Goal: Information Seeking & Learning: Learn about a topic

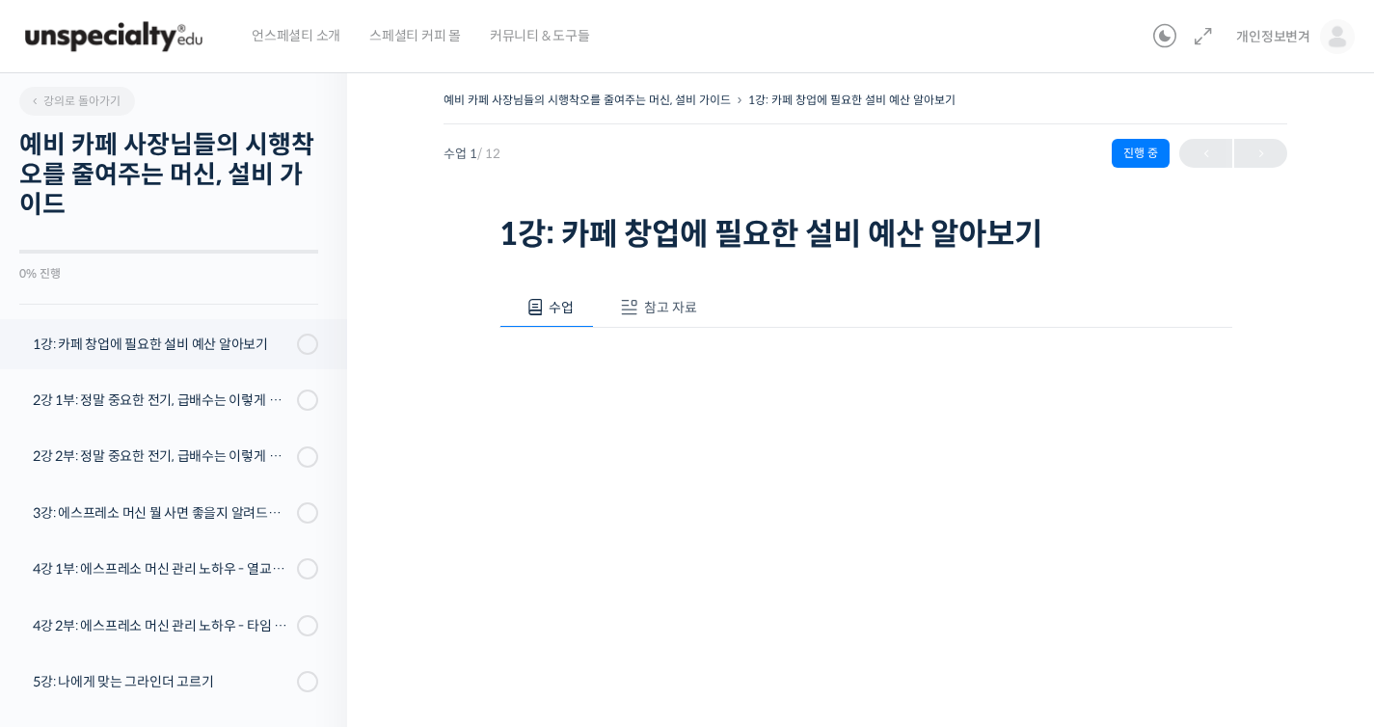
click at [1336, 44] on img at bounding box center [1337, 36] width 35 height 35
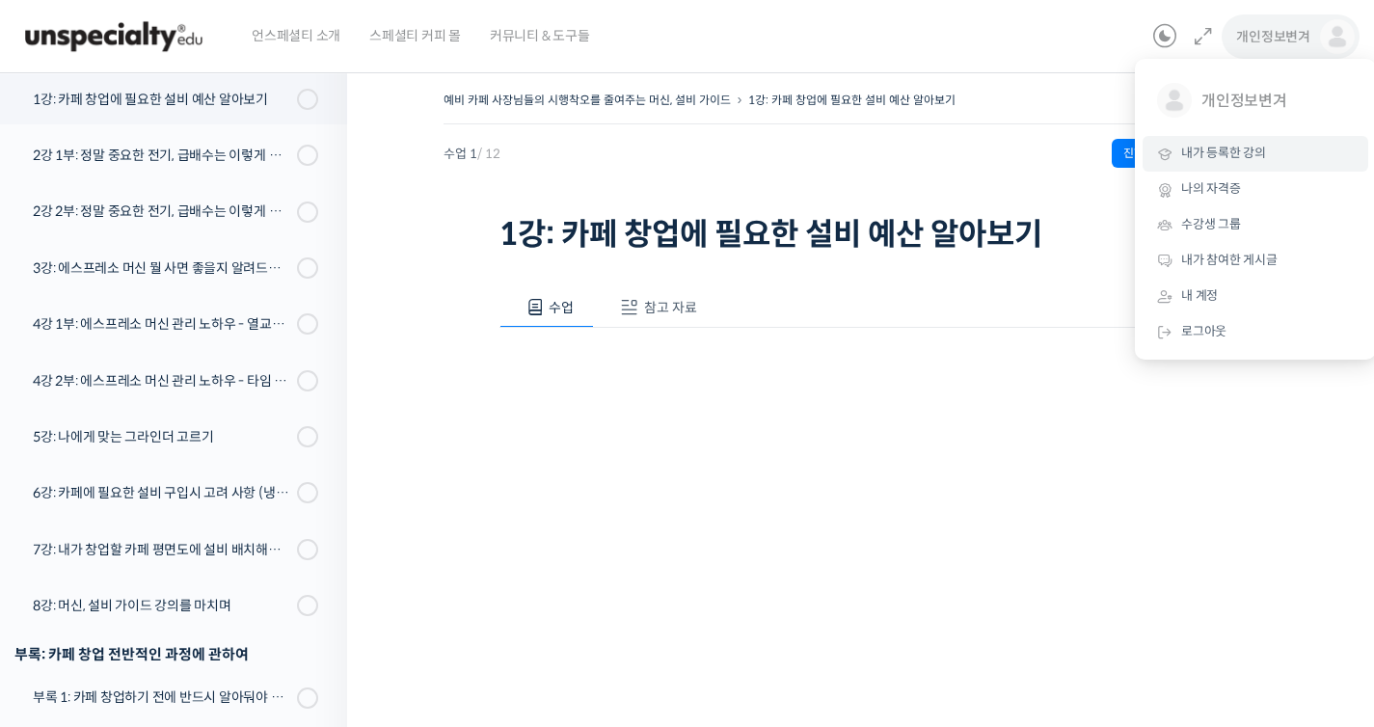
click at [1237, 151] on span "내가 등록한 강의" at bounding box center [1224, 153] width 85 height 16
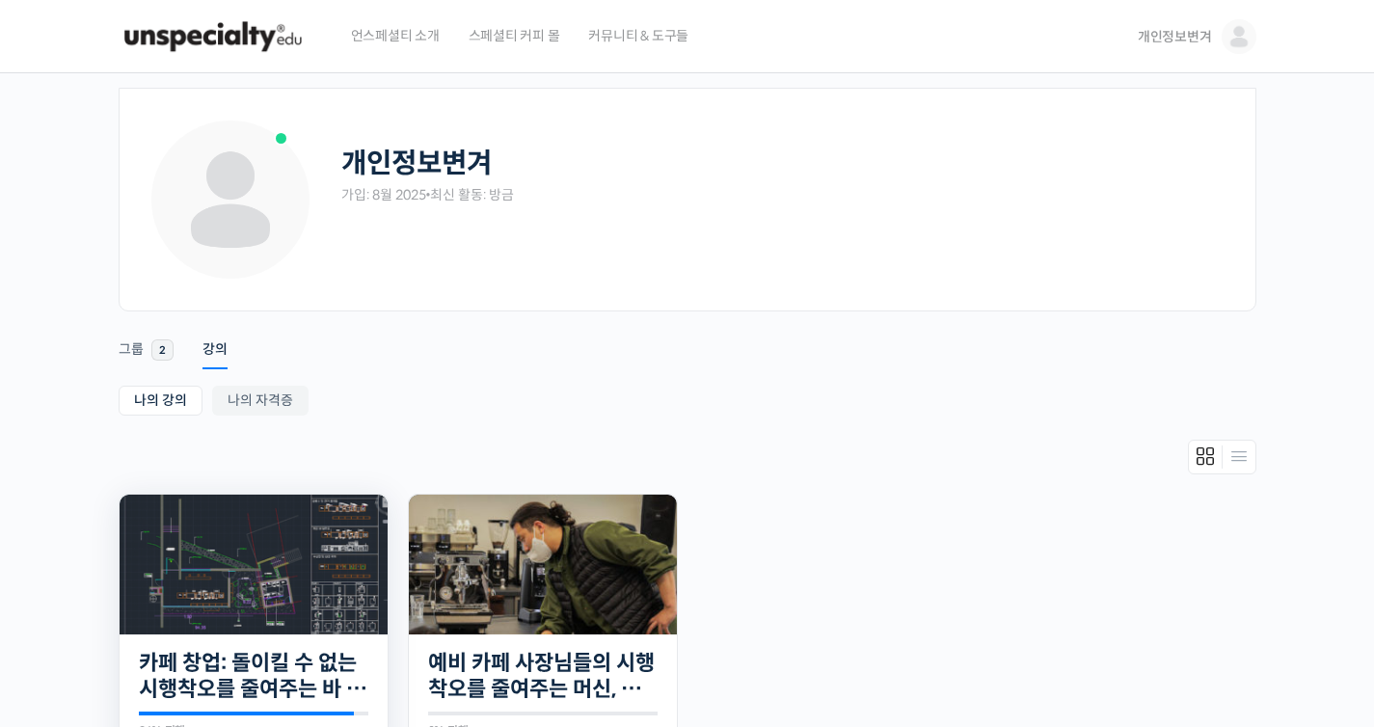
click at [279, 583] on img at bounding box center [254, 565] width 268 height 140
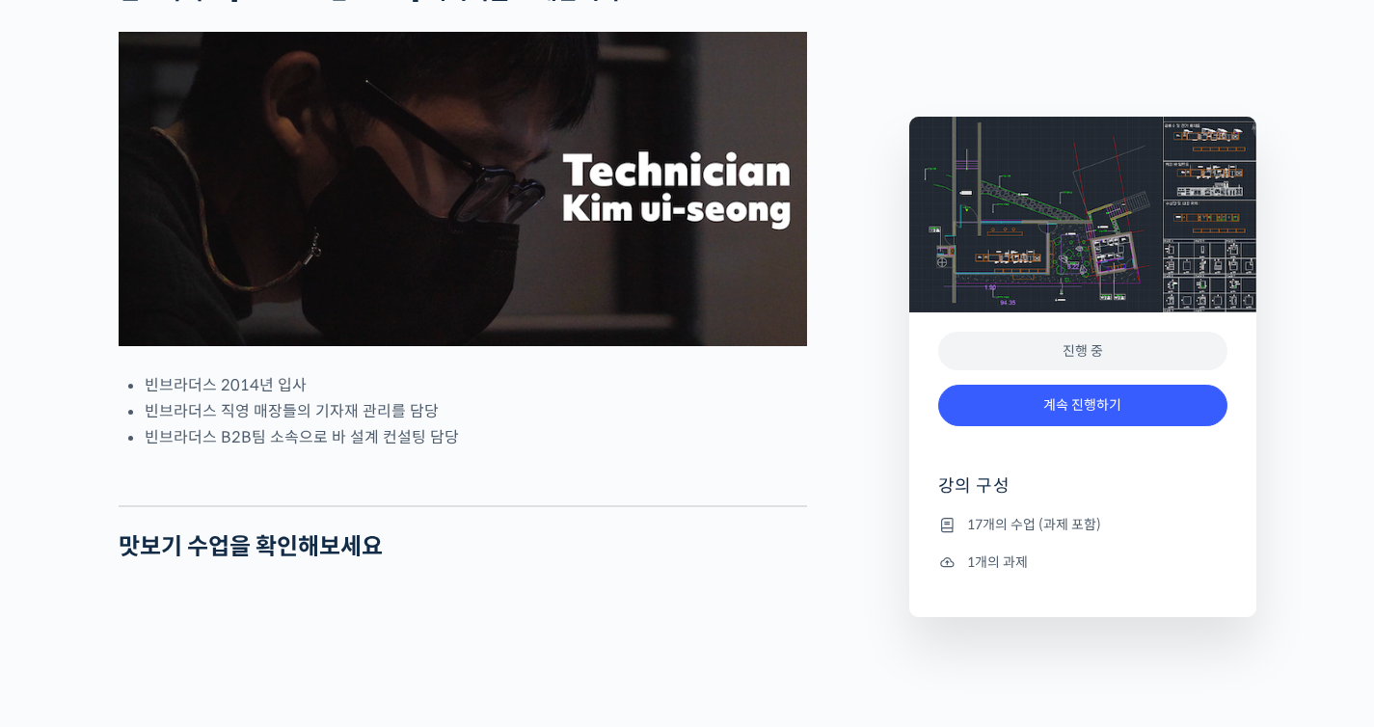
scroll to position [1165, 0]
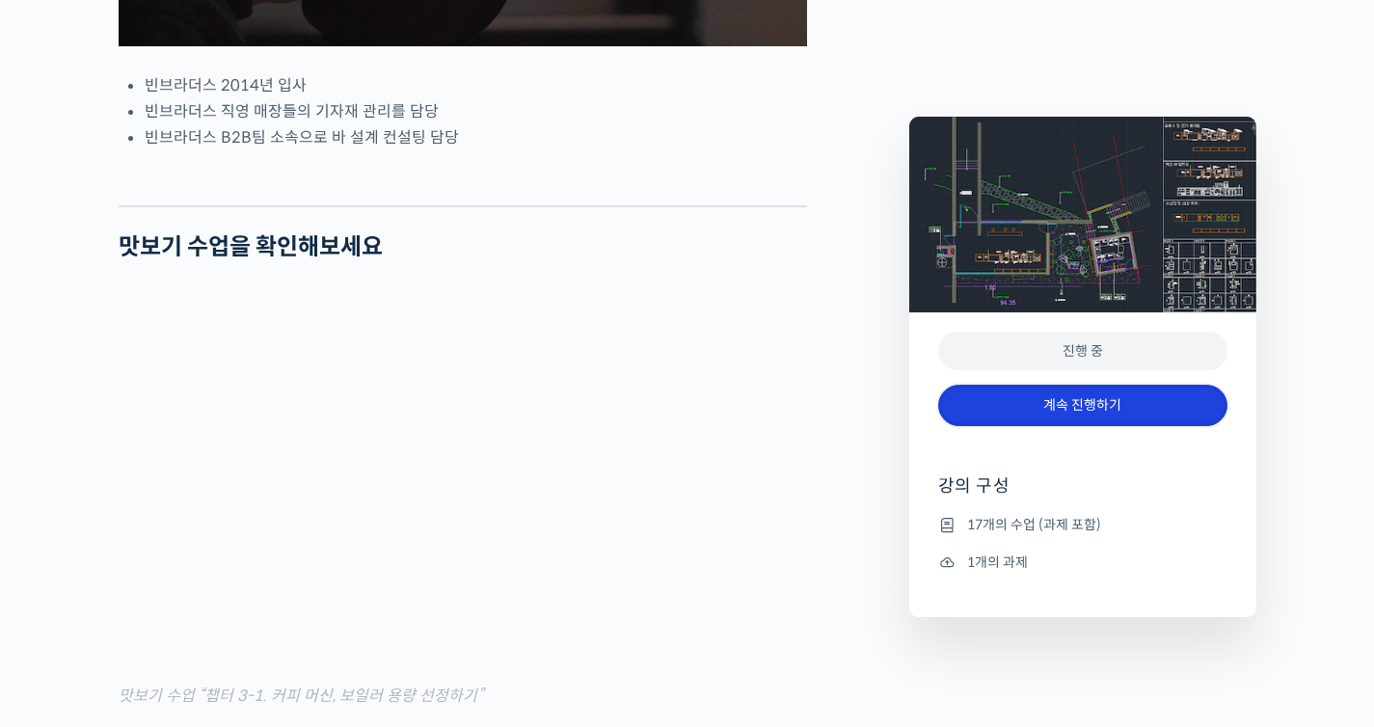
click at [1193, 412] on link "계속 진행하기" at bounding box center [1082, 405] width 289 height 41
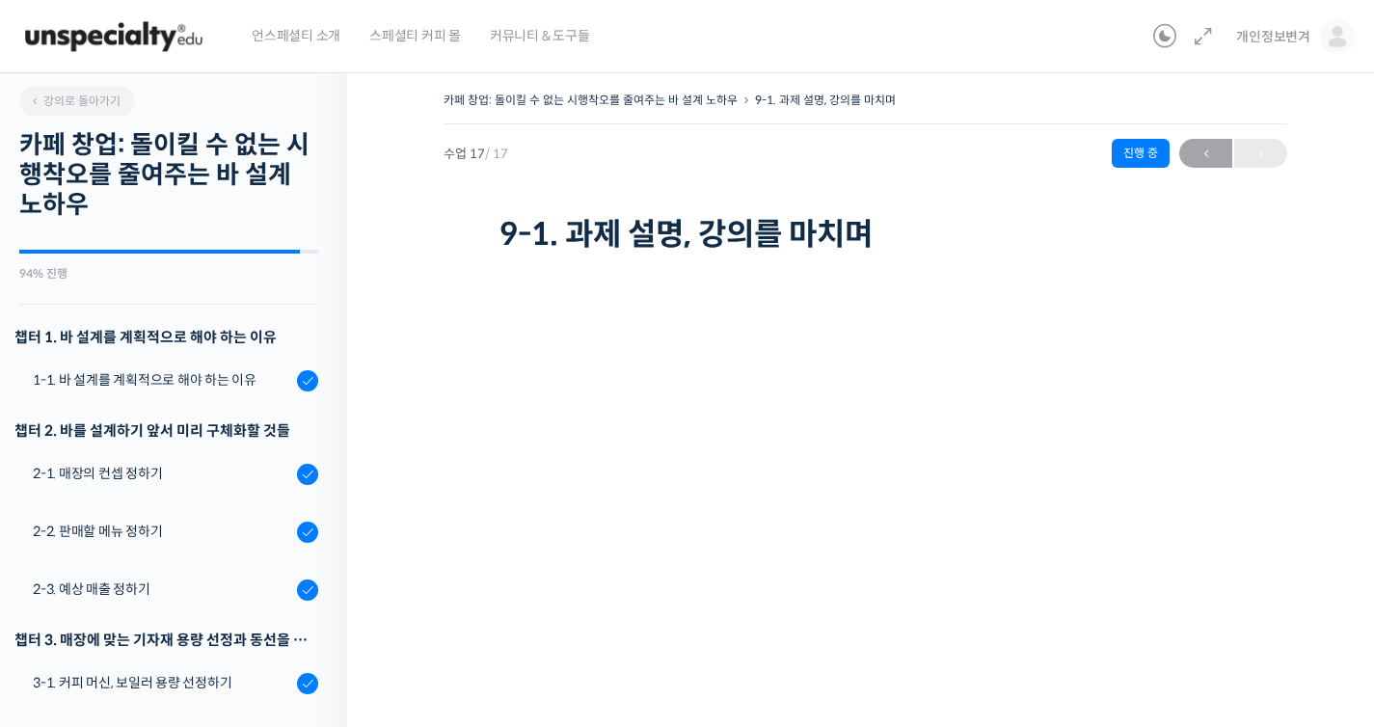
scroll to position [841, 0]
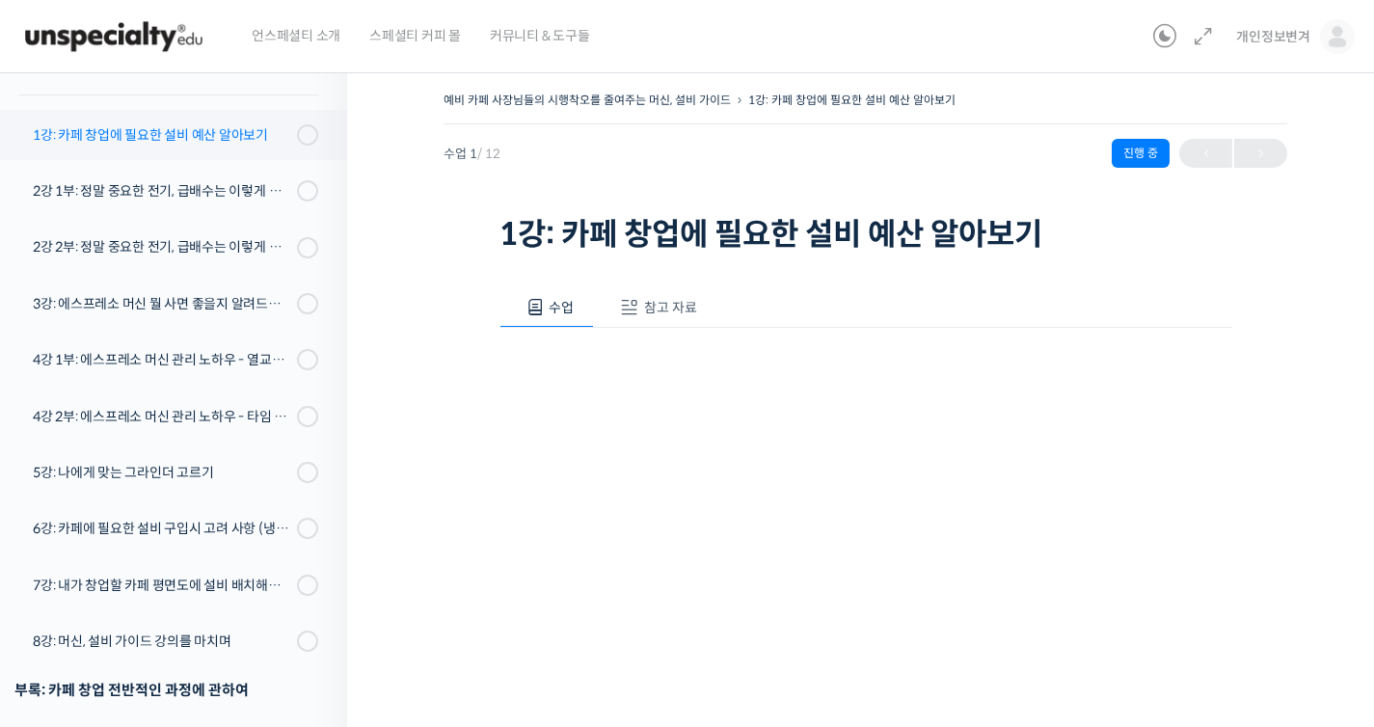
scroll to position [183, 0]
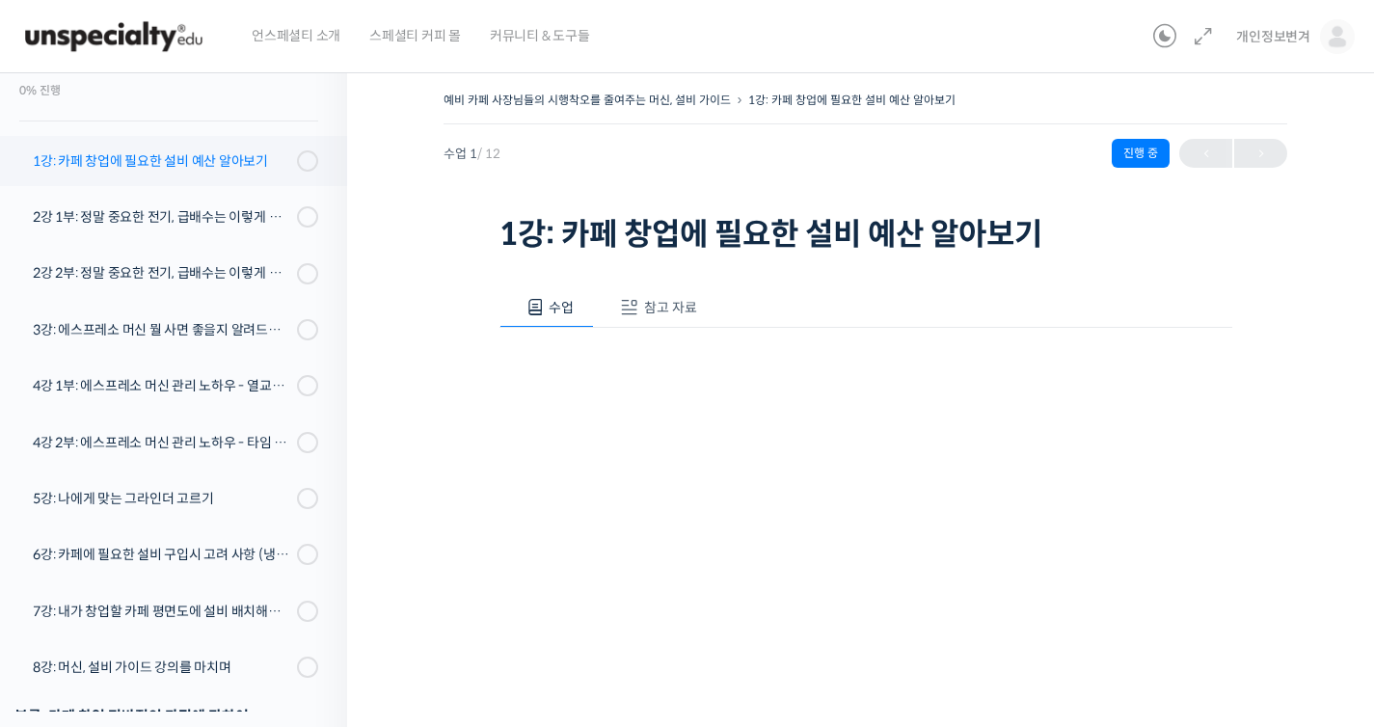
click at [188, 166] on div "1강: 카페 창업에 필요한 설비 예산 알아보기" at bounding box center [162, 160] width 258 height 21
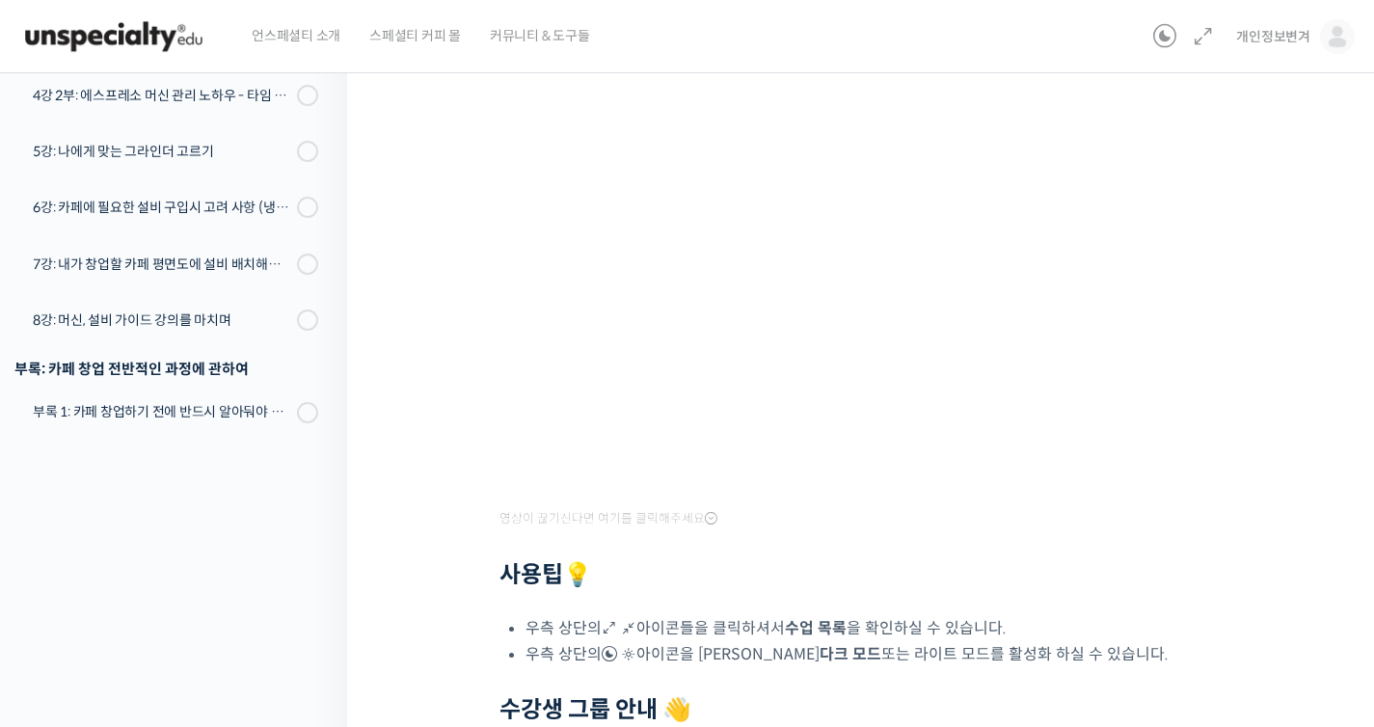
scroll to position [186, 0]
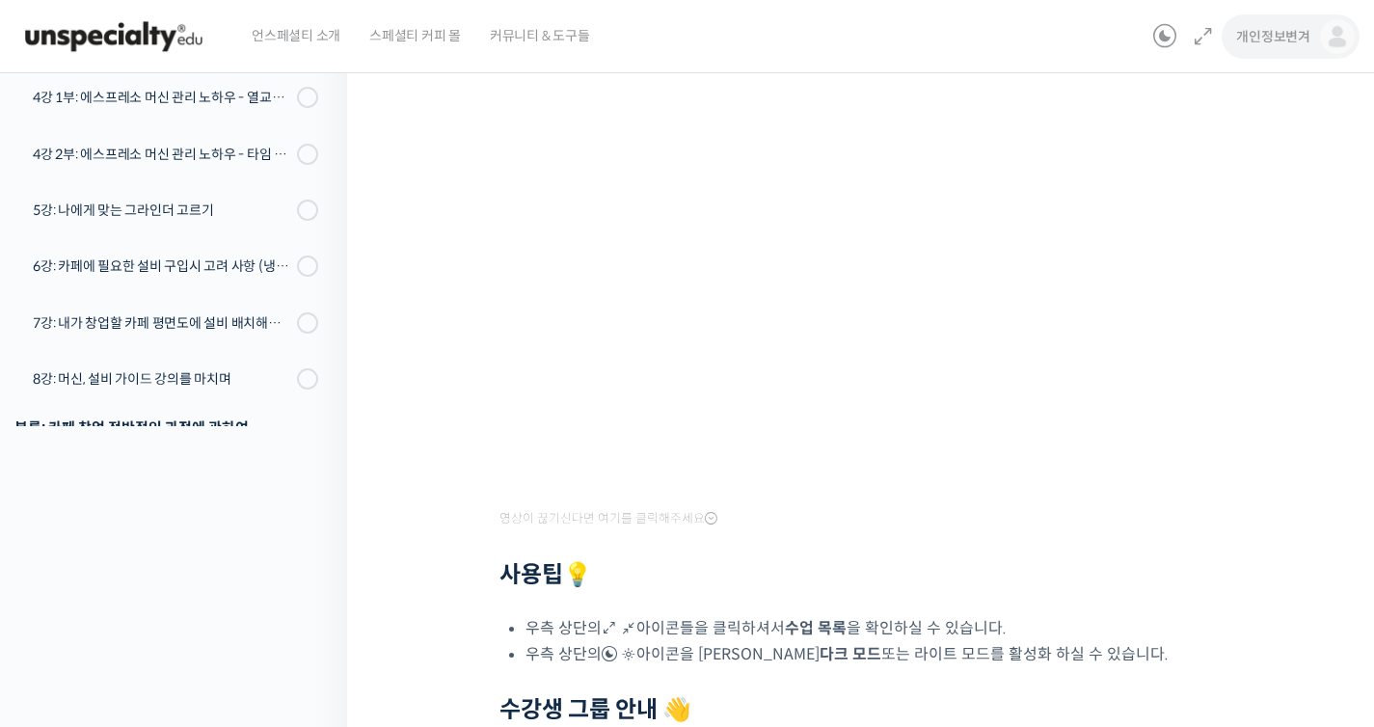
click at [1273, 30] on span "개인정보변겨" at bounding box center [1274, 36] width 74 height 17
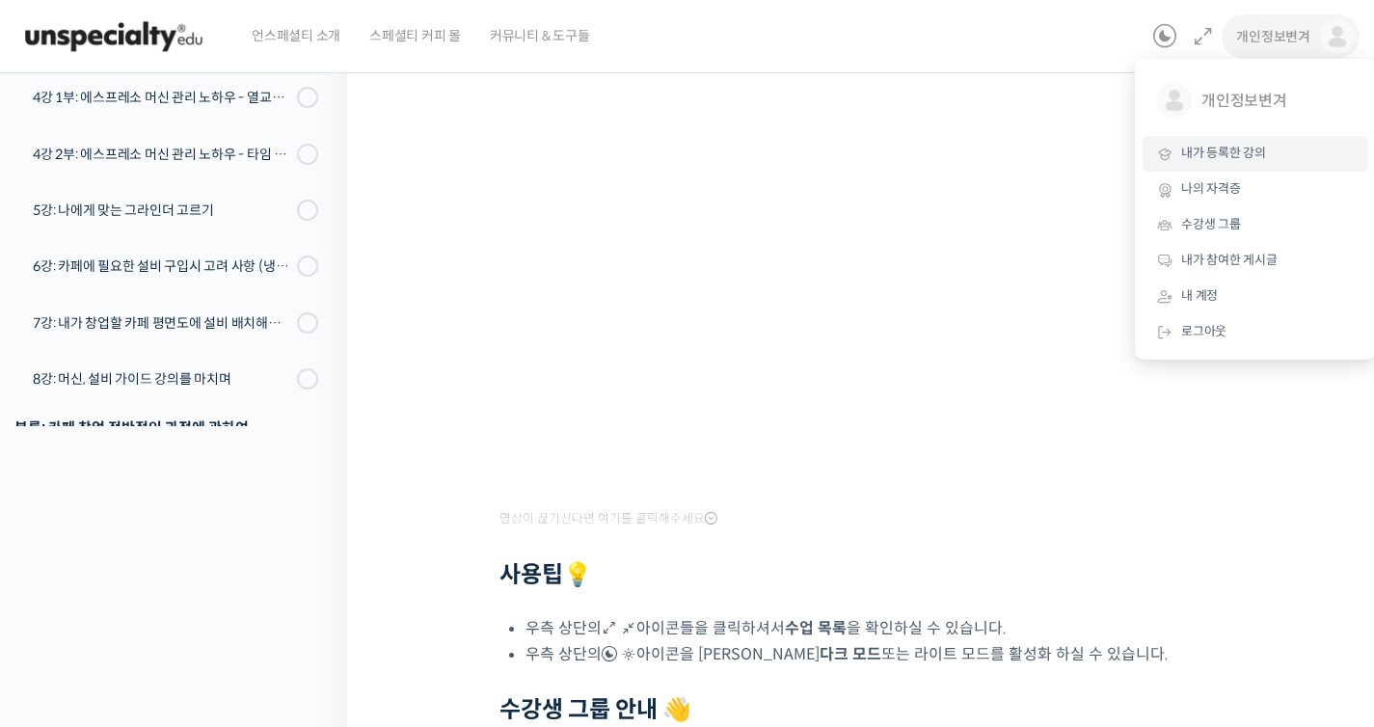
click at [1273, 153] on link "내가 등록한 강의" at bounding box center [1256, 154] width 226 height 36
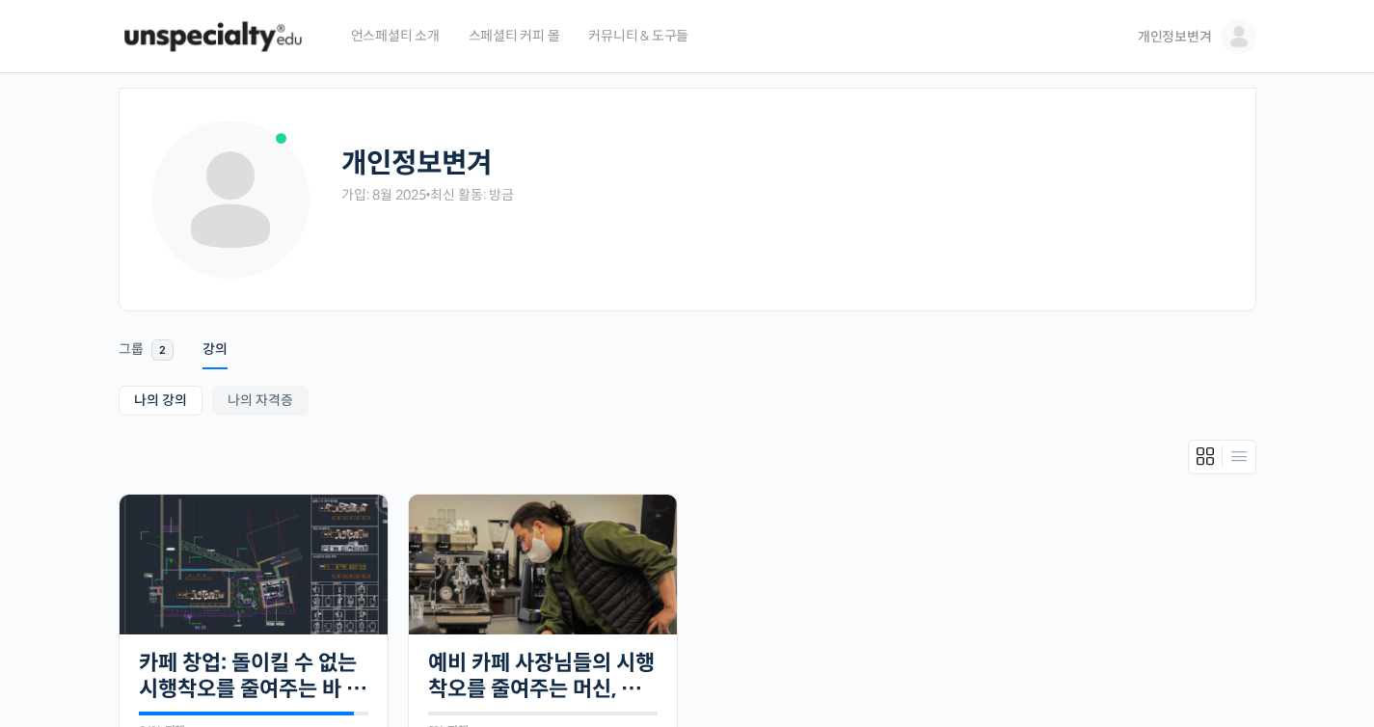
click at [290, 587] on img at bounding box center [254, 565] width 268 height 140
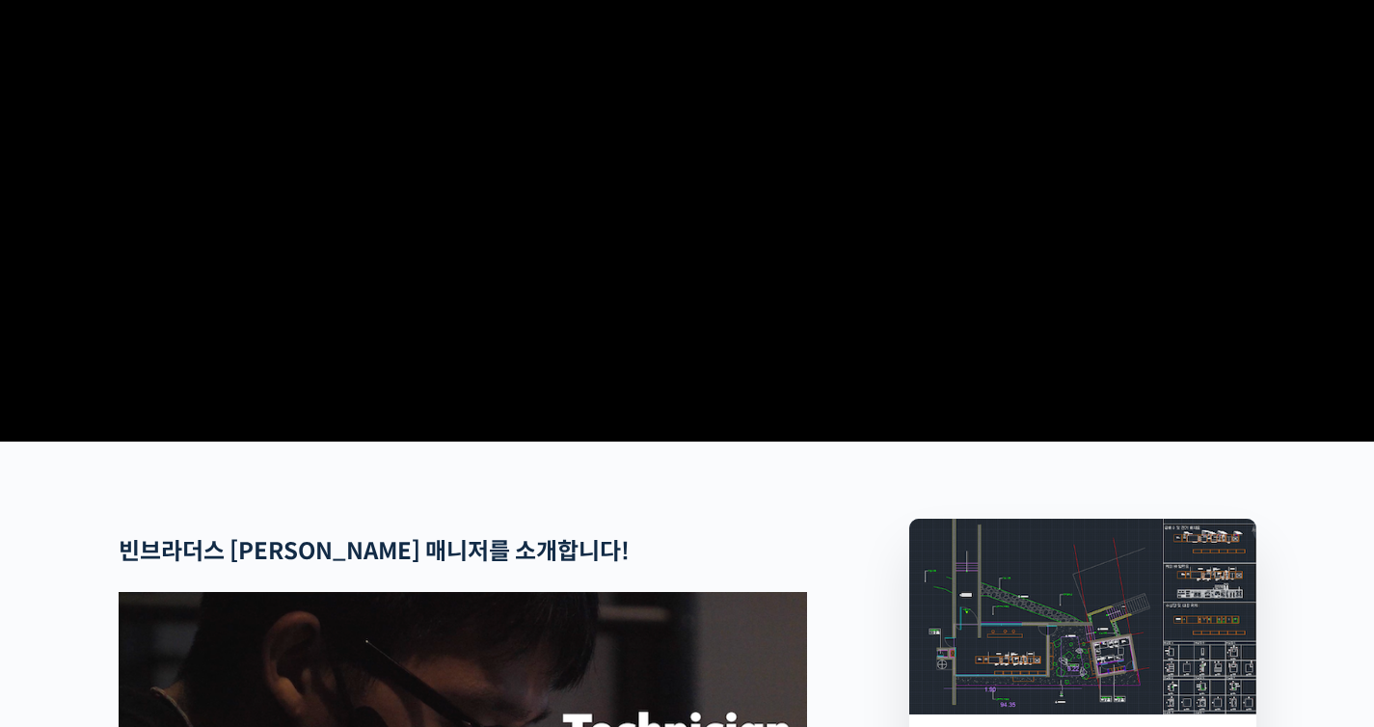
scroll to position [525, 0]
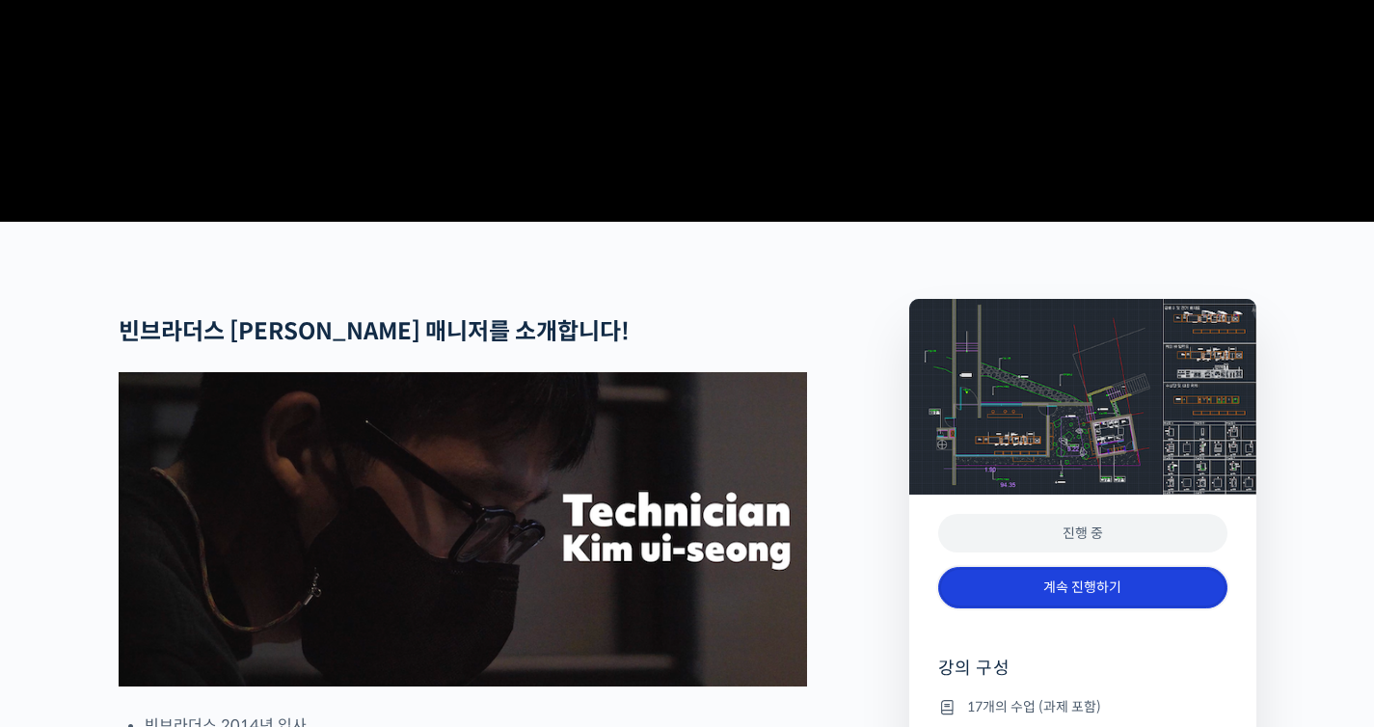
click at [1197, 609] on link "계속 진행하기" at bounding box center [1082, 587] width 289 height 41
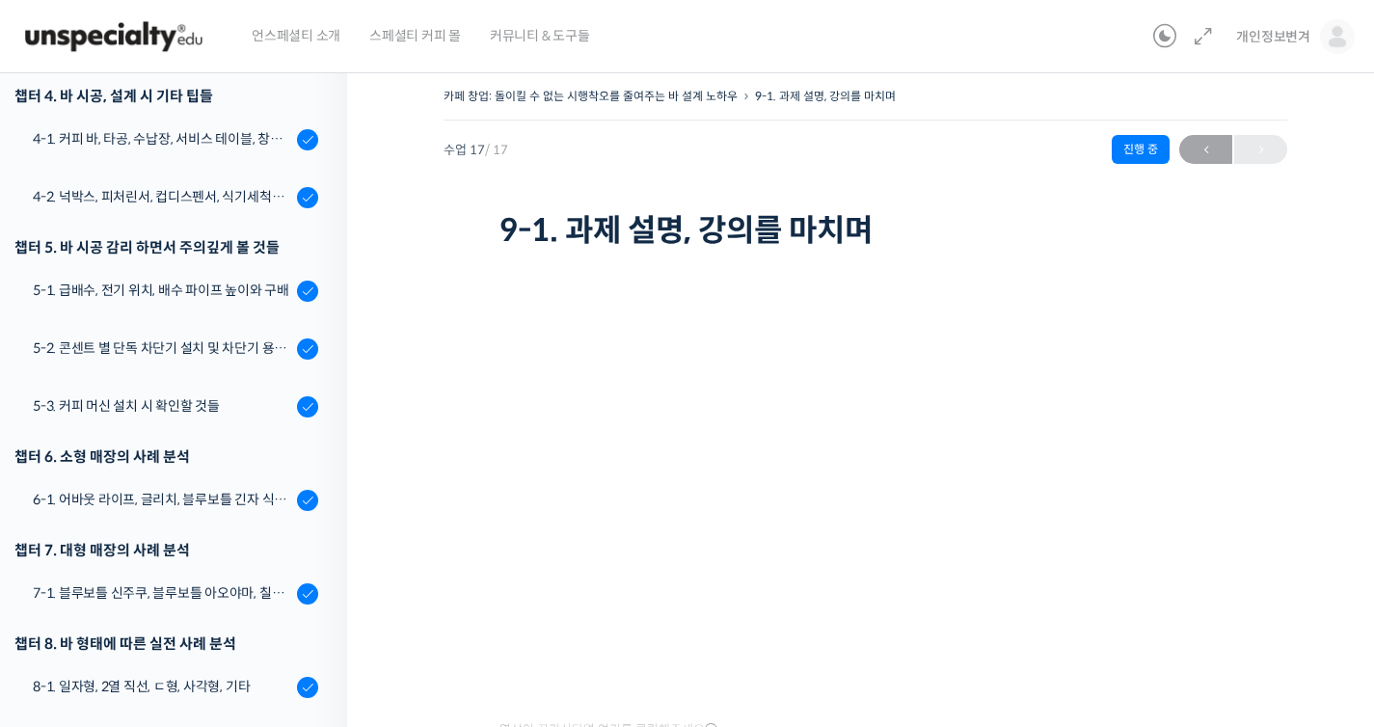
scroll to position [776, 0]
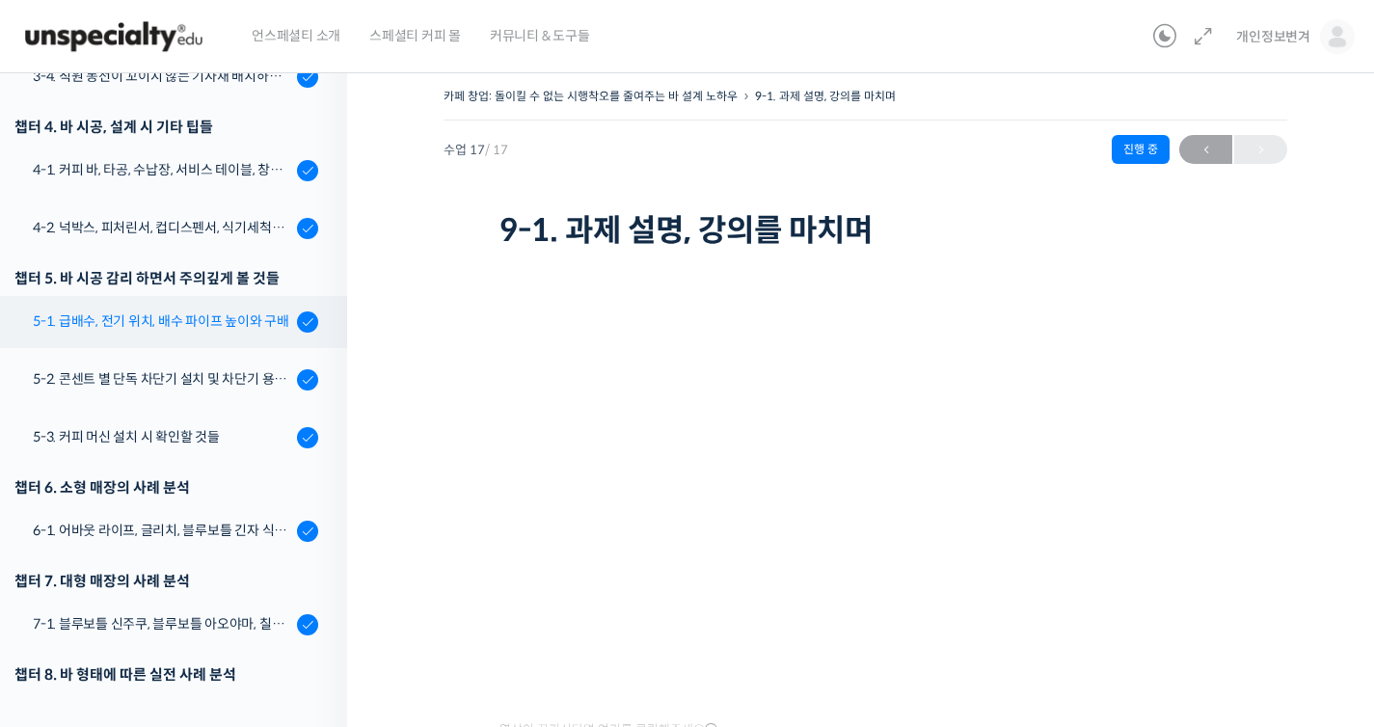
click at [251, 321] on div "5-1. 급배수, 전기 위치, 배수 파이프 높이와 구배" at bounding box center [162, 321] width 258 height 21
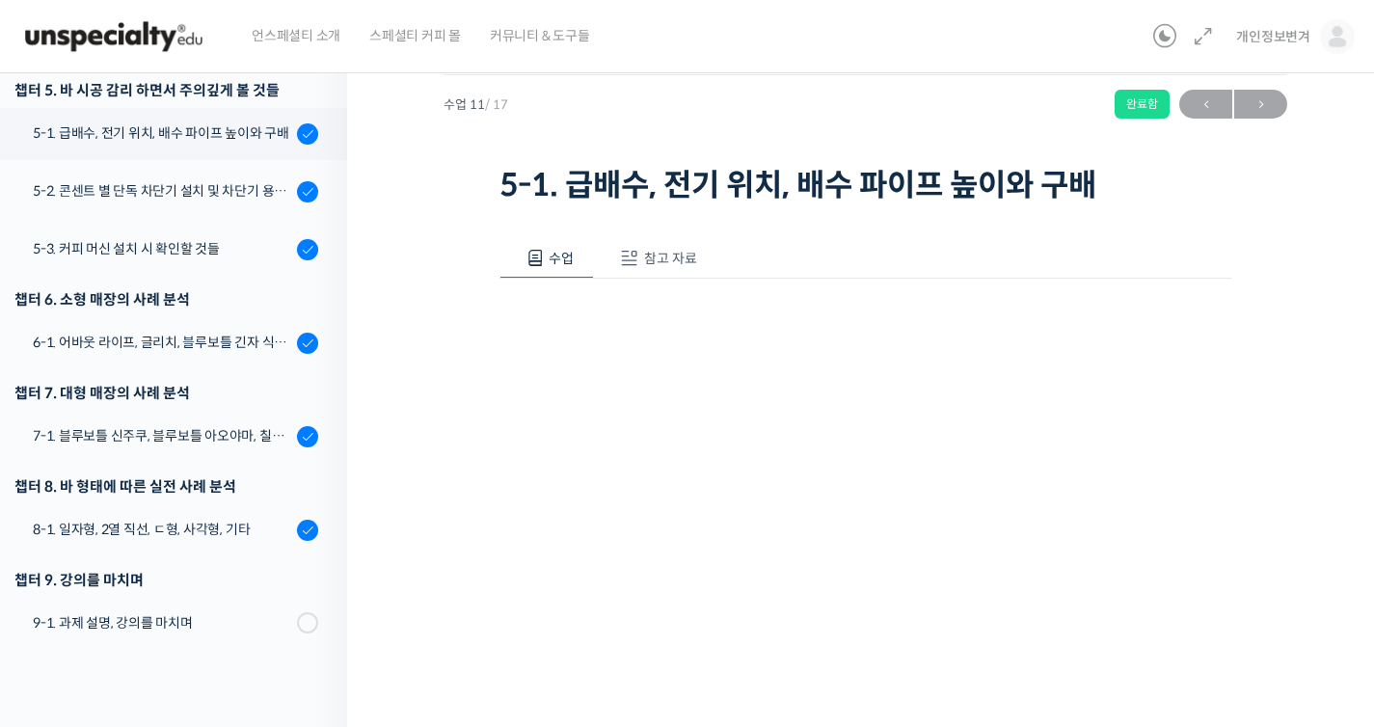
scroll to position [778, 0]
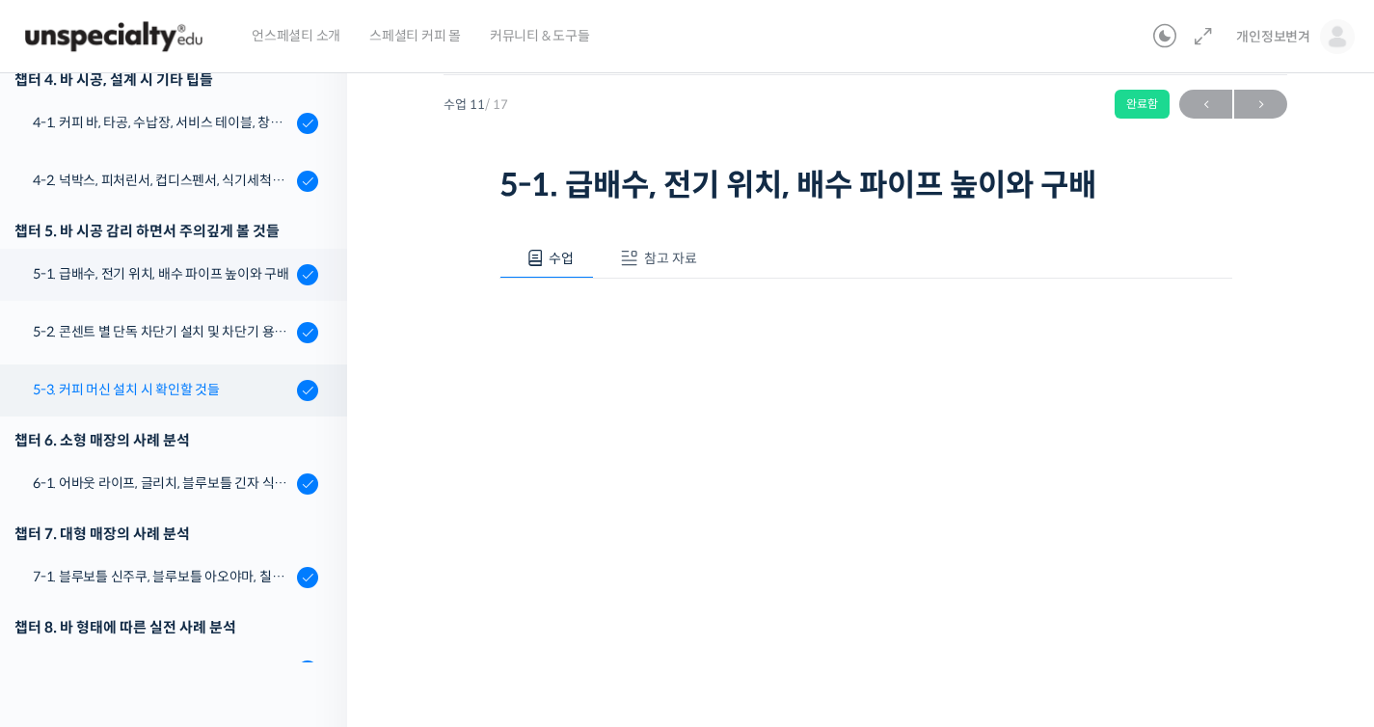
click at [230, 371] on link "5-3. 커피 머신 설치 시 확인할 것들" at bounding box center [168, 391] width 357 height 52
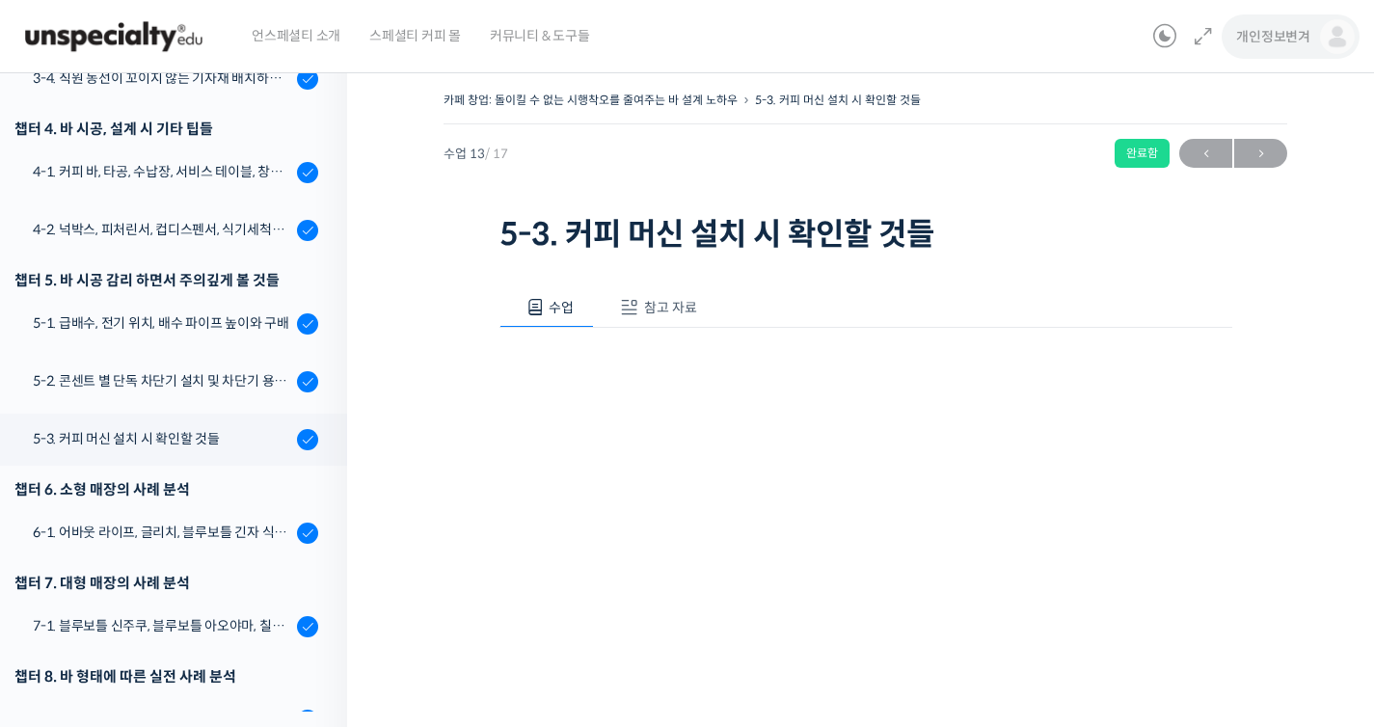
click at [1272, 41] on span "개인정보변겨" at bounding box center [1274, 36] width 74 height 17
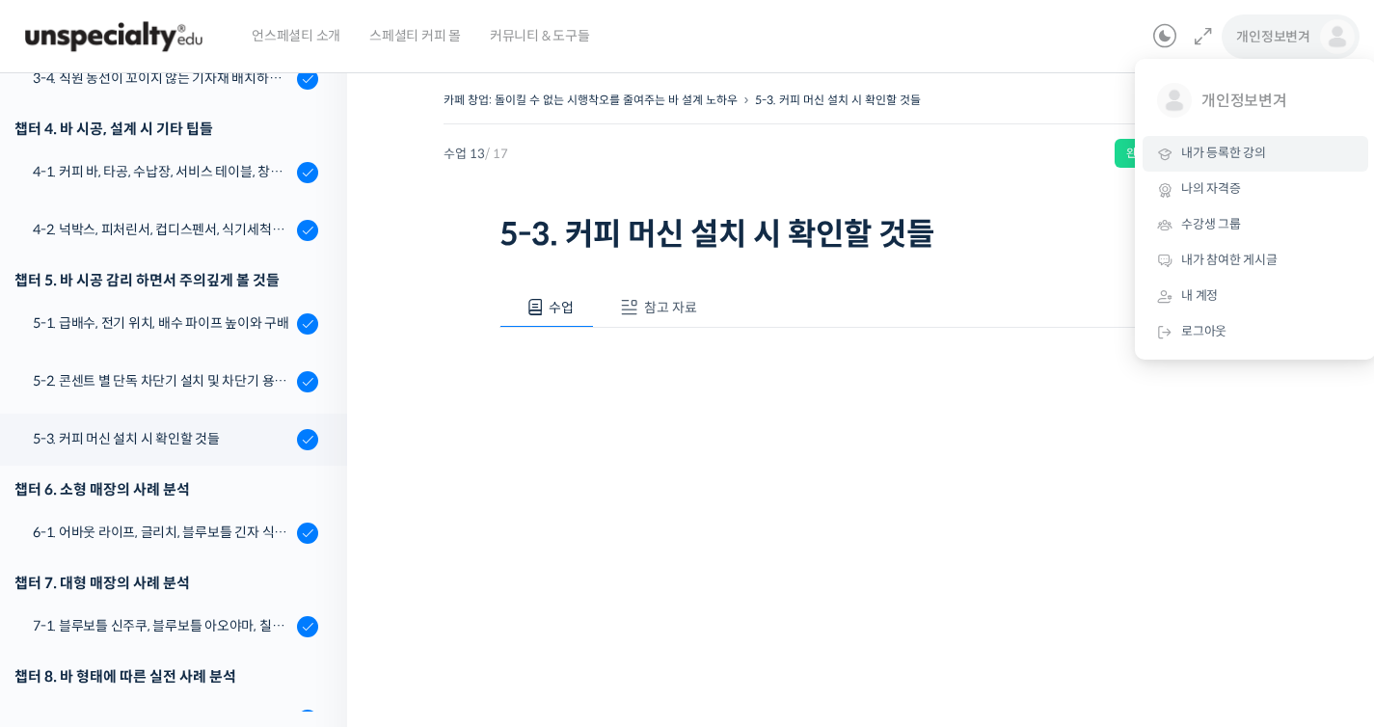
click at [1270, 157] on link "내가 등록한 강의" at bounding box center [1256, 154] width 226 height 36
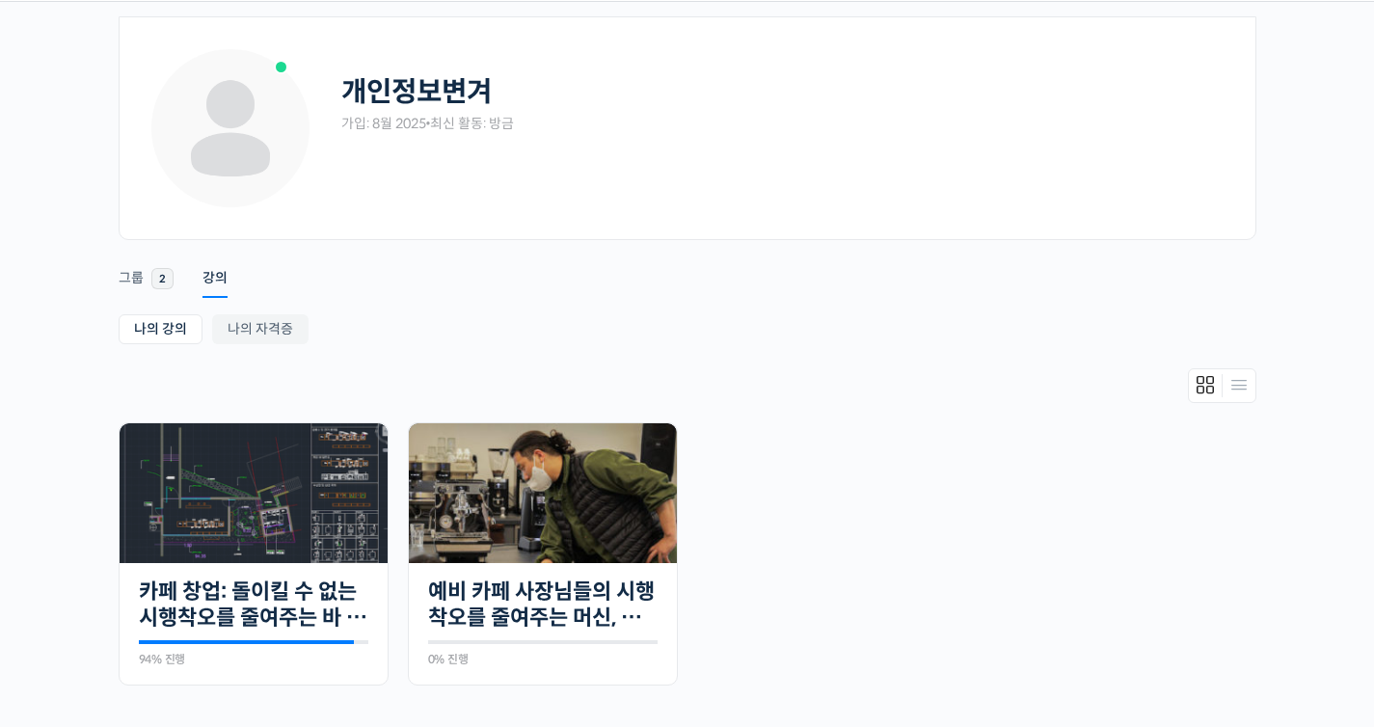
scroll to position [188, 0]
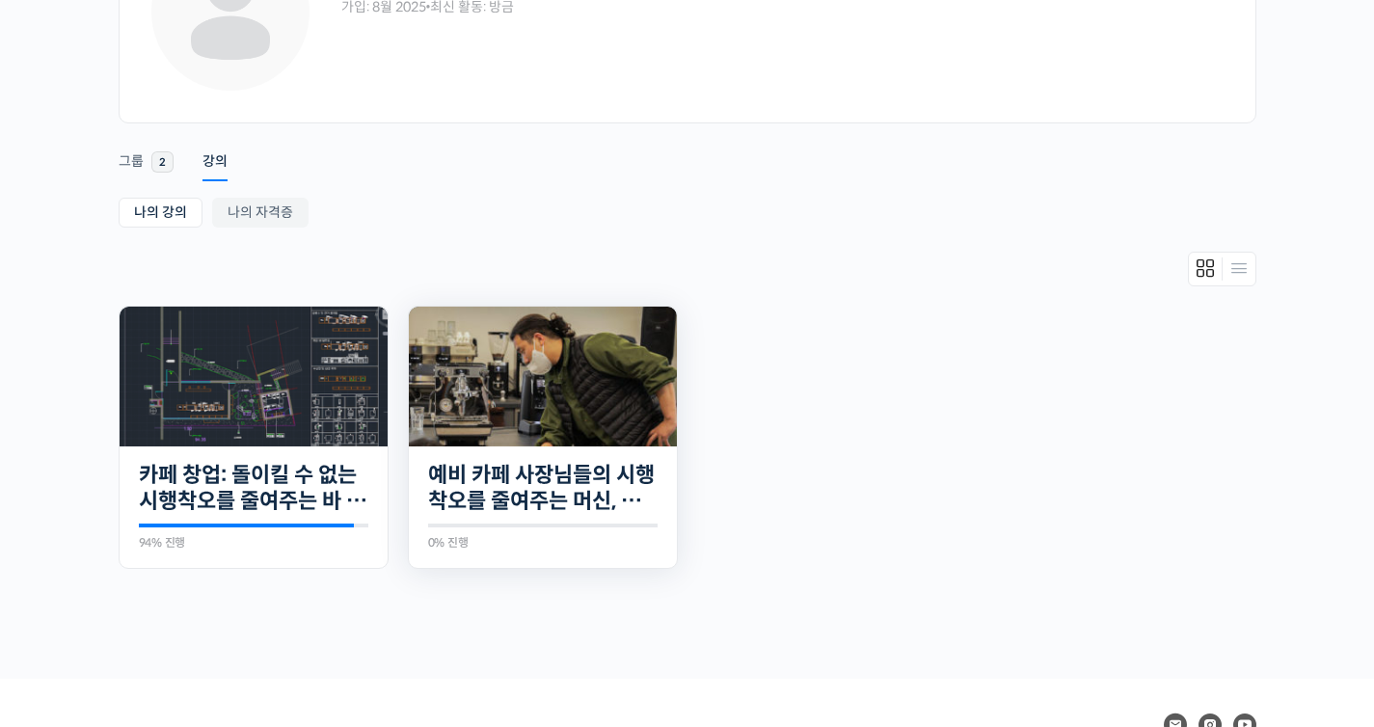
click at [640, 362] on img at bounding box center [543, 377] width 268 height 140
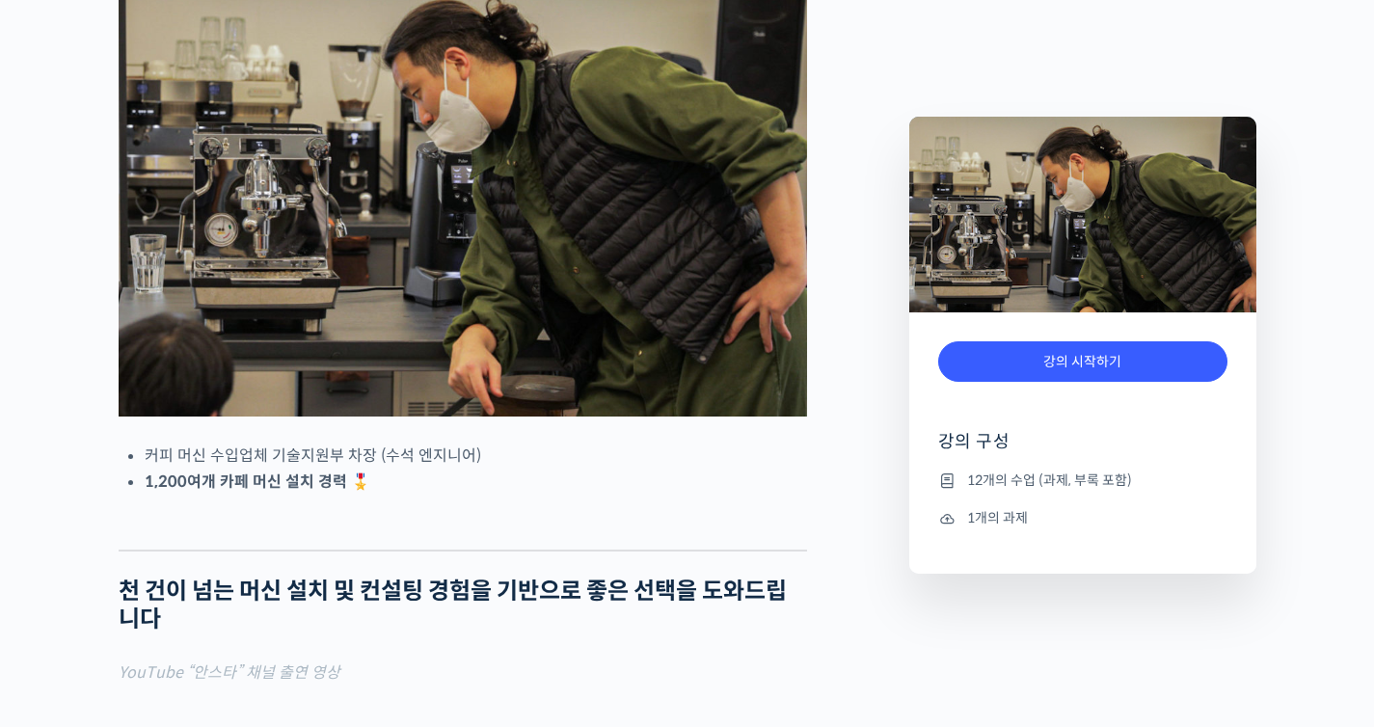
scroll to position [259, 0]
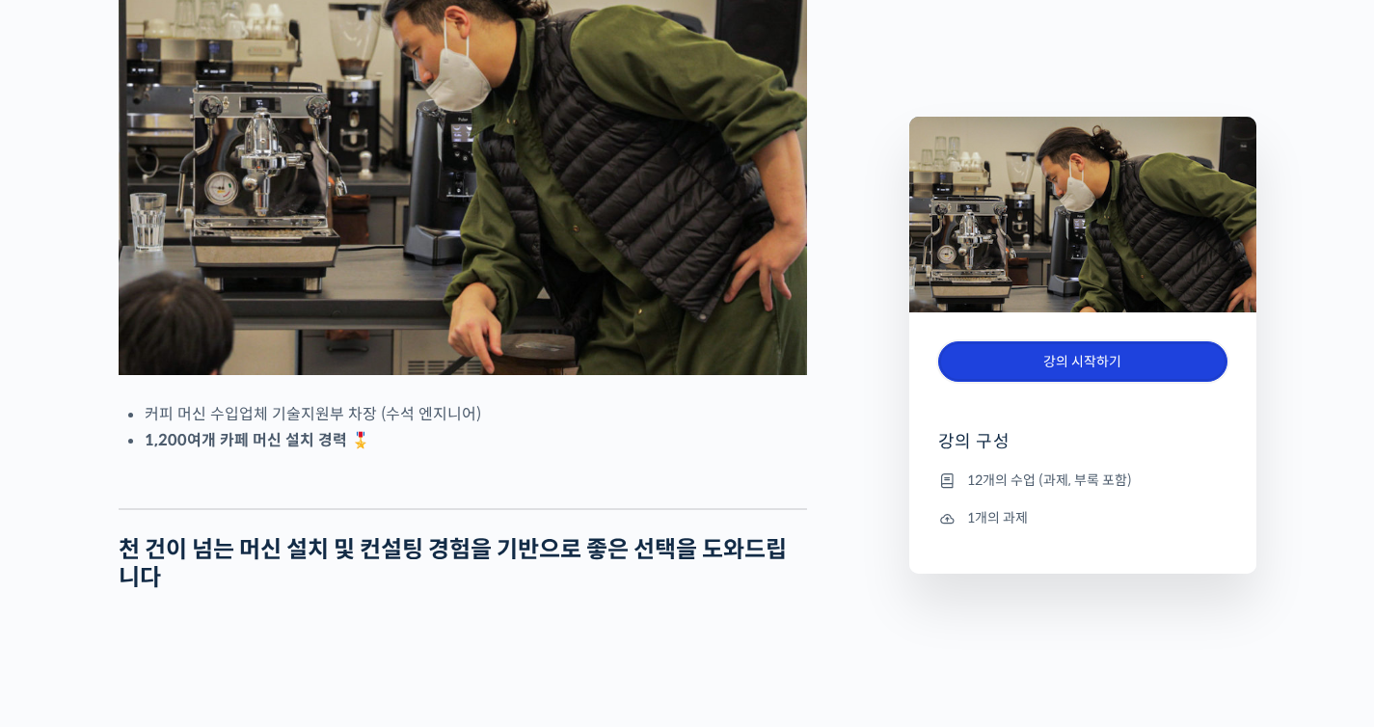
click at [1029, 359] on link "강의 시작하기" at bounding box center [1082, 361] width 289 height 41
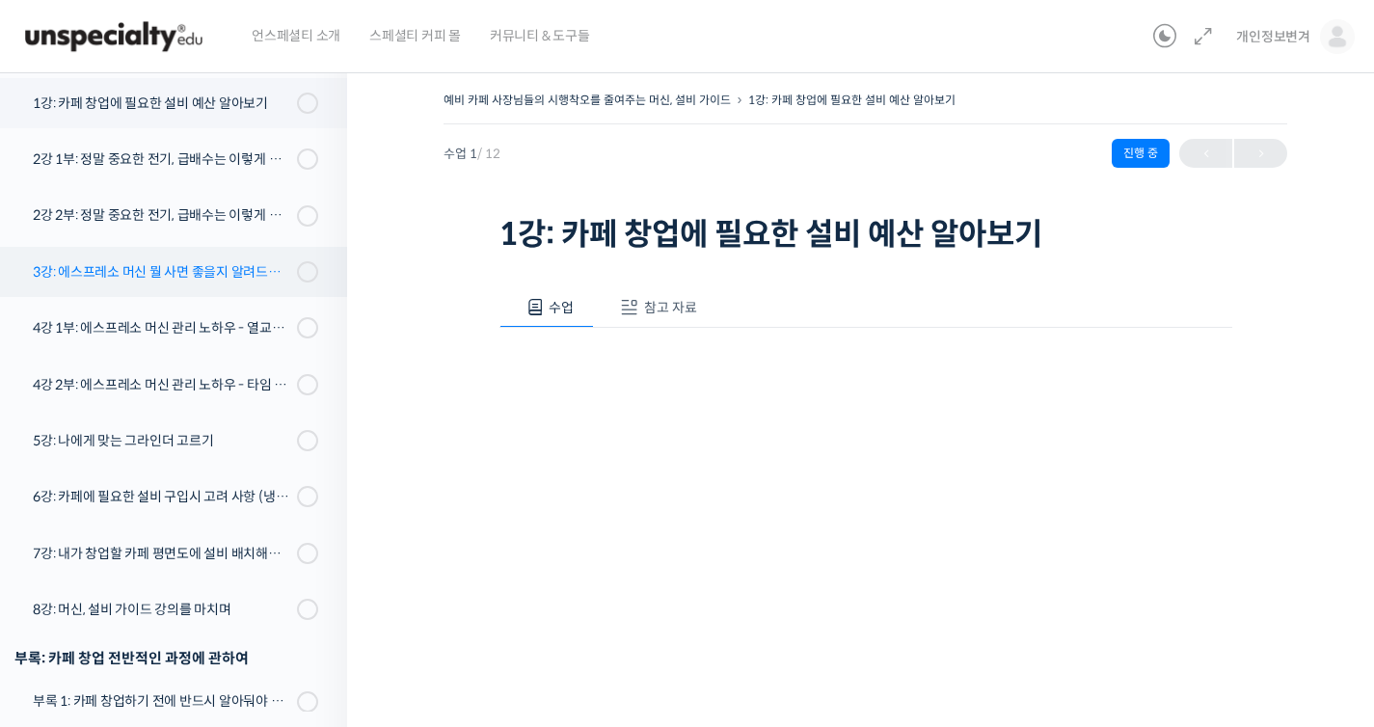
scroll to position [241, 0]
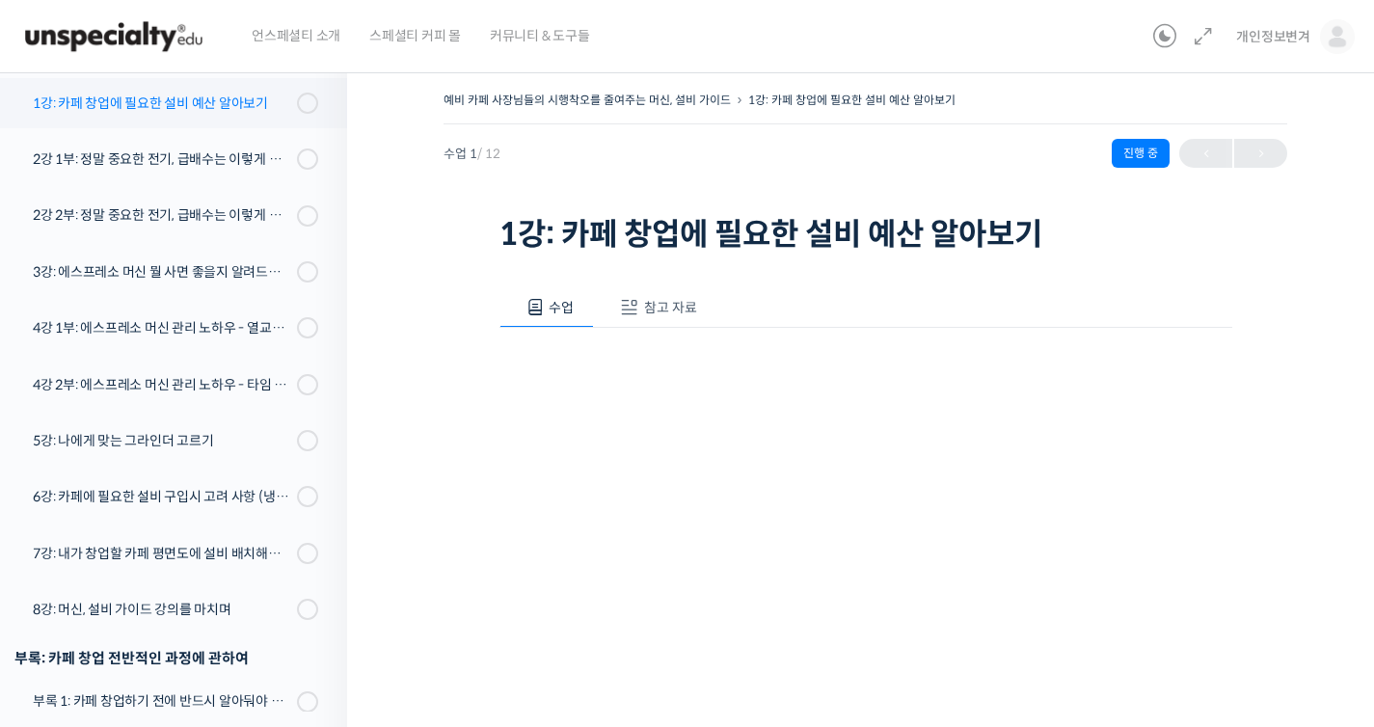
click at [200, 120] on link "1강: 카페 창업에 필요한 설비 예산 알아보기" at bounding box center [168, 103] width 357 height 50
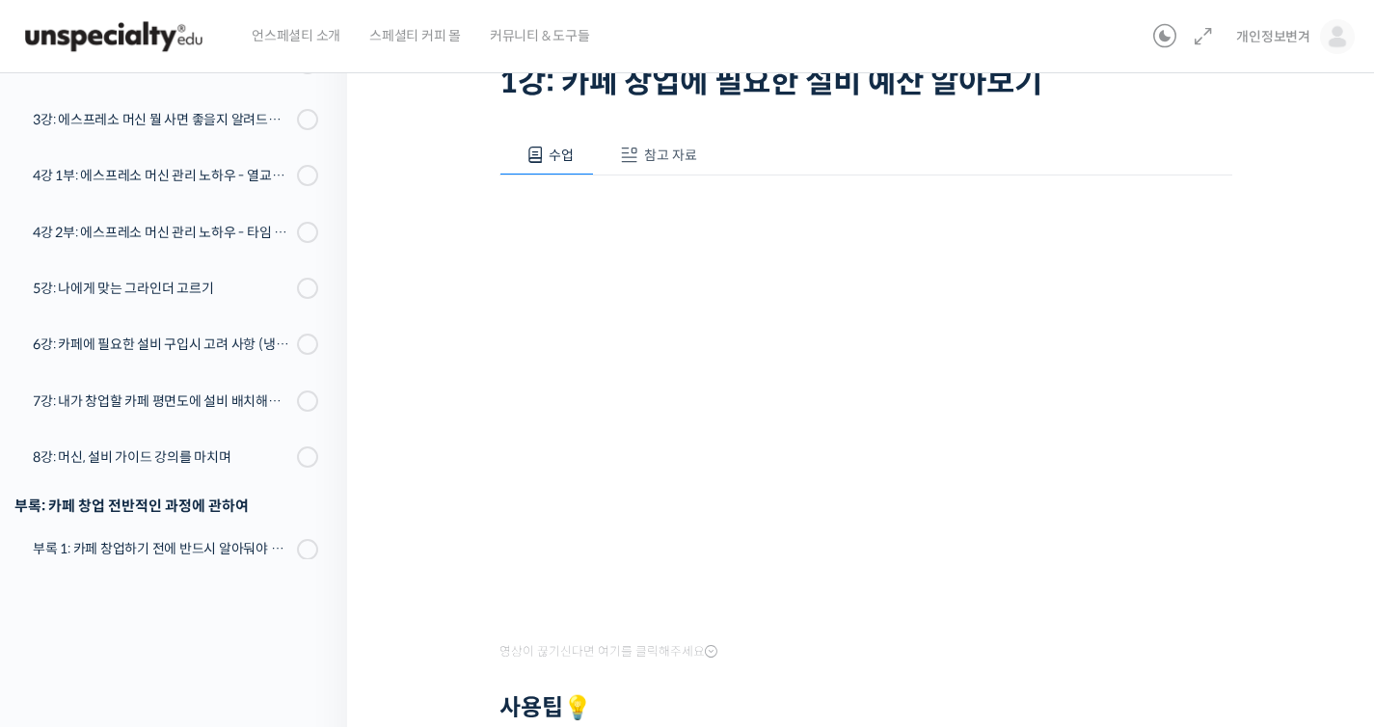
scroll to position [251, 0]
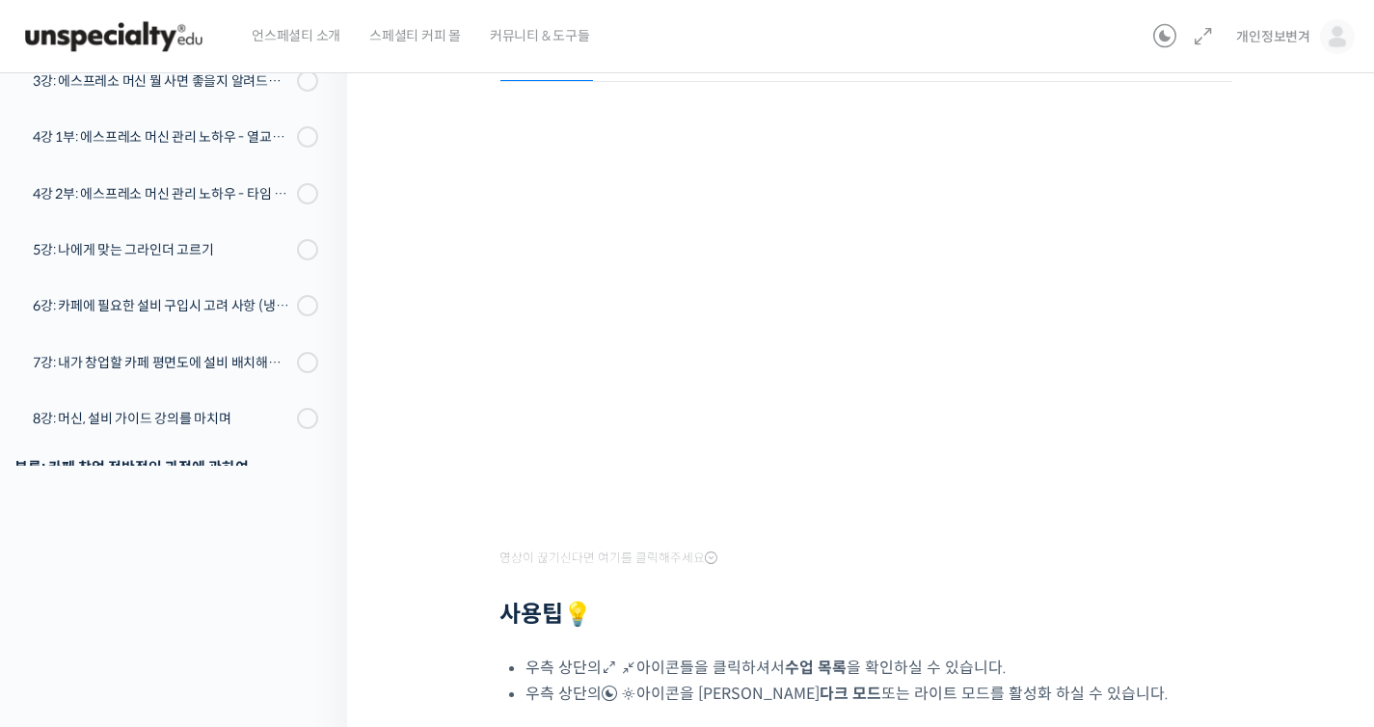
scroll to position [584, 0]
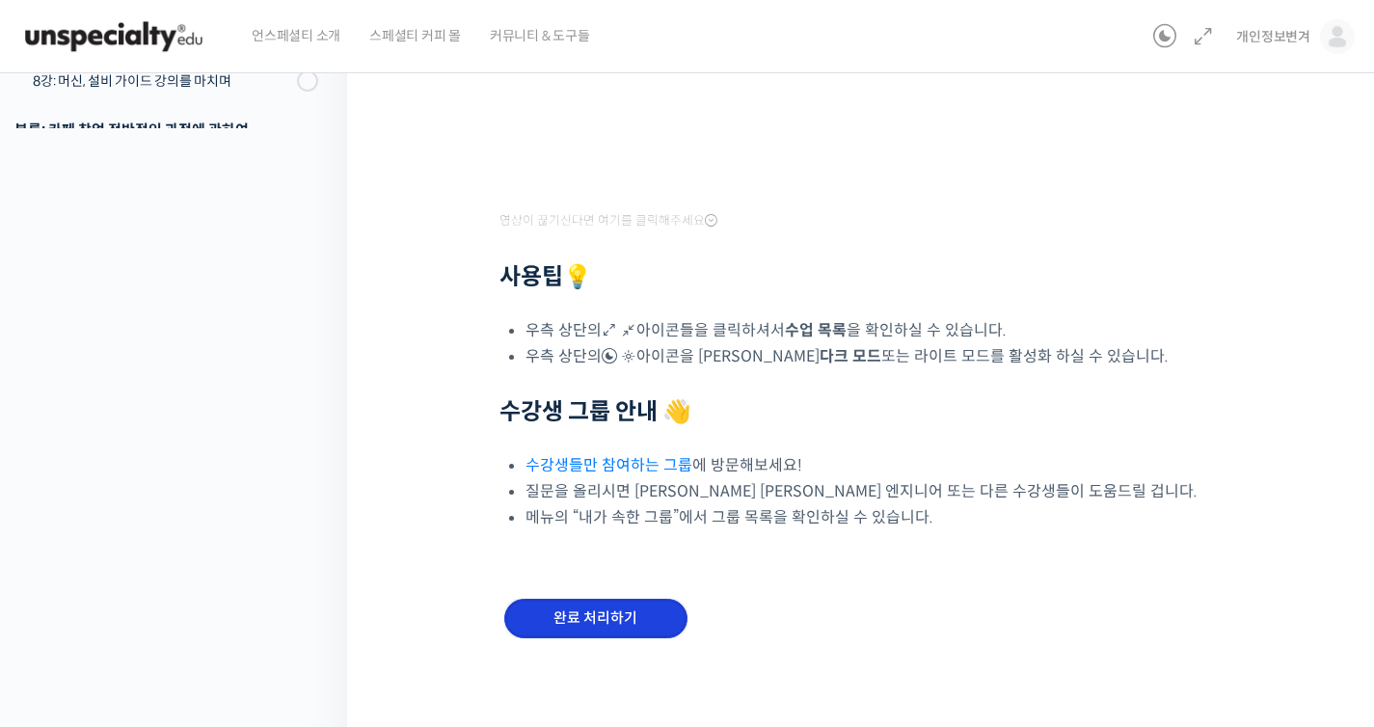
click at [637, 599] on input "완료 처리하기" at bounding box center [595, 619] width 183 height 40
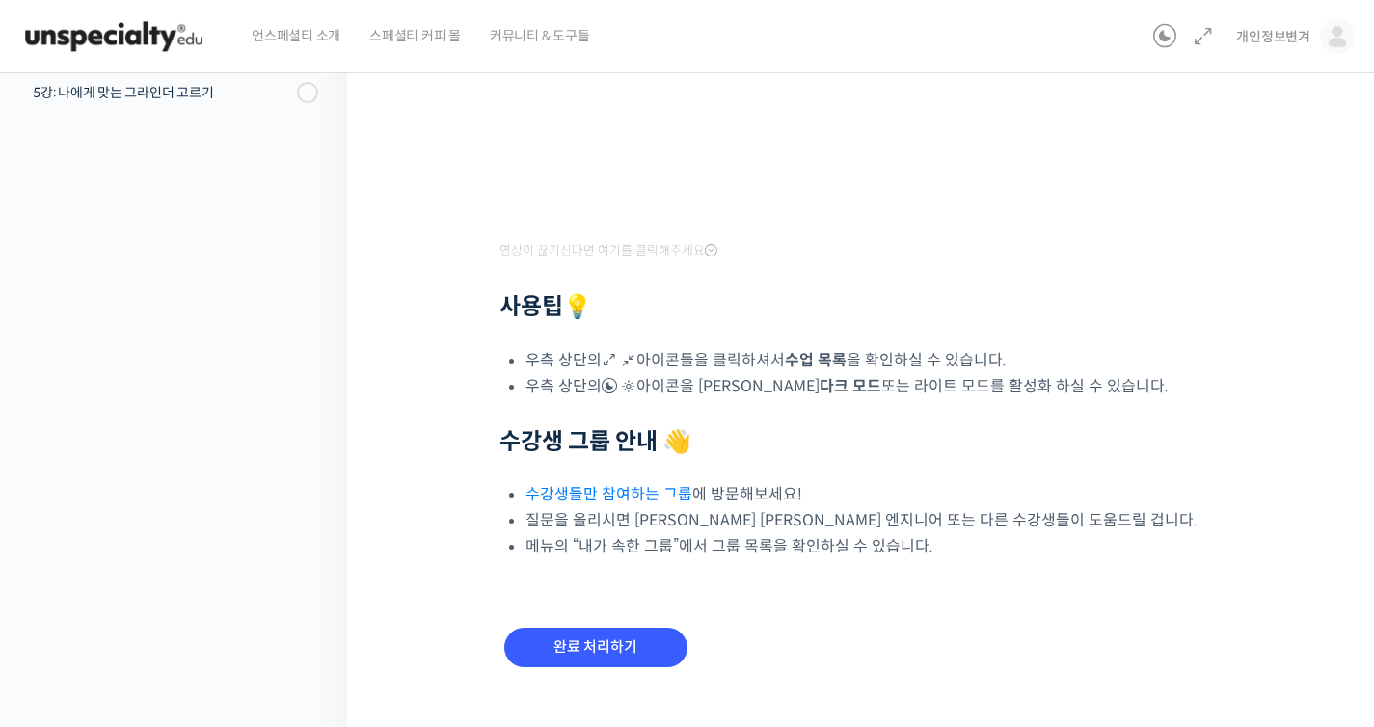
scroll to position [620, 0]
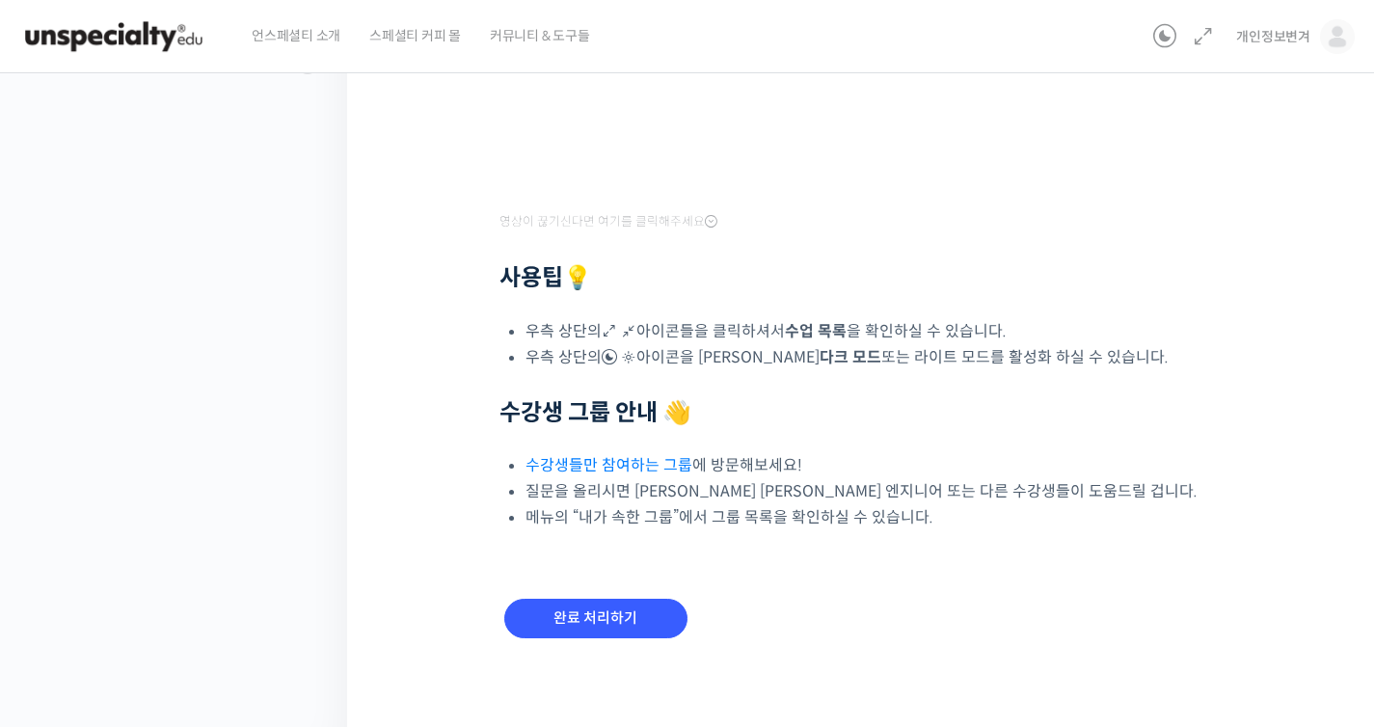
click at [639, 594] on div "완료 처리하기" at bounding box center [596, 634] width 193 height 80
click at [647, 618] on input "완료 처리하기" at bounding box center [595, 619] width 183 height 40
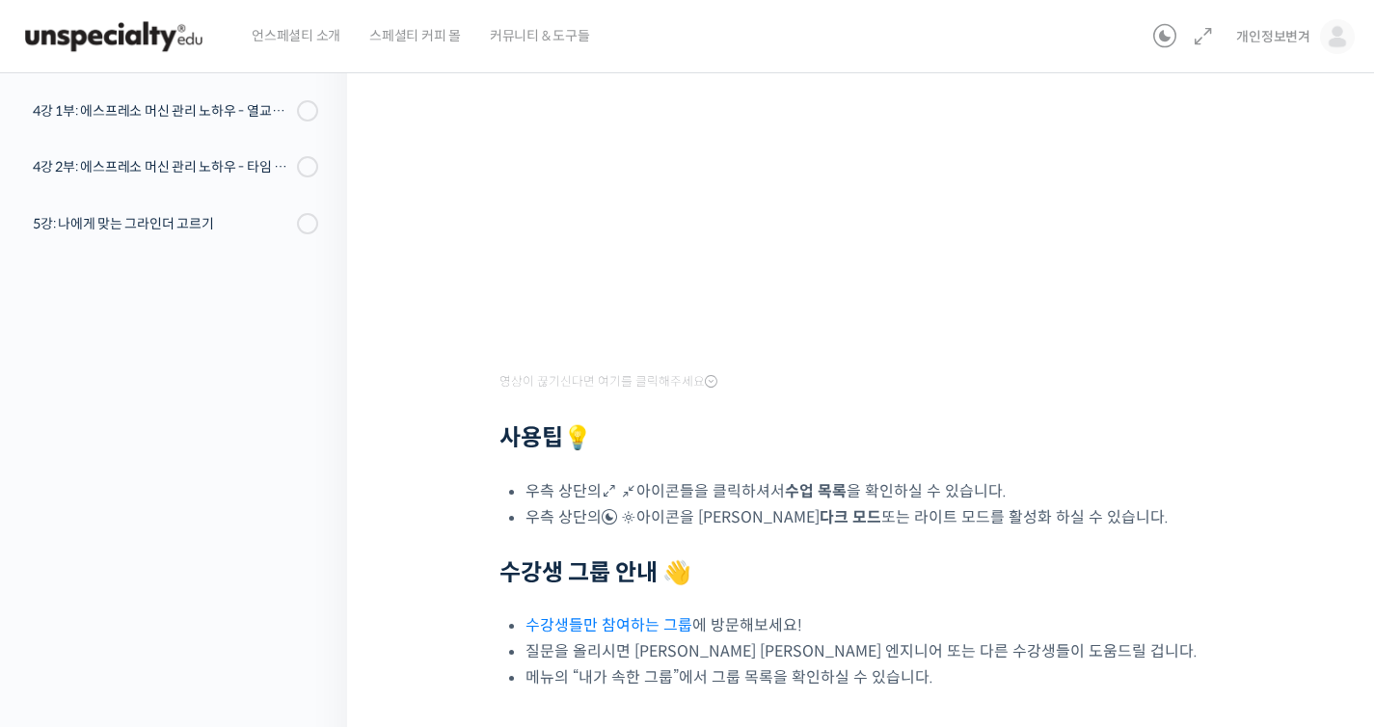
scroll to position [0, 0]
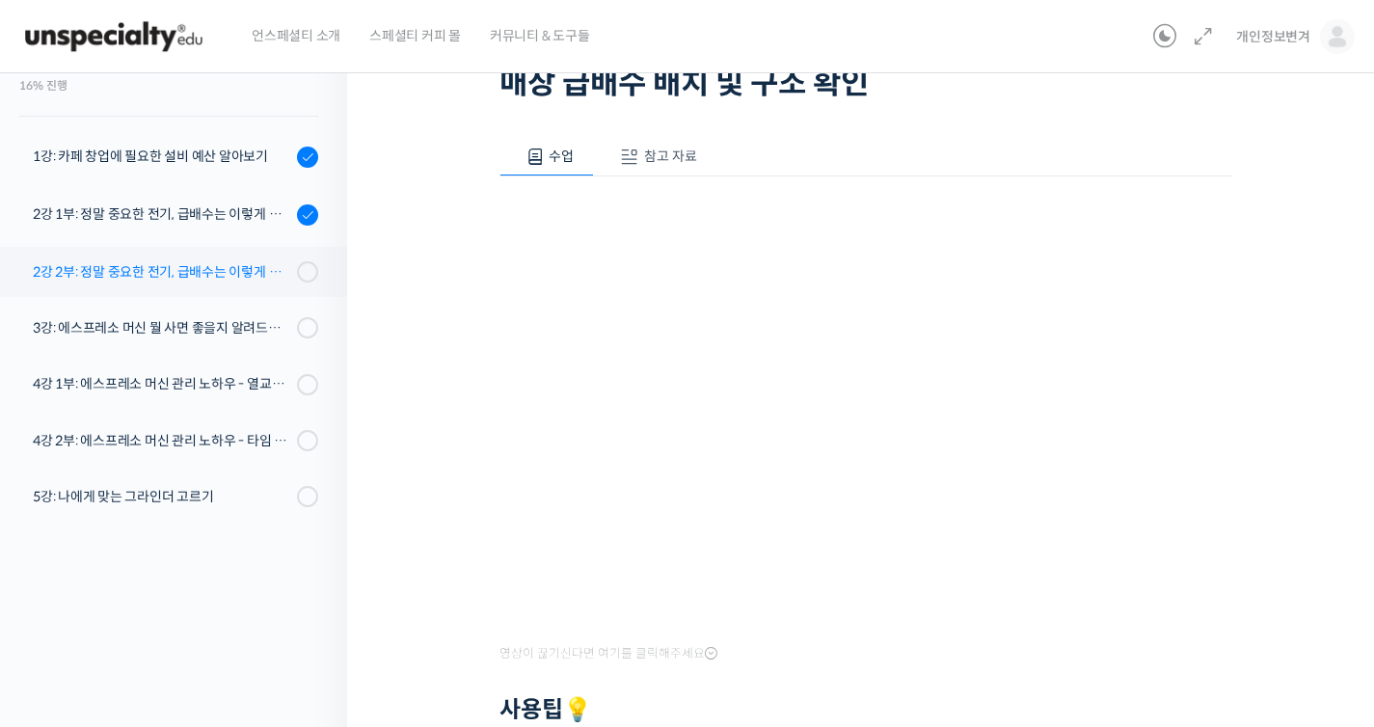
click at [201, 281] on link "2강 2부: 정말 중요한 전기, 급배수는 이렇게 체크하세요 - 매장 급배수 배치 및 구조 확인" at bounding box center [168, 272] width 357 height 50
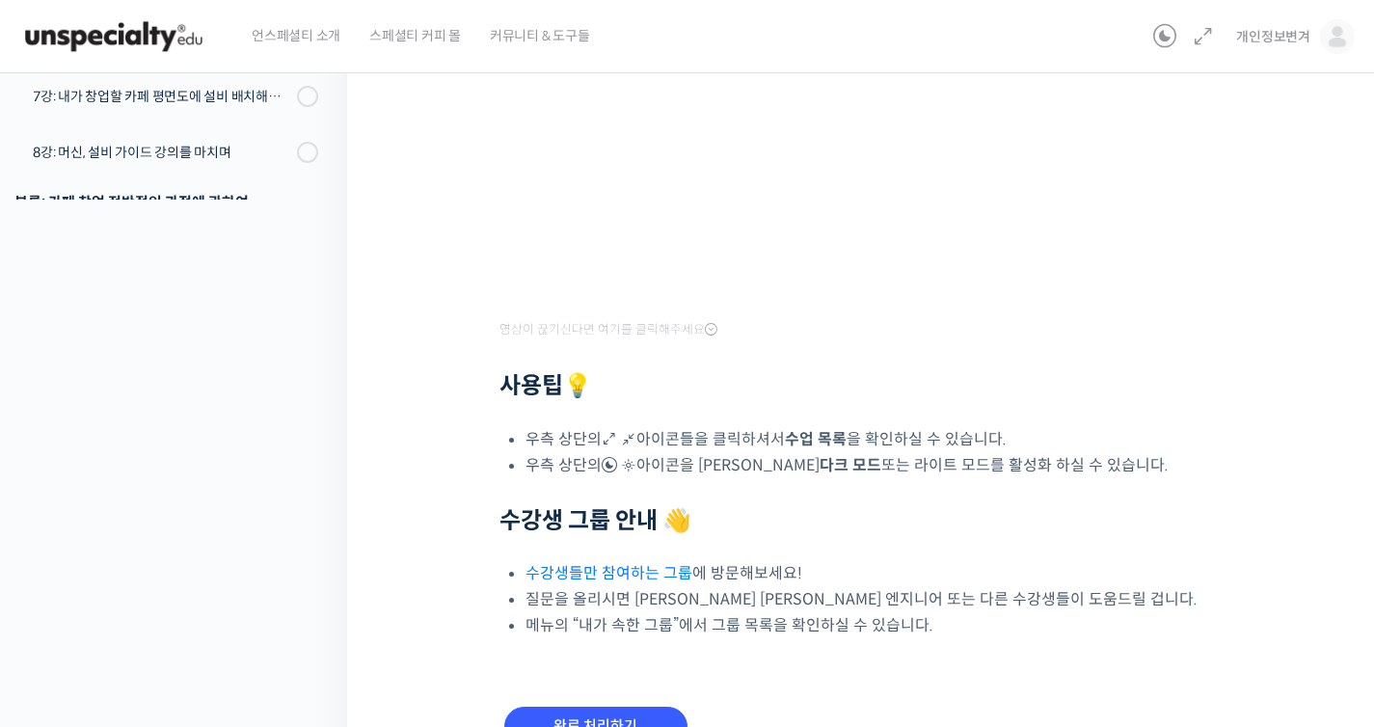
scroll to position [620, 0]
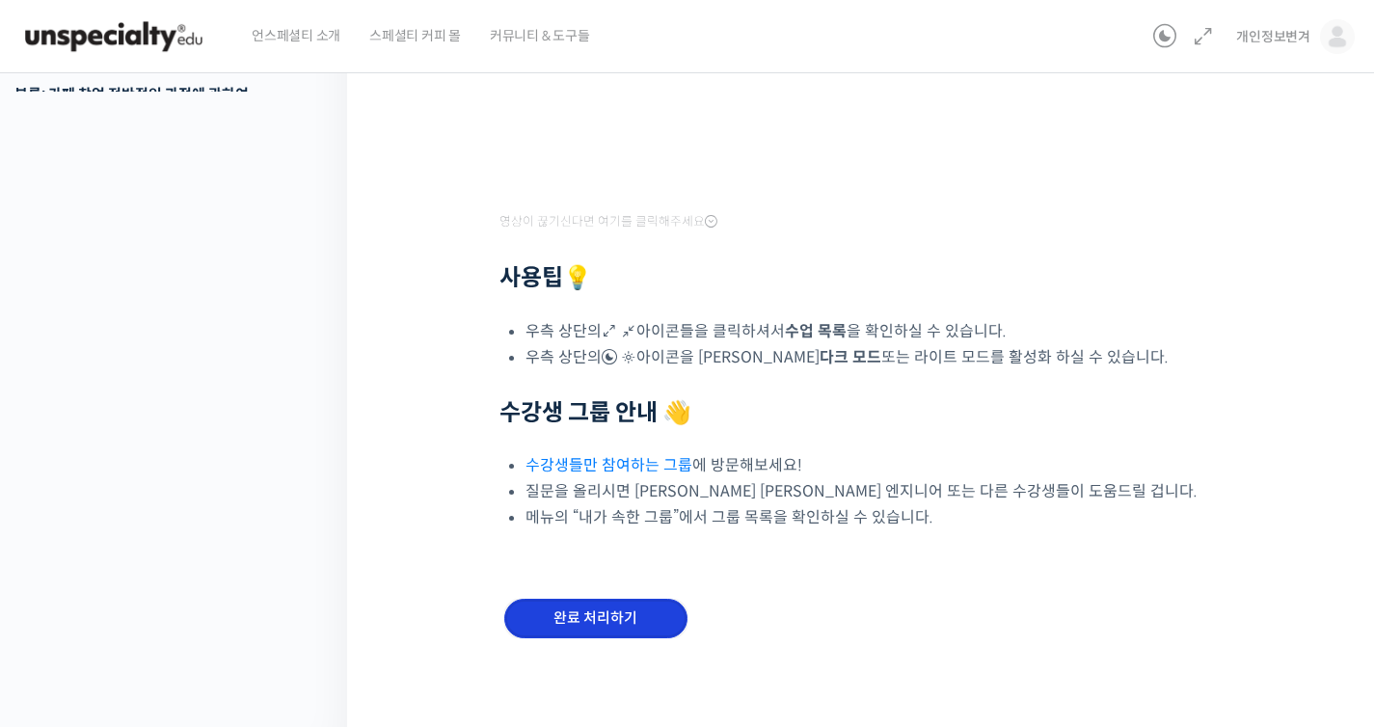
click at [674, 603] on input "완료 처리하기" at bounding box center [595, 619] width 183 height 40
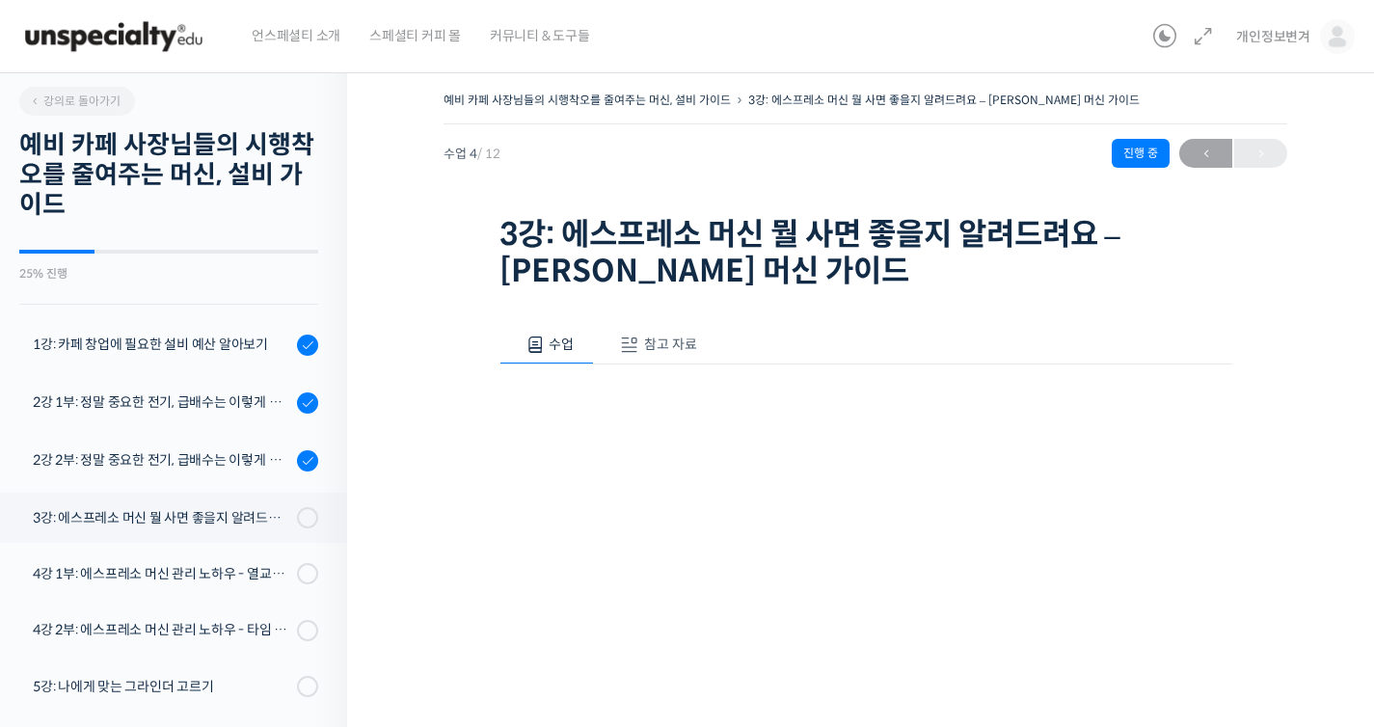
click at [665, 325] on button "참고 자료" at bounding box center [655, 345] width 123 height 41
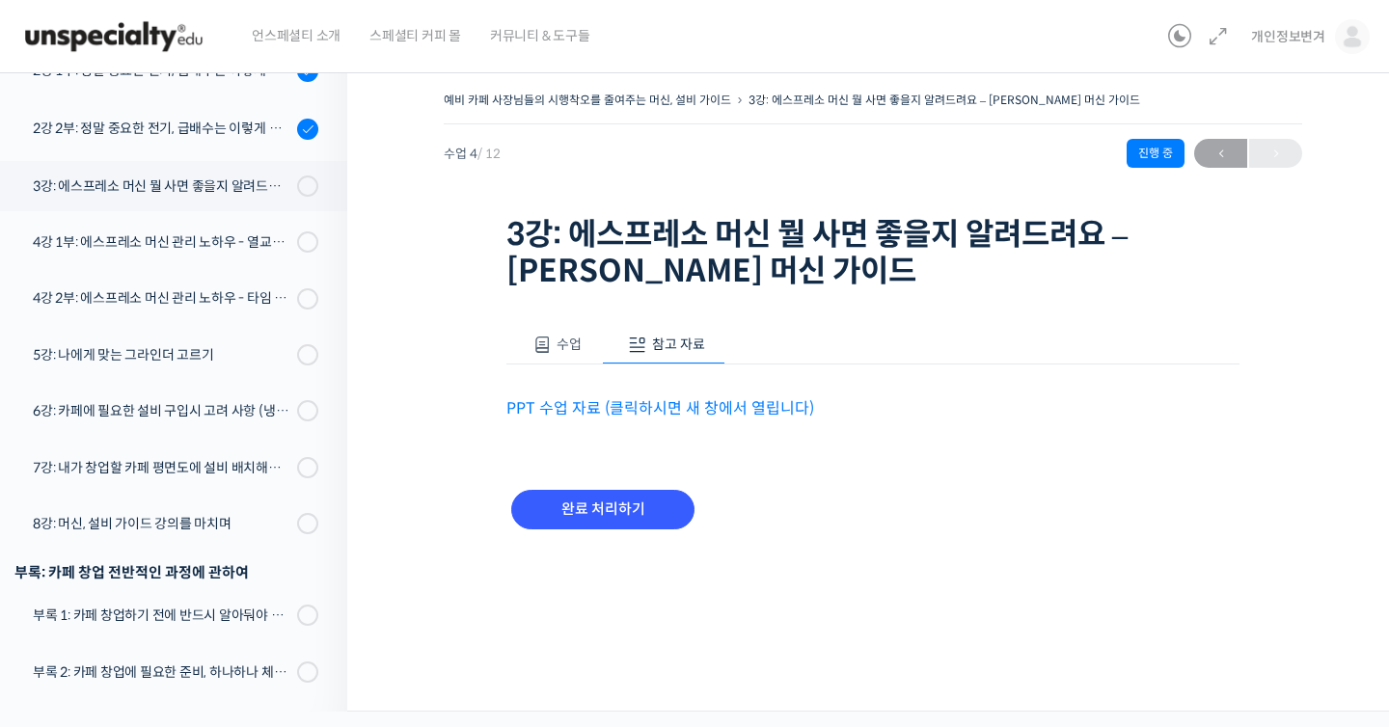
click at [671, 330] on button "참고 자료" at bounding box center [663, 345] width 123 height 41
click at [684, 354] on button "참고 자료" at bounding box center [663, 345] width 123 height 41
click at [699, 423] on div "수업 참고 자료 영상이 끊기신다면 여기를 클릭해주세요 PPT 수업 자료 (클릭하시면 새 창에서 열립니다) 완료 처리하기" at bounding box center [872, 438] width 733 height 285
click at [700, 415] on link "PPT 수업 자료 (클릭하시면 새 창에서 열립니다)" at bounding box center [660, 408] width 308 height 20
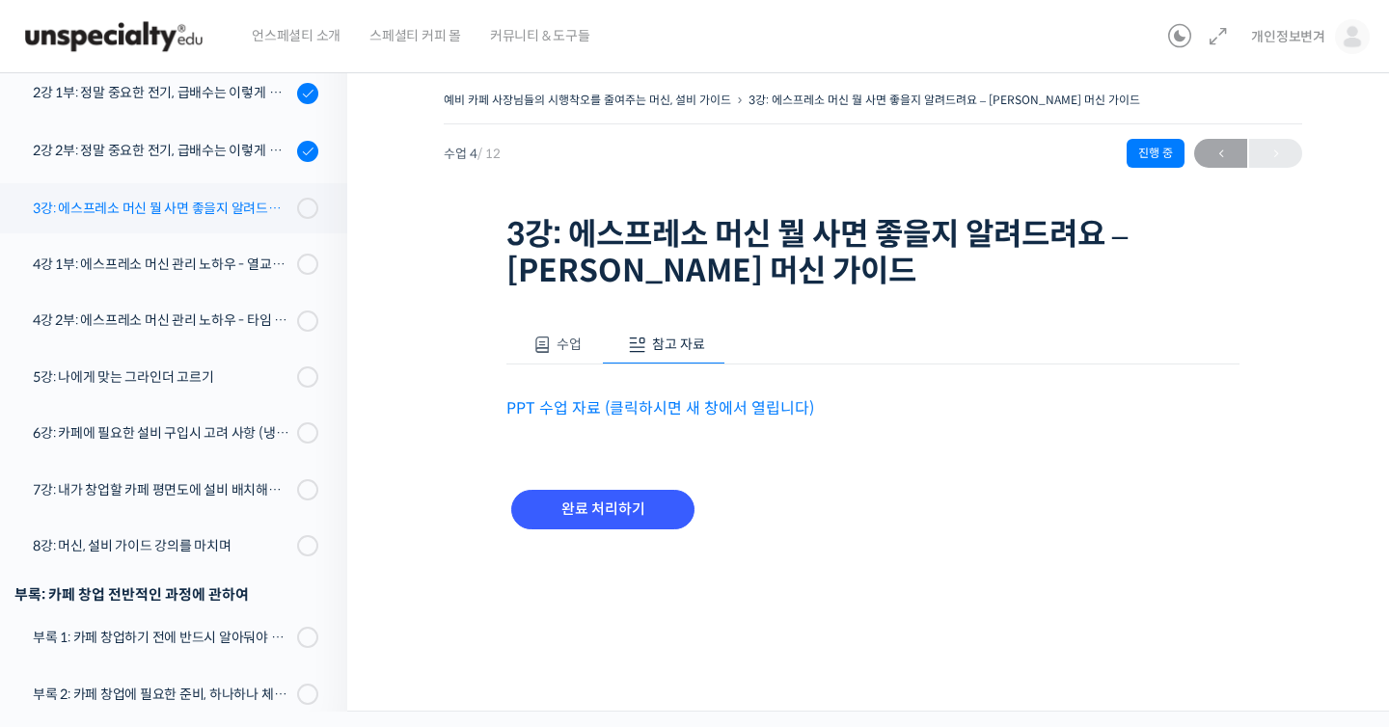
scroll to position [286, 0]
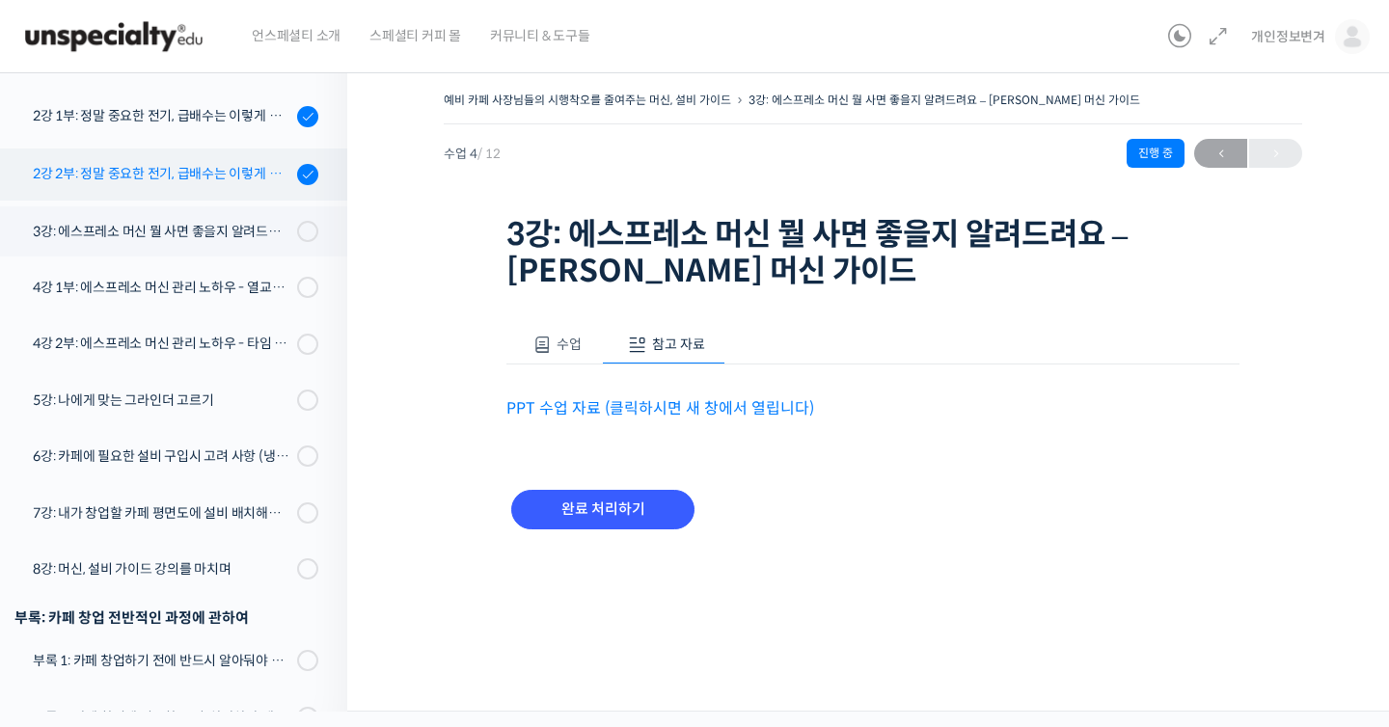
click at [227, 163] on div "2강 2부: 정말 중요한 전기, 급배수는 이렇게 체크하세요 - 매장 급배수 배치 및 구조 확인" at bounding box center [162, 173] width 258 height 21
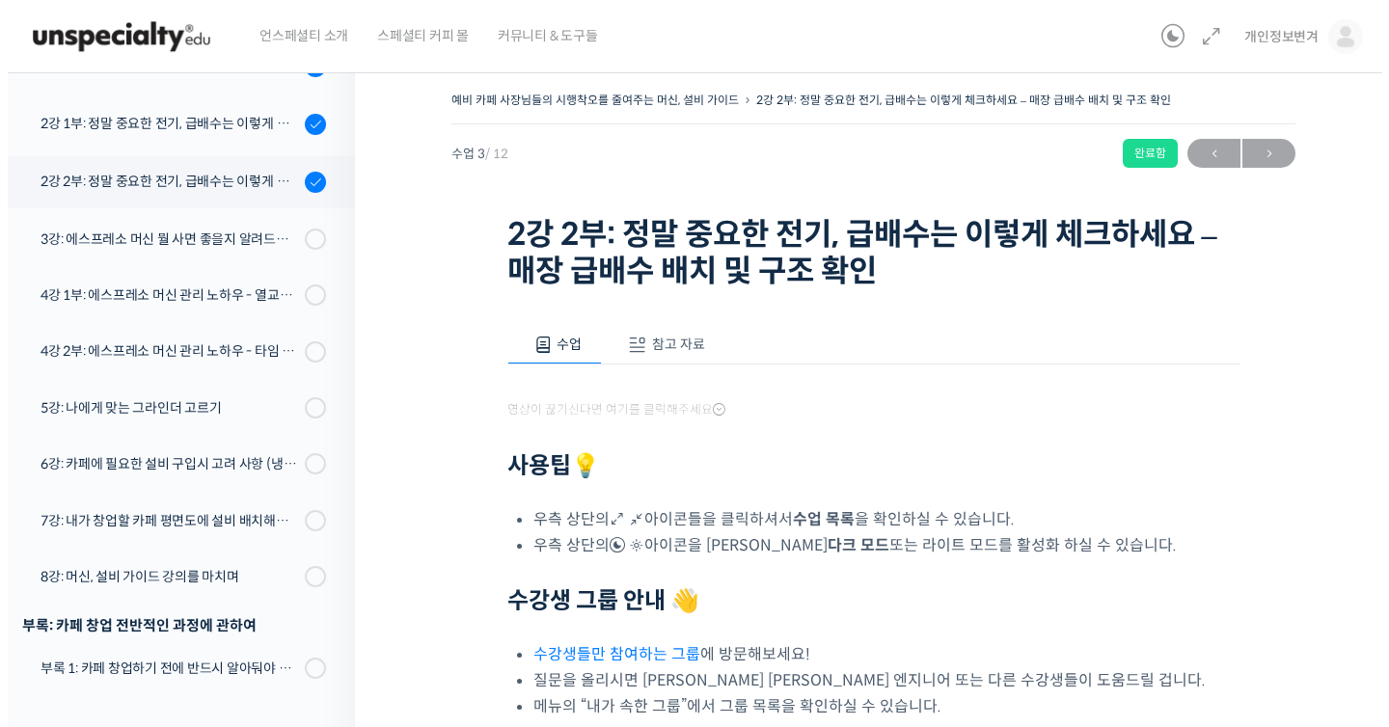
scroll to position [332, 0]
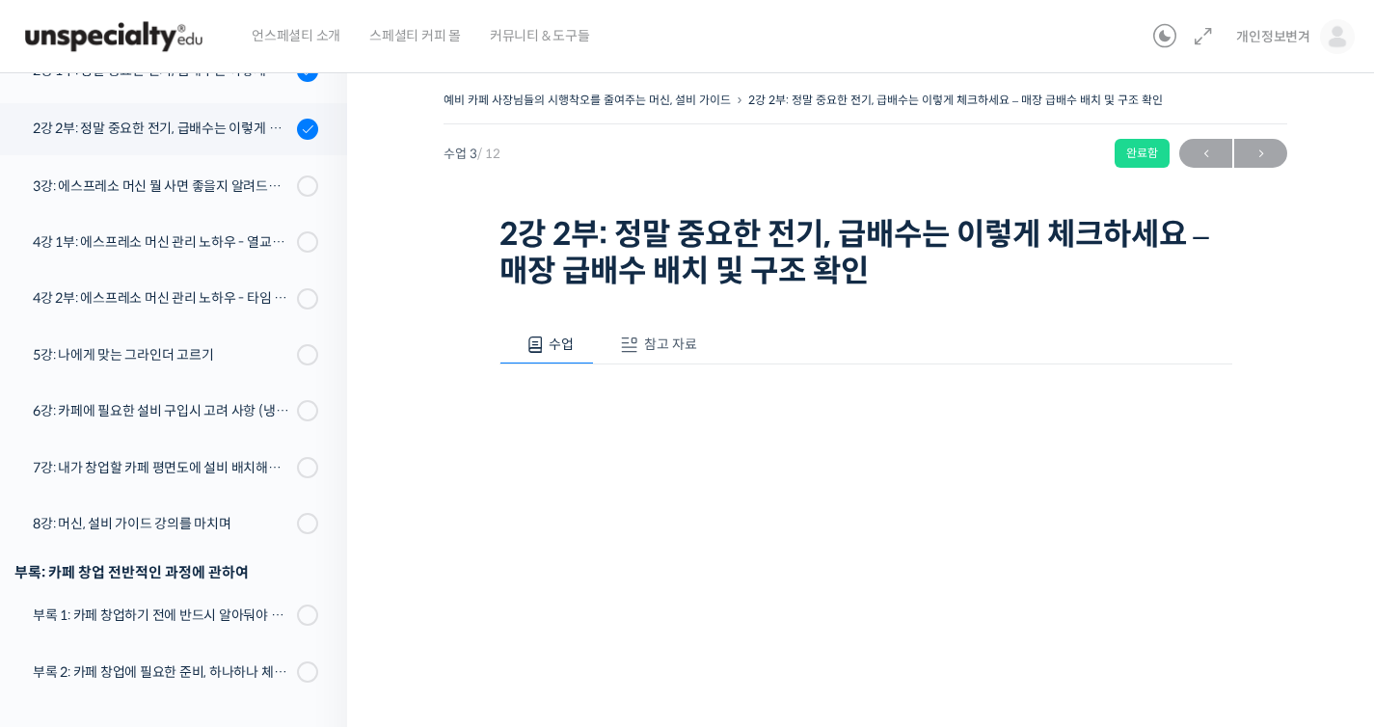
click at [663, 344] on span "참고 자료" at bounding box center [670, 344] width 53 height 17
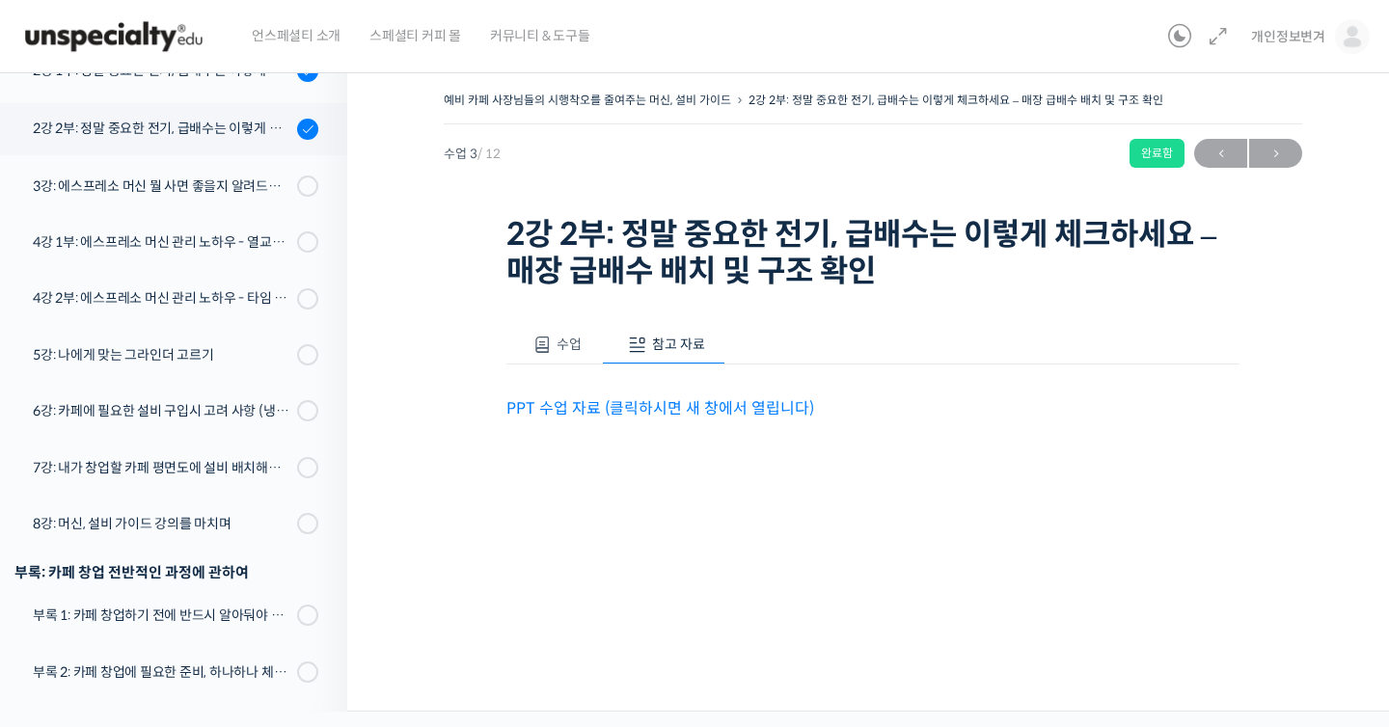
click at [752, 404] on link "PPT 수업 자료 (클릭하시면 새 창에서 열립니다)" at bounding box center [660, 408] width 308 height 20
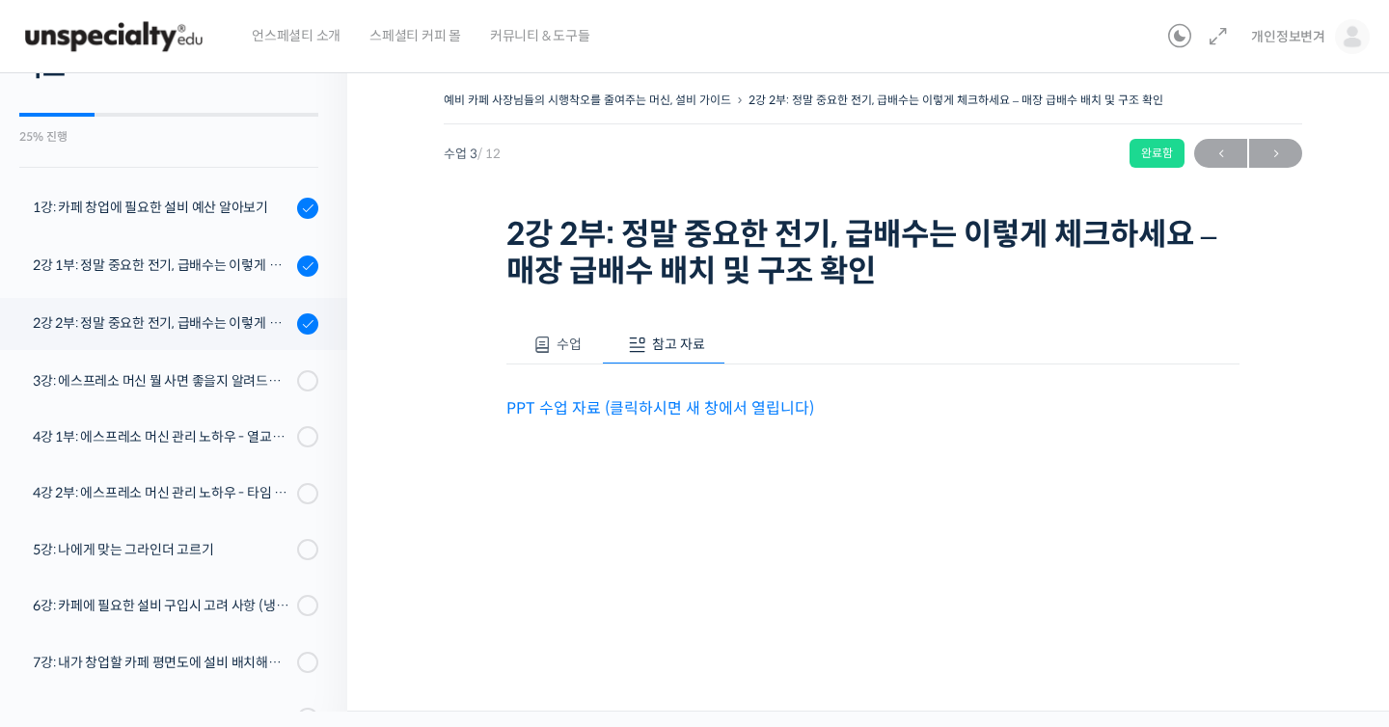
scroll to position [0, 0]
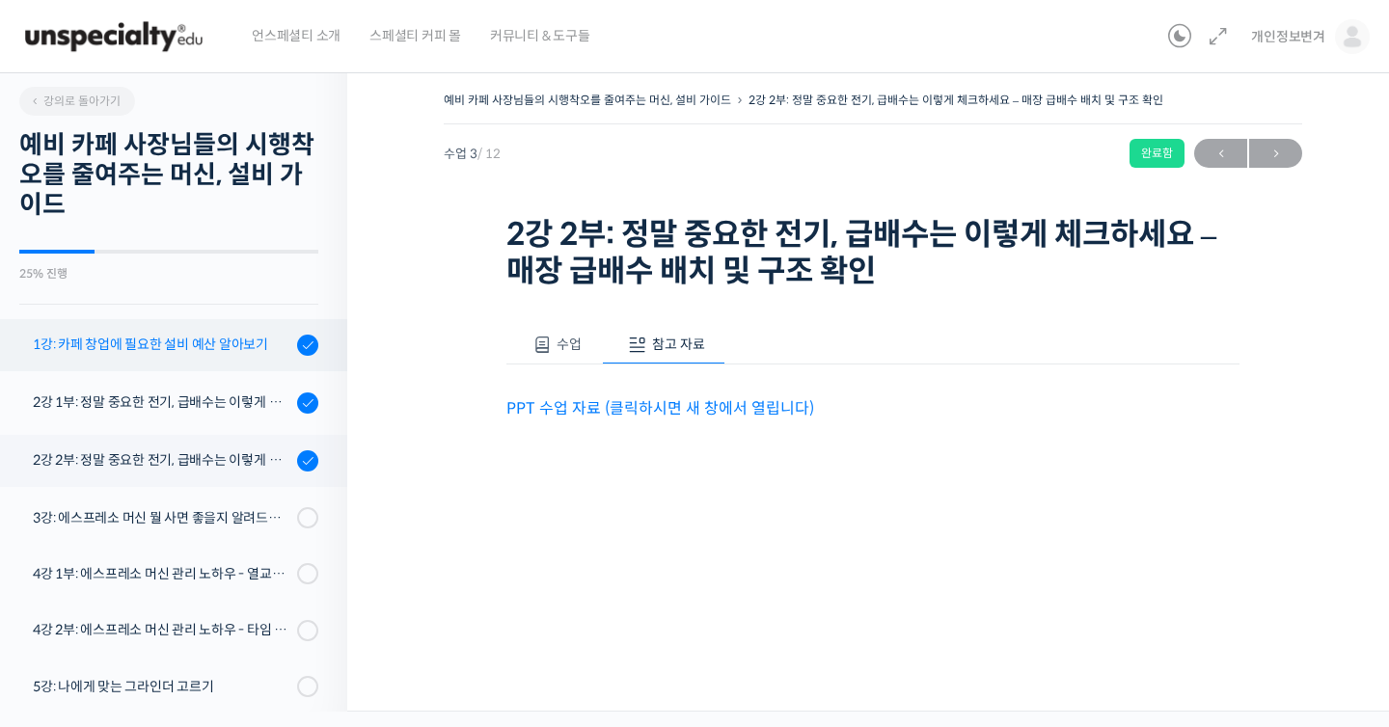
click at [267, 359] on link "1강: 카페 창업에 필요한 설비 예산 알아보기" at bounding box center [168, 345] width 357 height 52
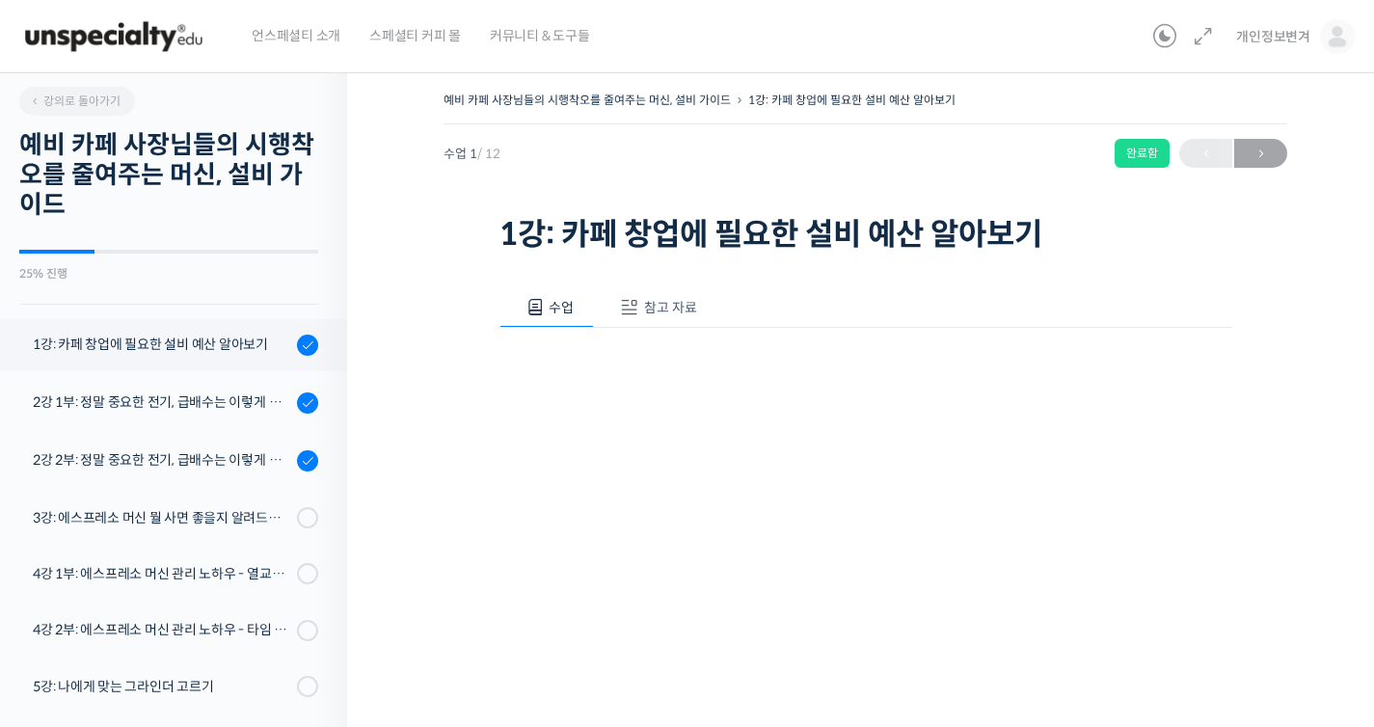
scroll to position [225, 0]
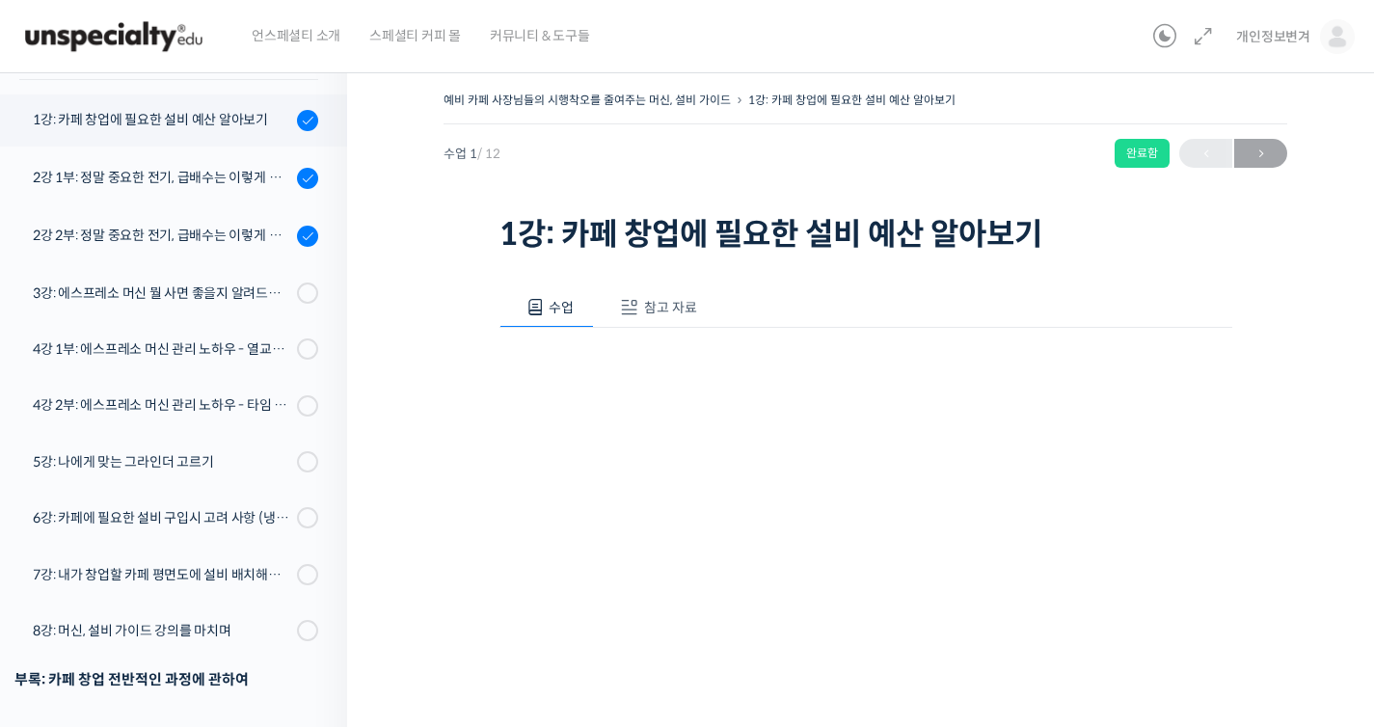
click at [697, 313] on button "참고 자료" at bounding box center [655, 307] width 123 height 41
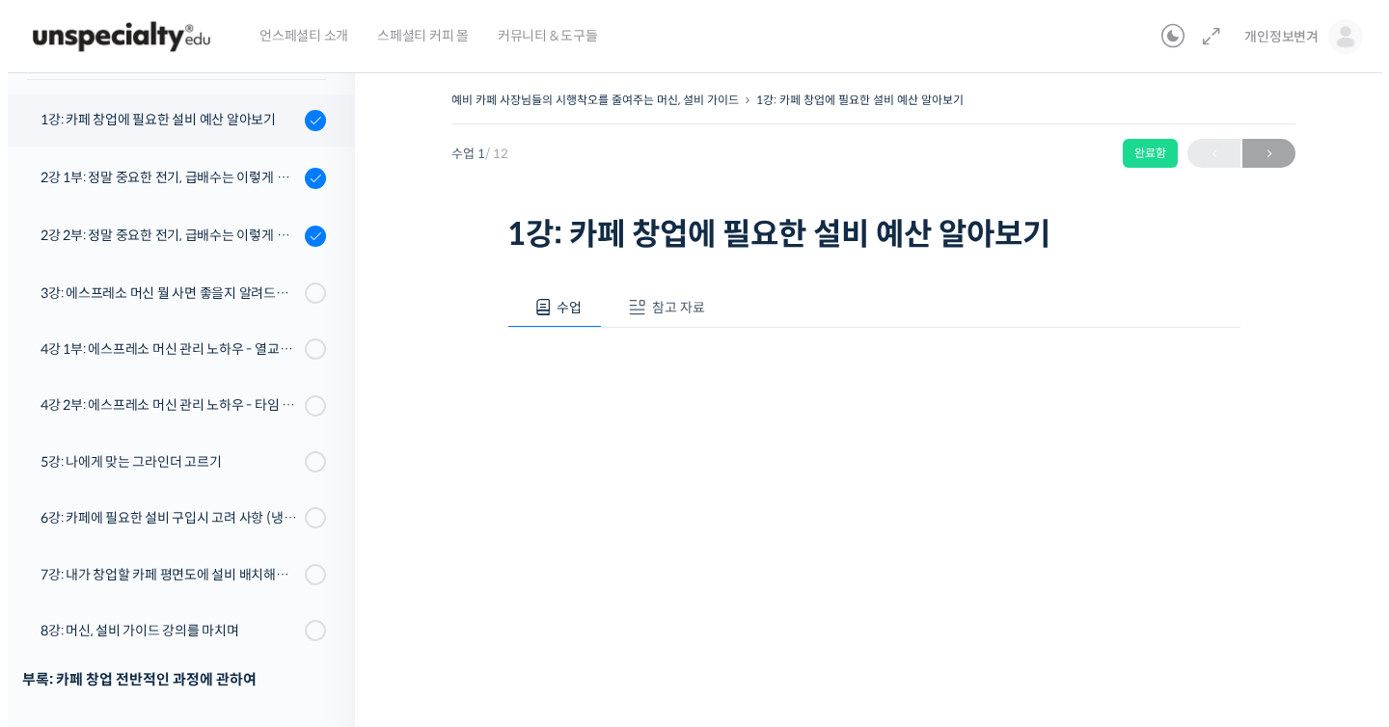
scroll to position [245, 0]
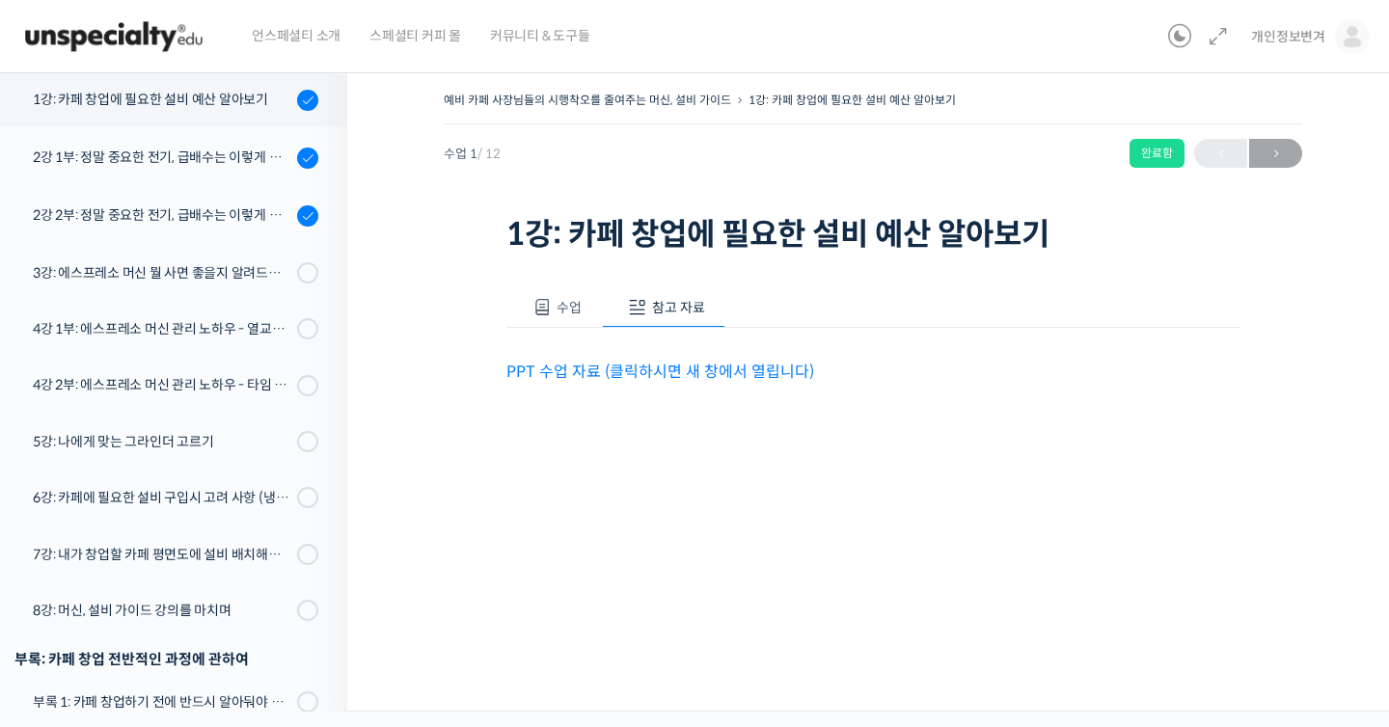
click at [716, 374] on link "PPT 수업 자료 (클릭하시면 새 창에서 열립니다)" at bounding box center [660, 372] width 308 height 20
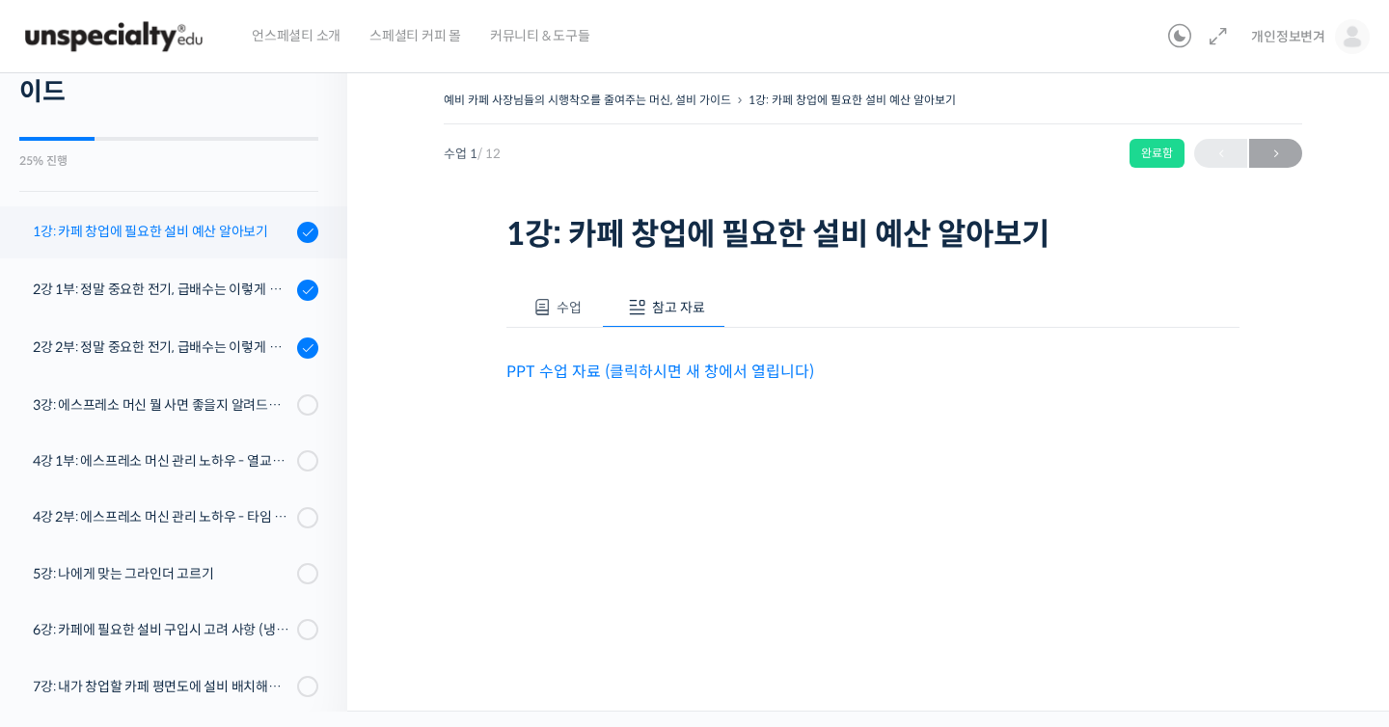
scroll to position [84, 0]
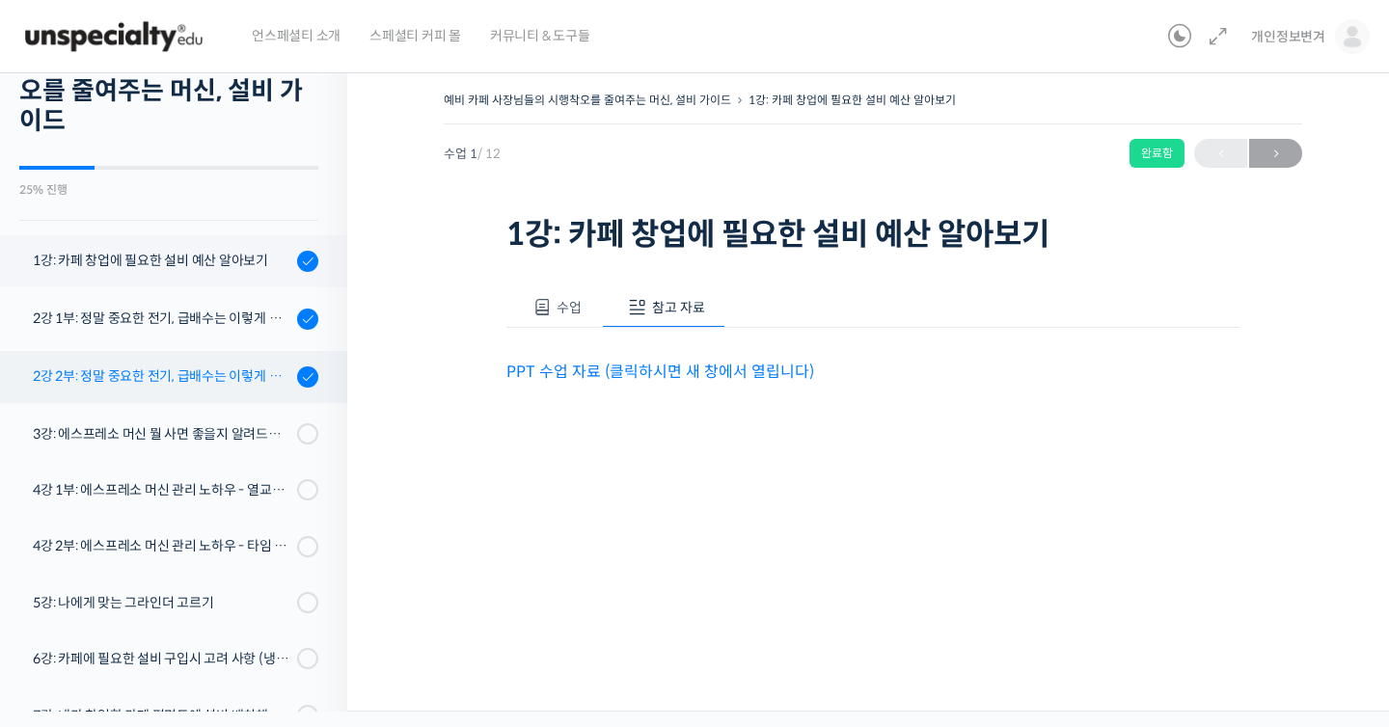
click at [235, 385] on div "2강 2부: 정말 중요한 전기, 급배수는 이렇게 체크하세요 - 매장 급배수 배치 및 구조 확인" at bounding box center [162, 376] width 258 height 21
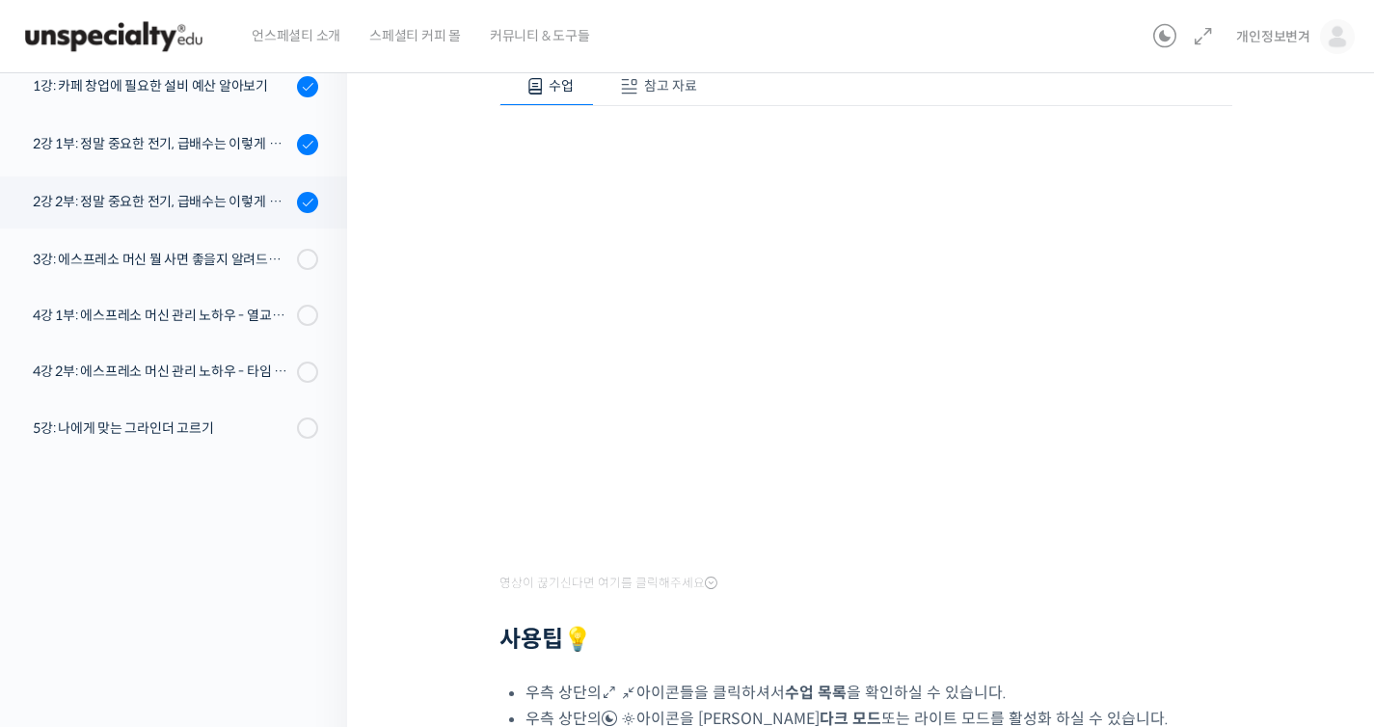
scroll to position [332, 0]
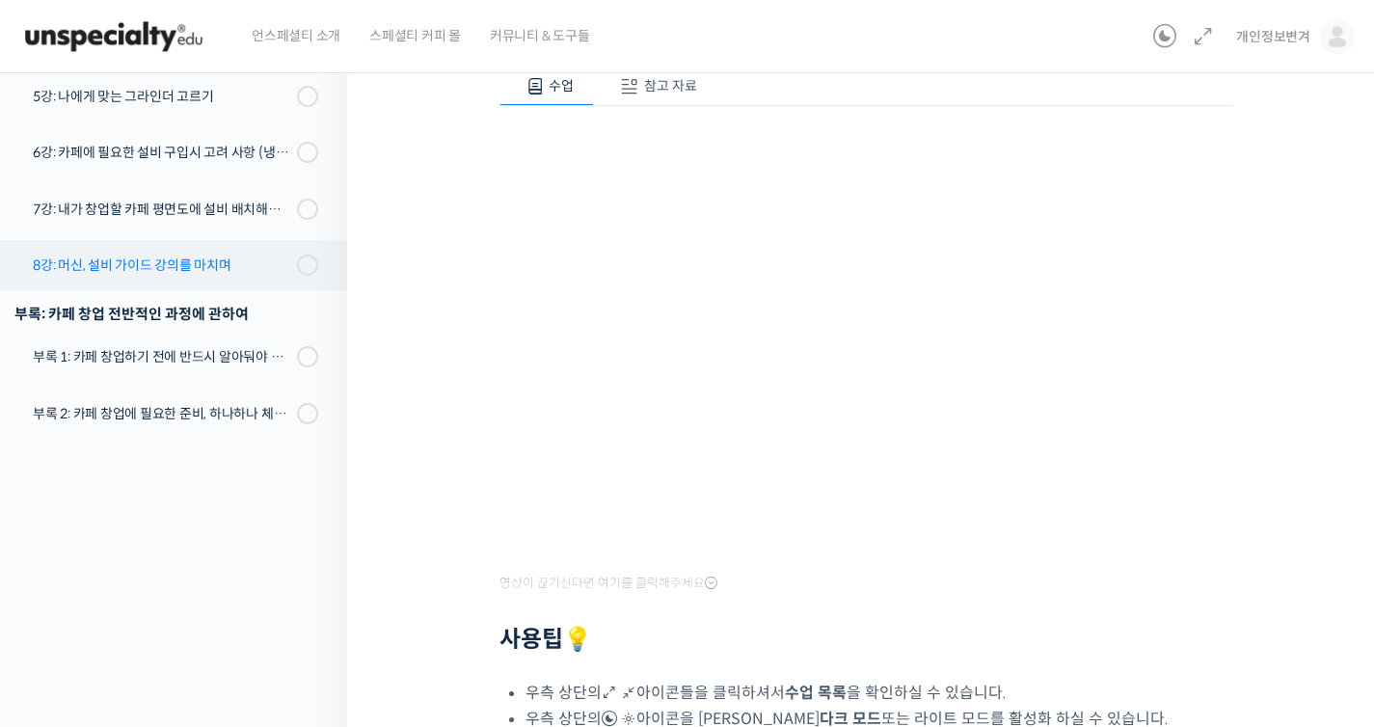
click at [222, 256] on div "8강: 머신, 설비 가이드 강의를 마치며" at bounding box center [162, 265] width 258 height 21
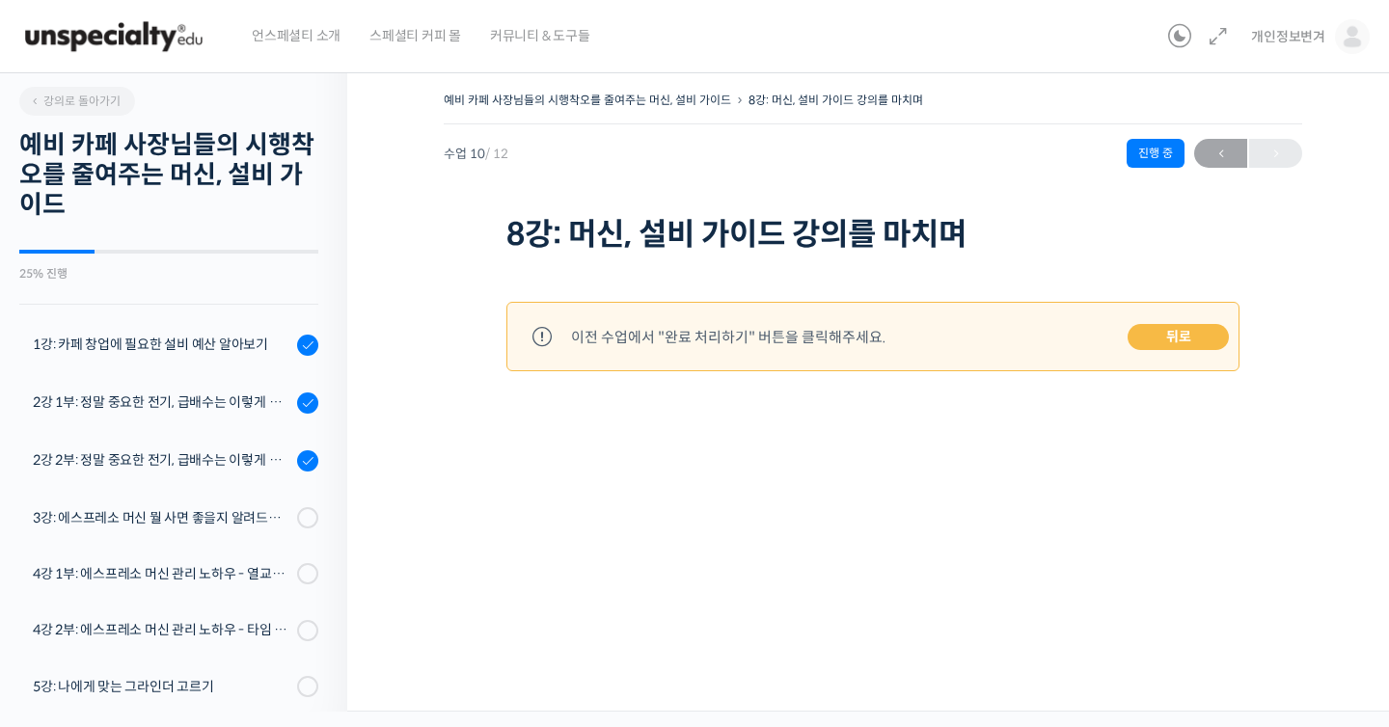
scroll to position [332, 0]
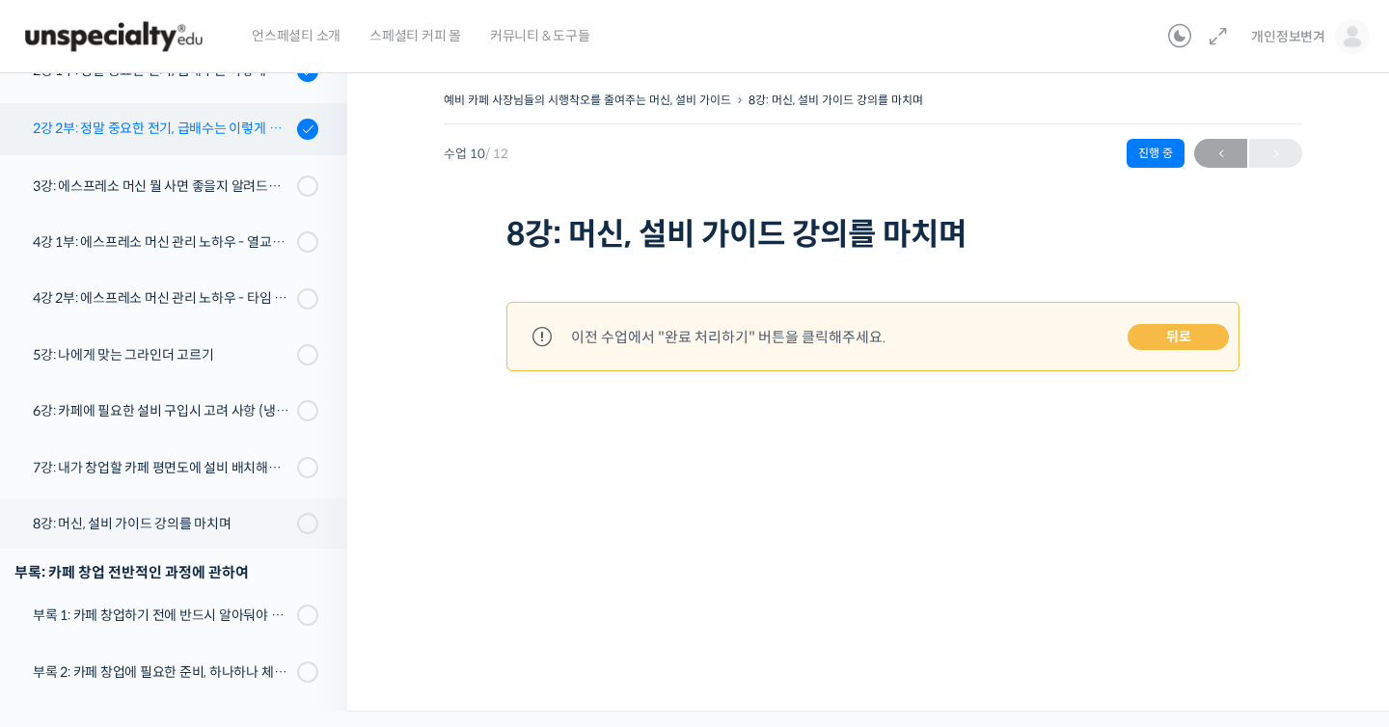
click at [218, 132] on div "2강 2부: 정말 중요한 전기, 급배수는 이렇게 체크하세요 - 매장 급배수 배치 및 구조 확인" at bounding box center [162, 128] width 258 height 21
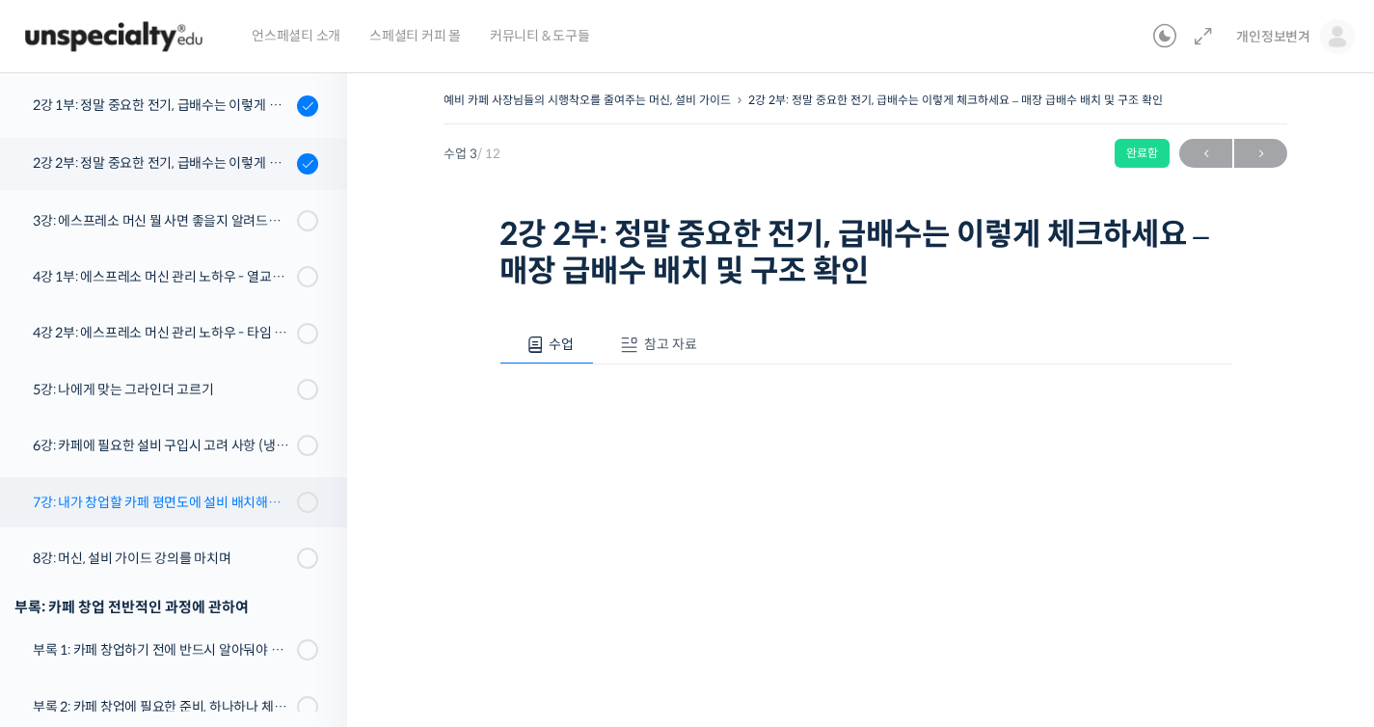
scroll to position [332, 0]
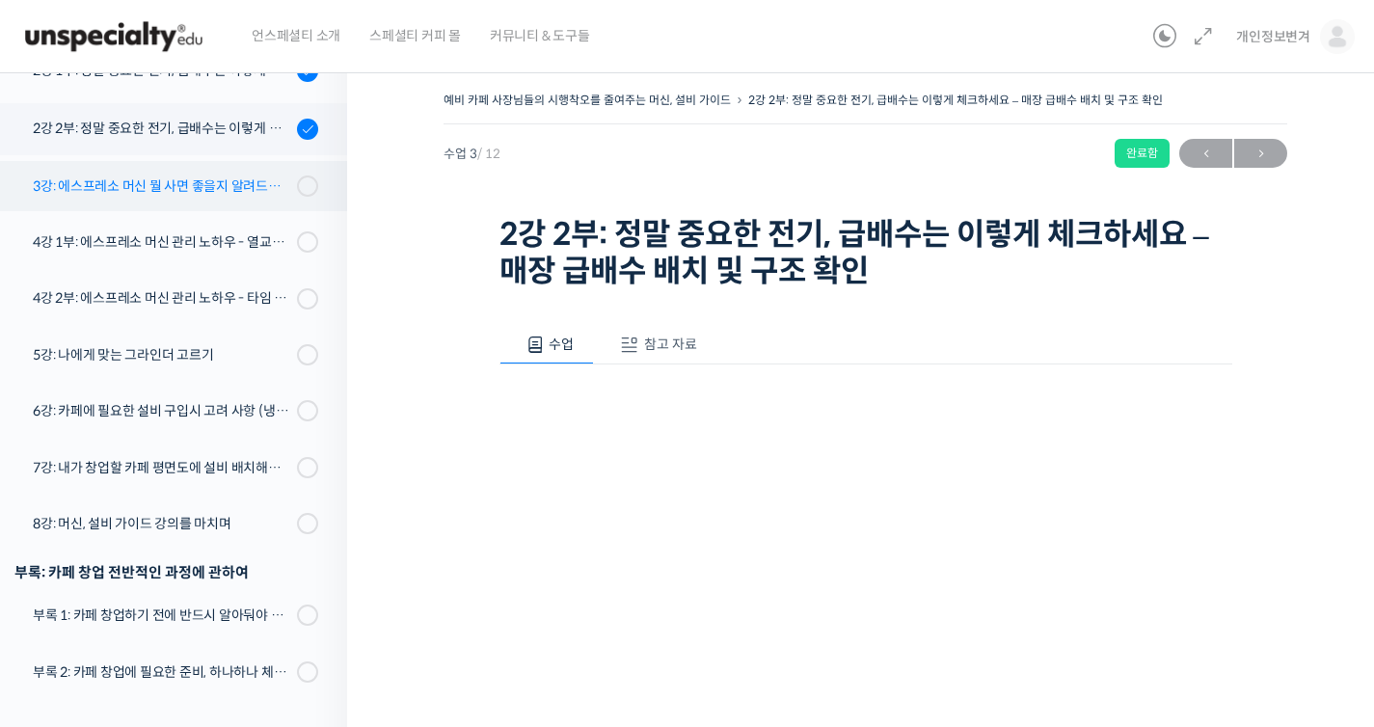
click at [227, 185] on div "3강: 에스프레소 머신 뭘 사면 좋을지 알려드려요 - 에스프레소 머신 가이드" at bounding box center [162, 186] width 258 height 21
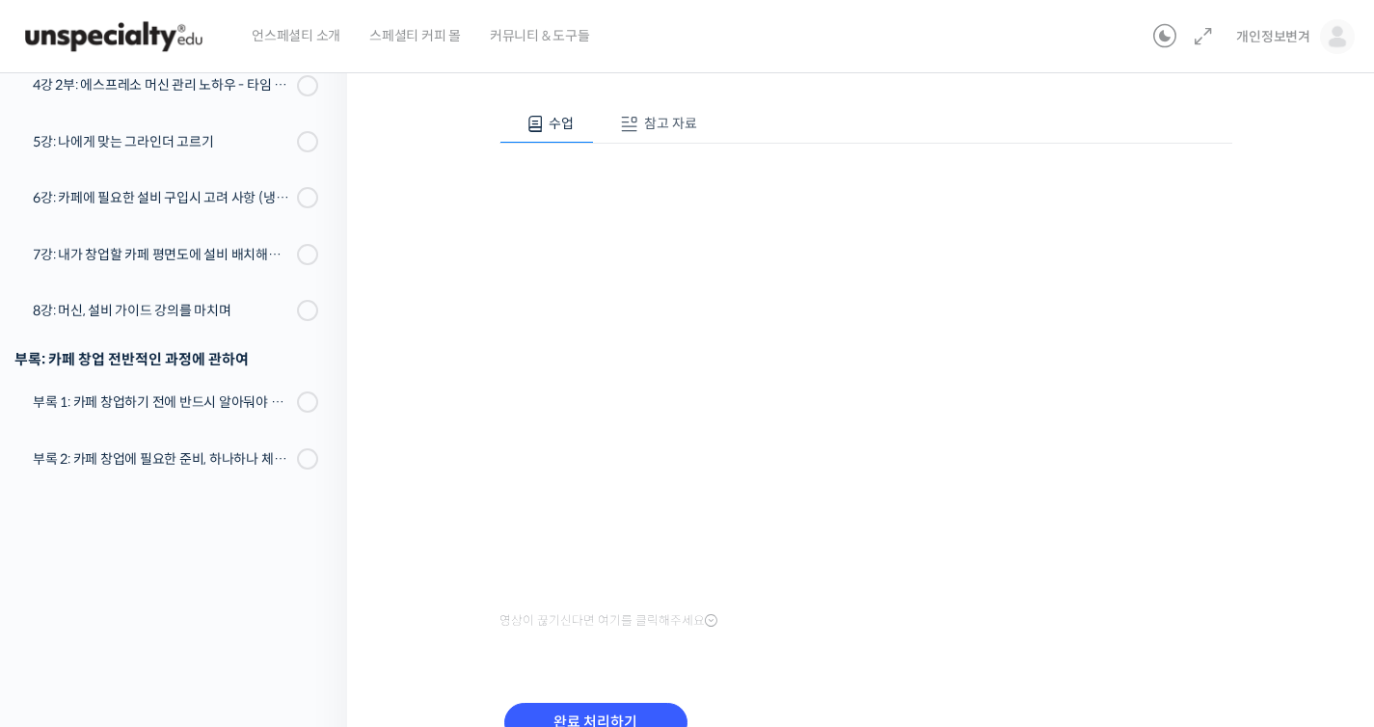
scroll to position [324, 0]
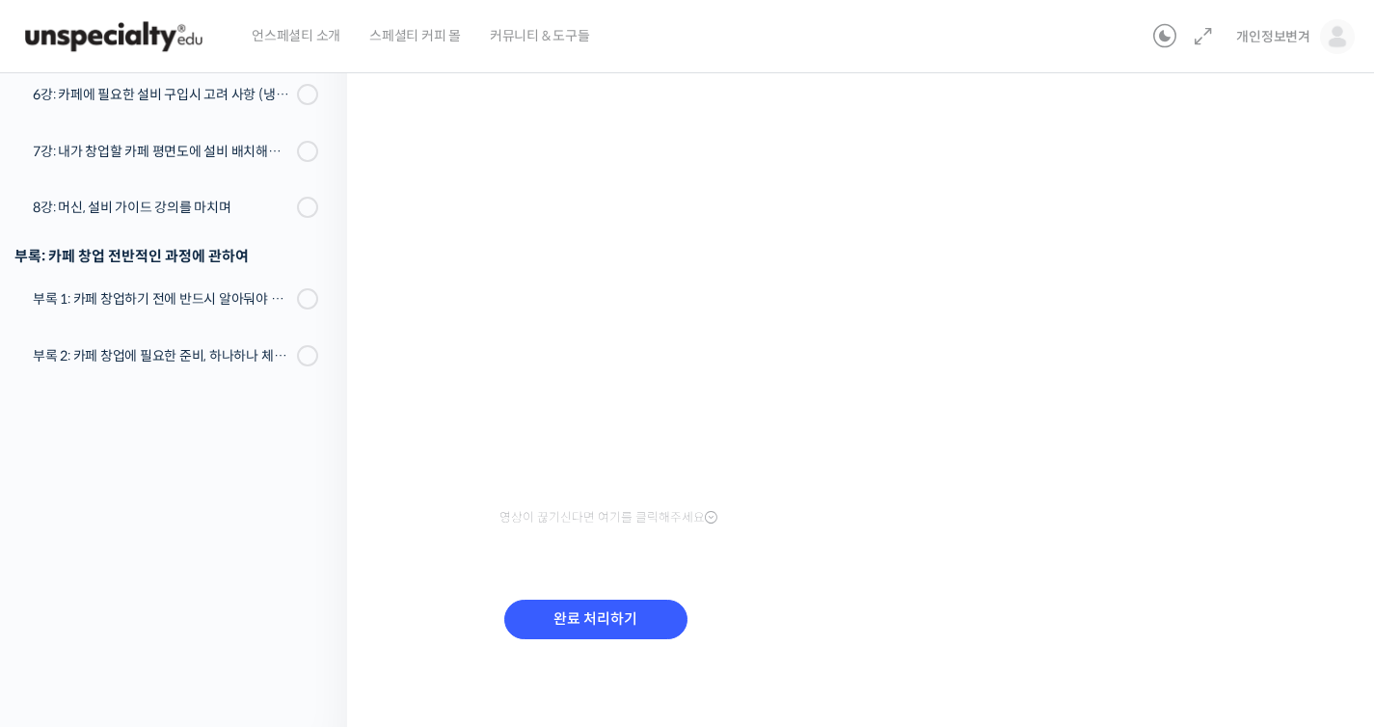
click at [633, 588] on div "완료 처리하기" at bounding box center [866, 635] width 733 height 111
click at [645, 612] on input "완료 처리하기" at bounding box center [595, 620] width 183 height 40
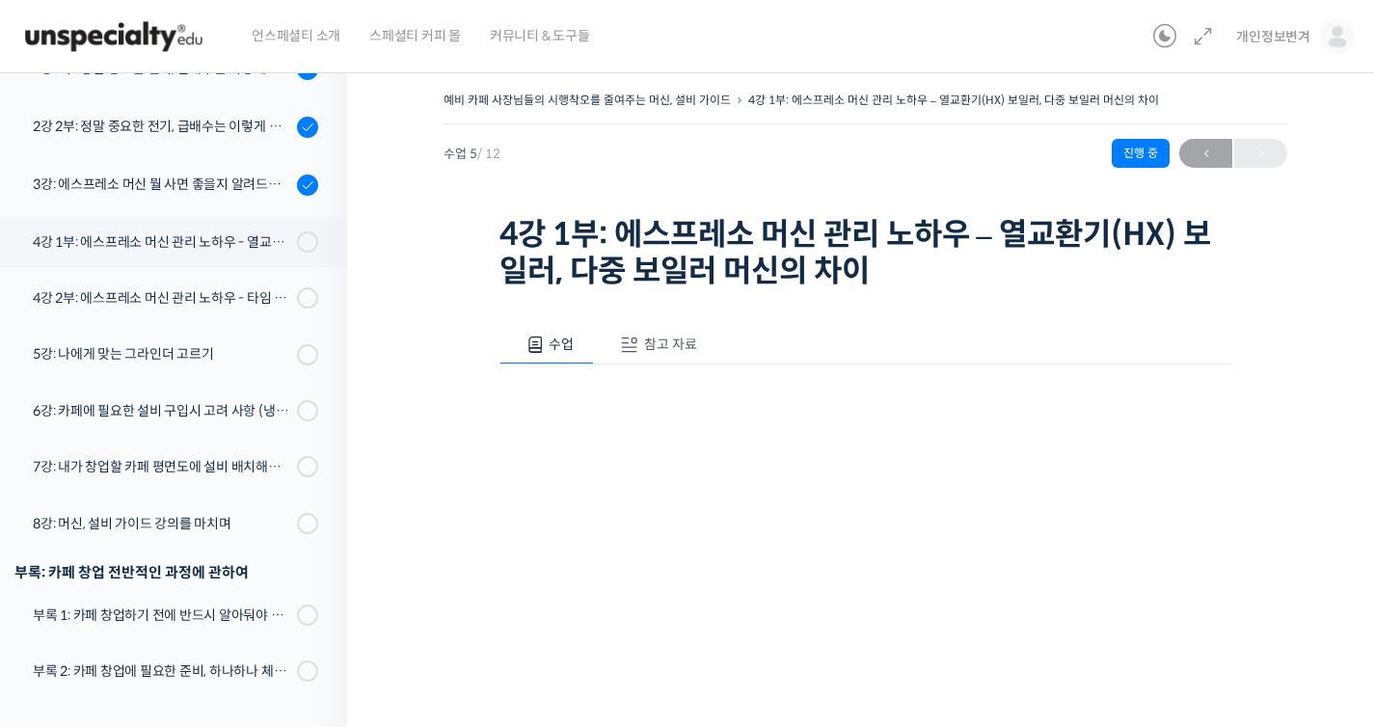
scroll to position [324, 0]
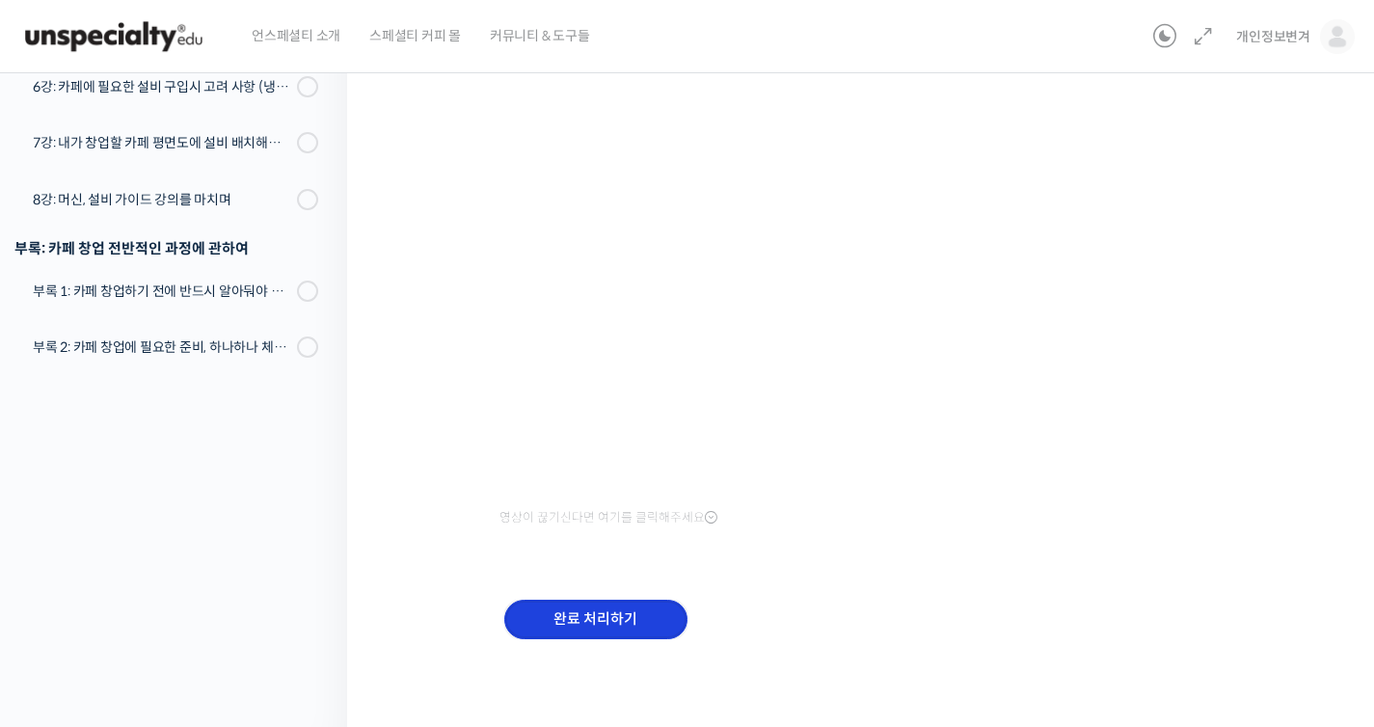
click at [640, 617] on input "완료 처리하기" at bounding box center [595, 620] width 183 height 40
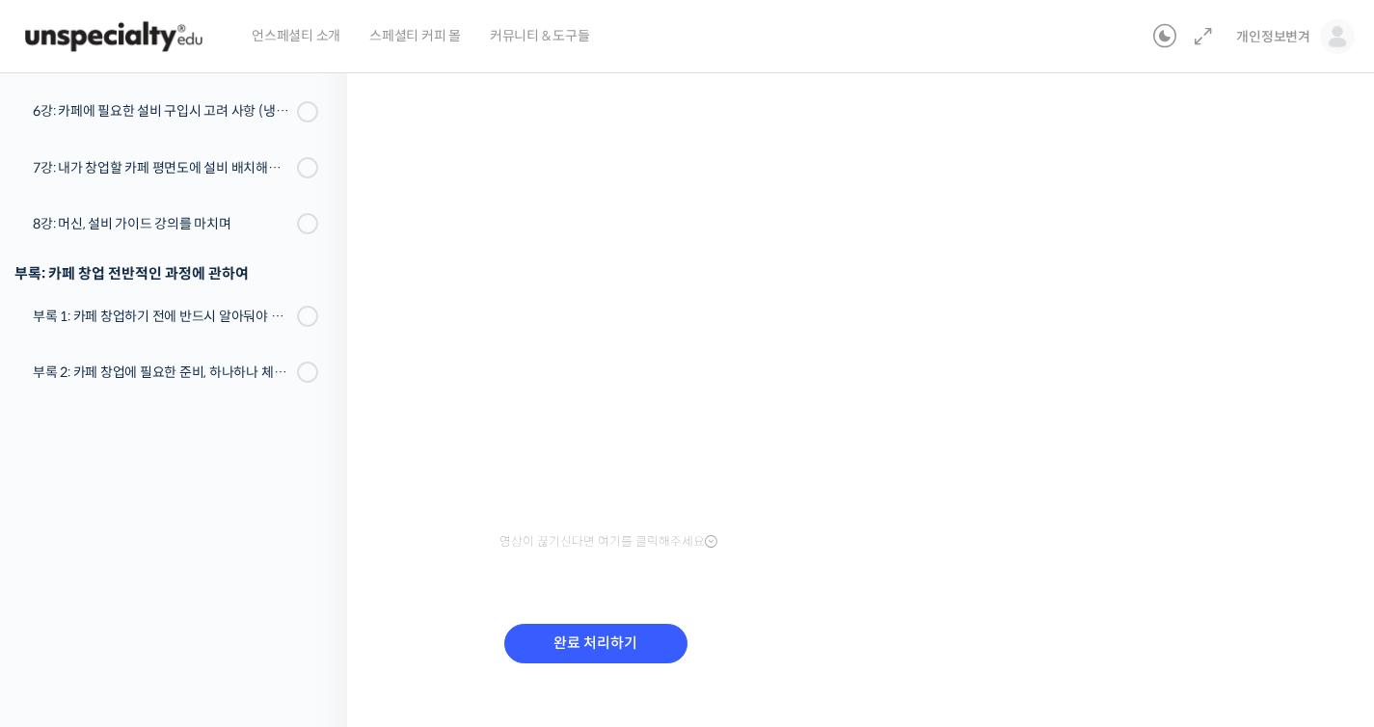
scroll to position [324, 0]
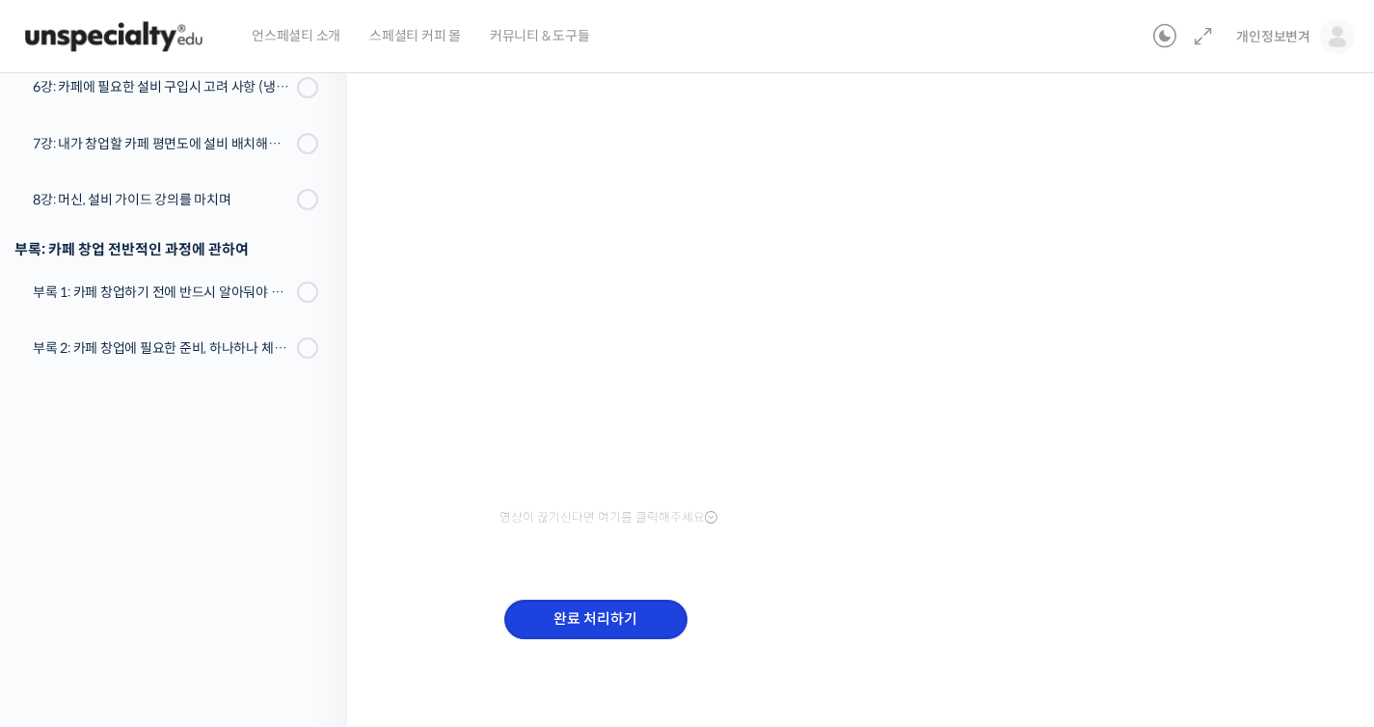
click at [655, 635] on input "완료 처리하기" at bounding box center [595, 620] width 183 height 40
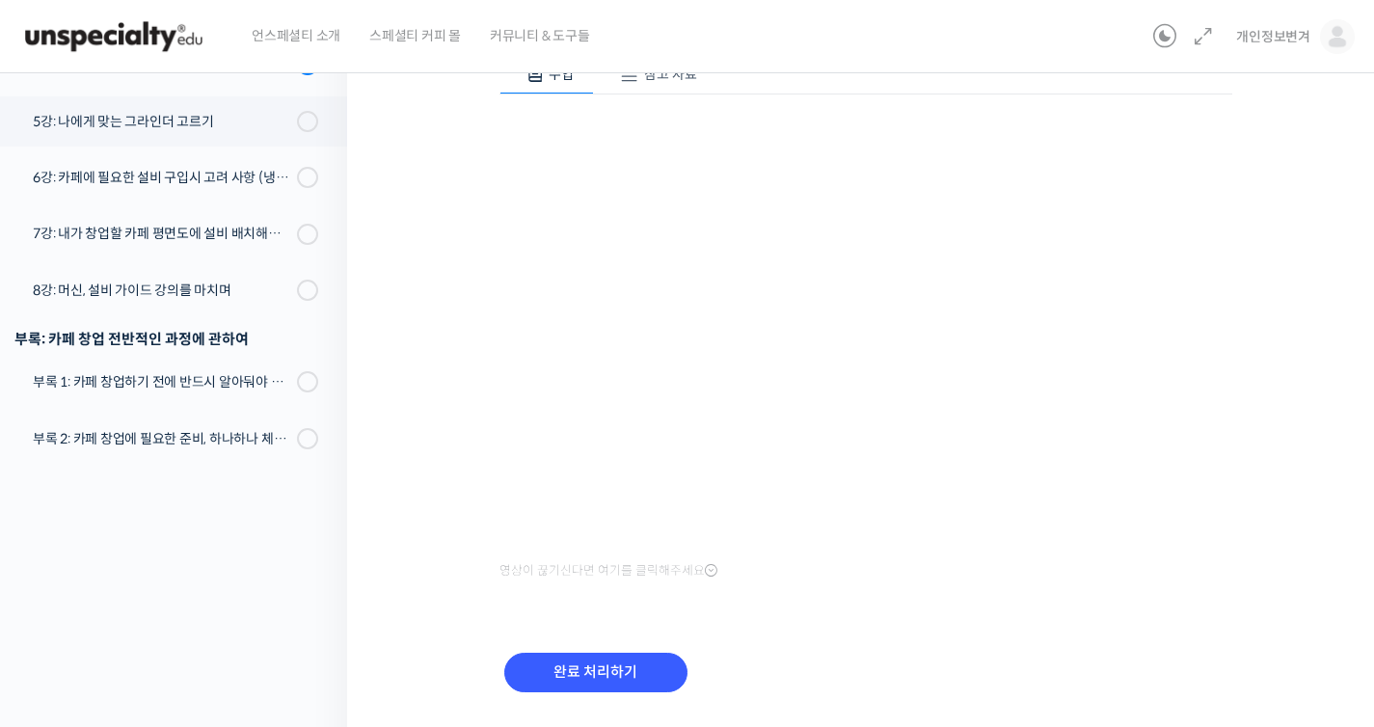
scroll to position [287, 0]
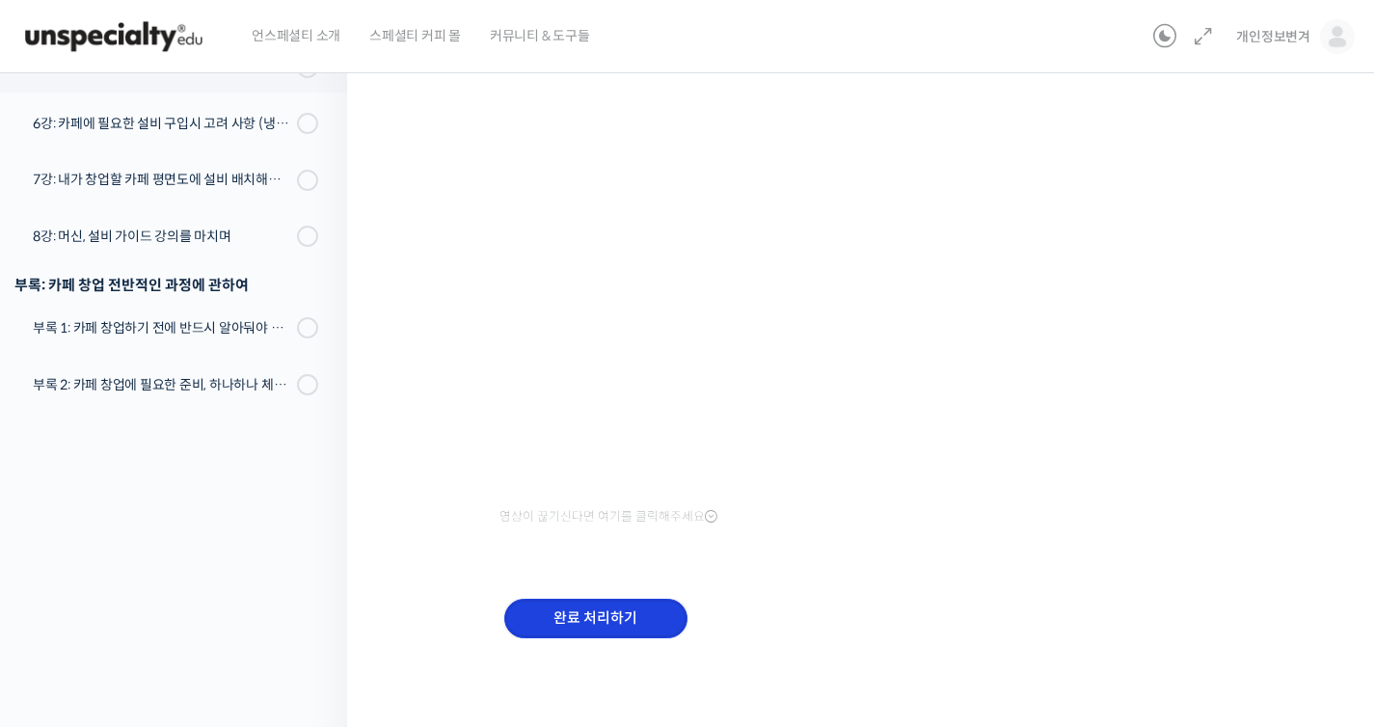
click at [647, 600] on input "완료 처리하기" at bounding box center [595, 619] width 183 height 40
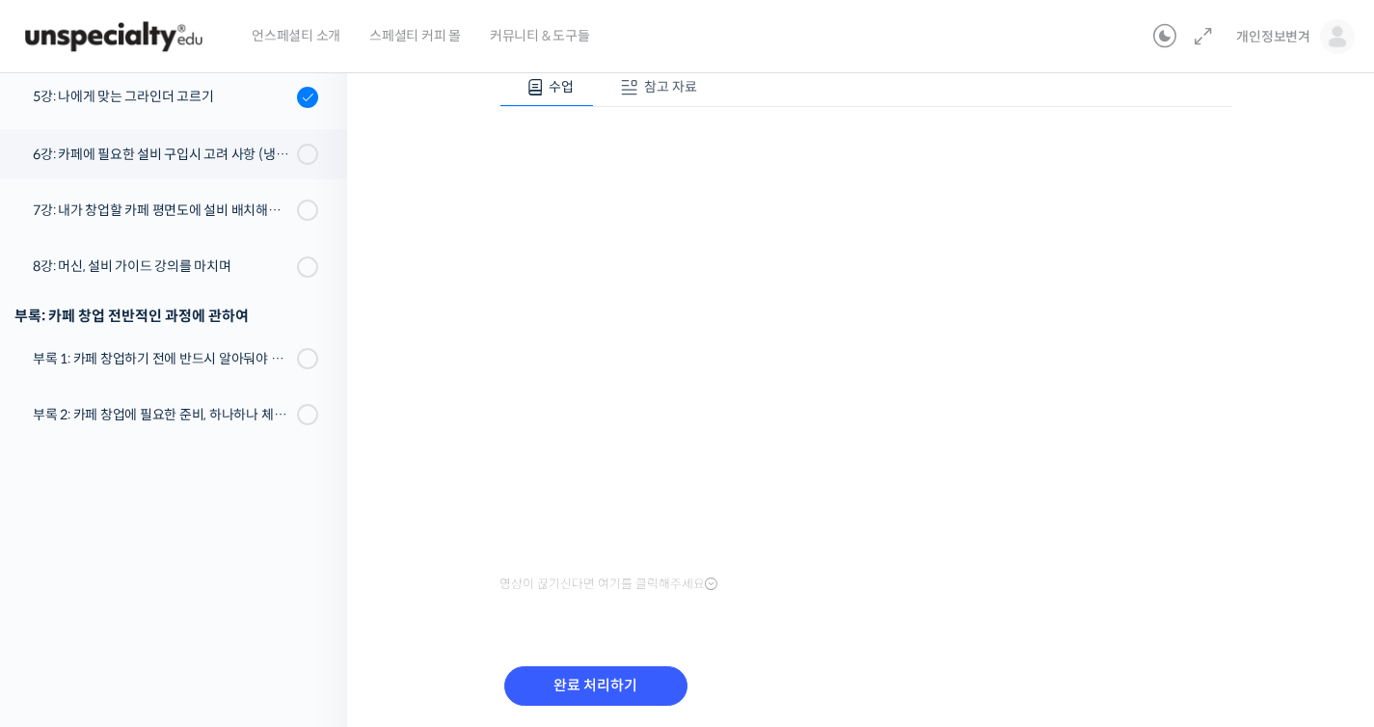
scroll to position [324, 0]
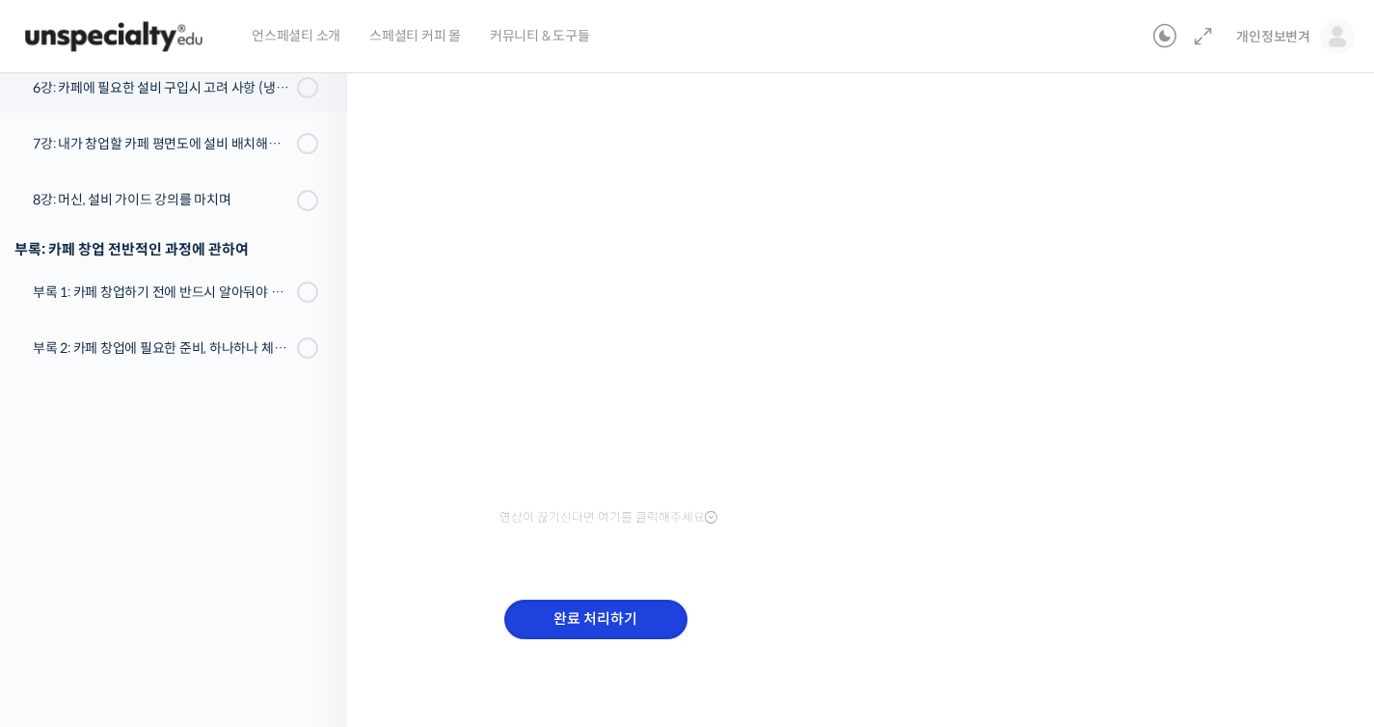
click at [612, 607] on input "완료 처리하기" at bounding box center [595, 620] width 183 height 40
click at [612, 612] on input "완료 처리하기" at bounding box center [595, 620] width 183 height 40
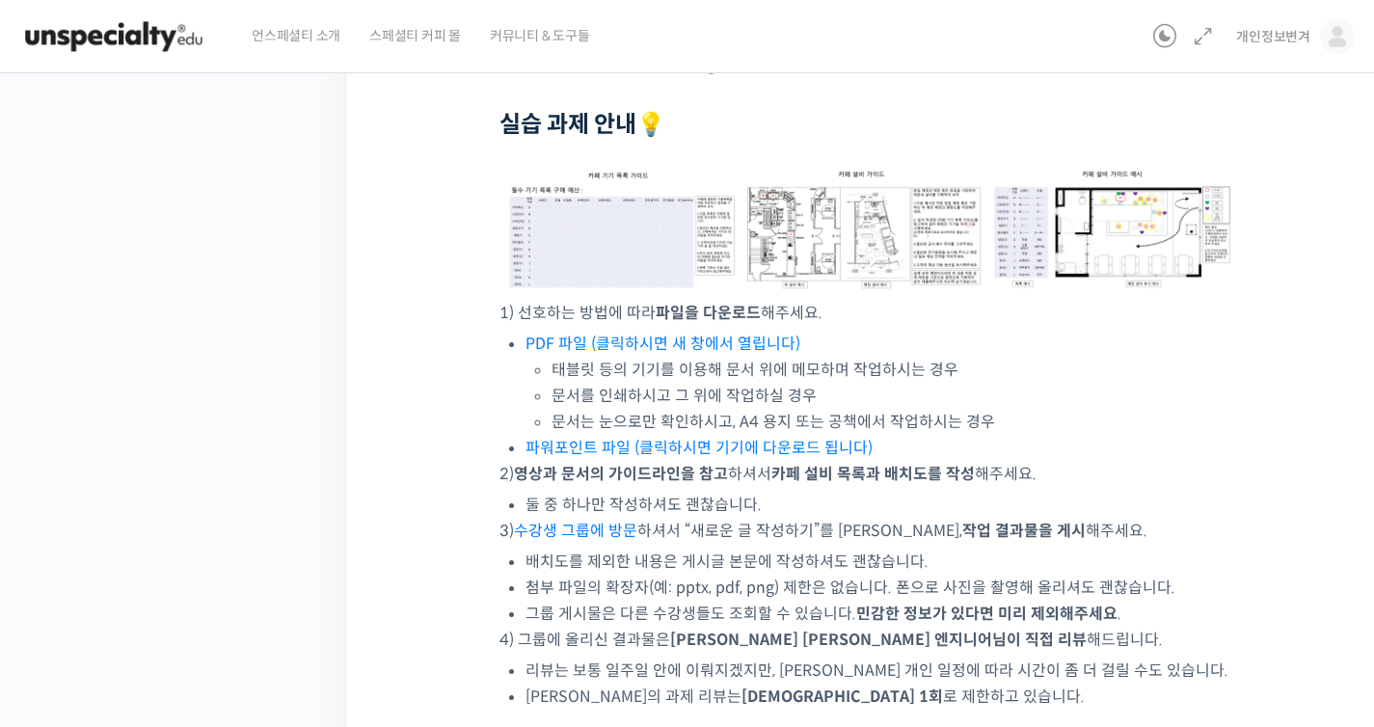
scroll to position [881, 0]
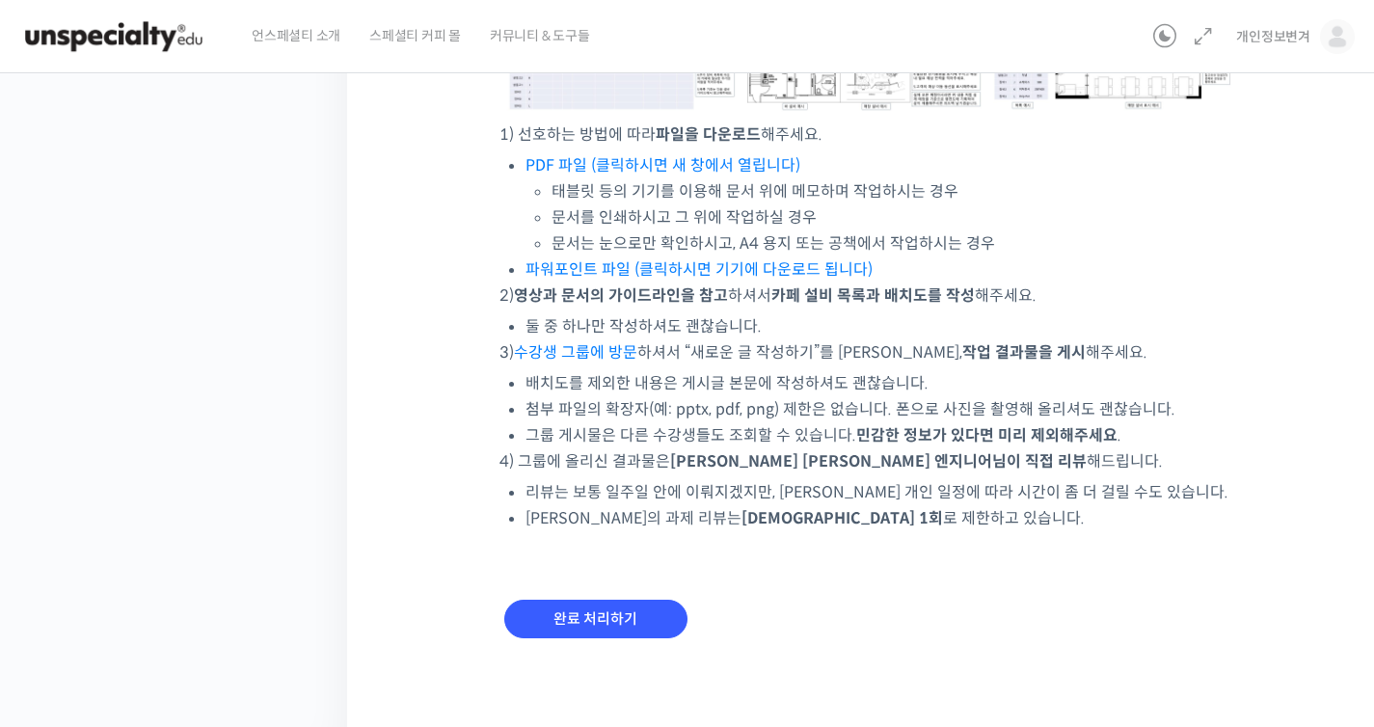
click at [672, 582] on div "완료 처리하기" at bounding box center [866, 635] width 733 height 111
click at [664, 602] on input "완료 처리하기" at bounding box center [595, 620] width 183 height 40
click at [649, 619] on input "완료 처리하기" at bounding box center [595, 620] width 183 height 40
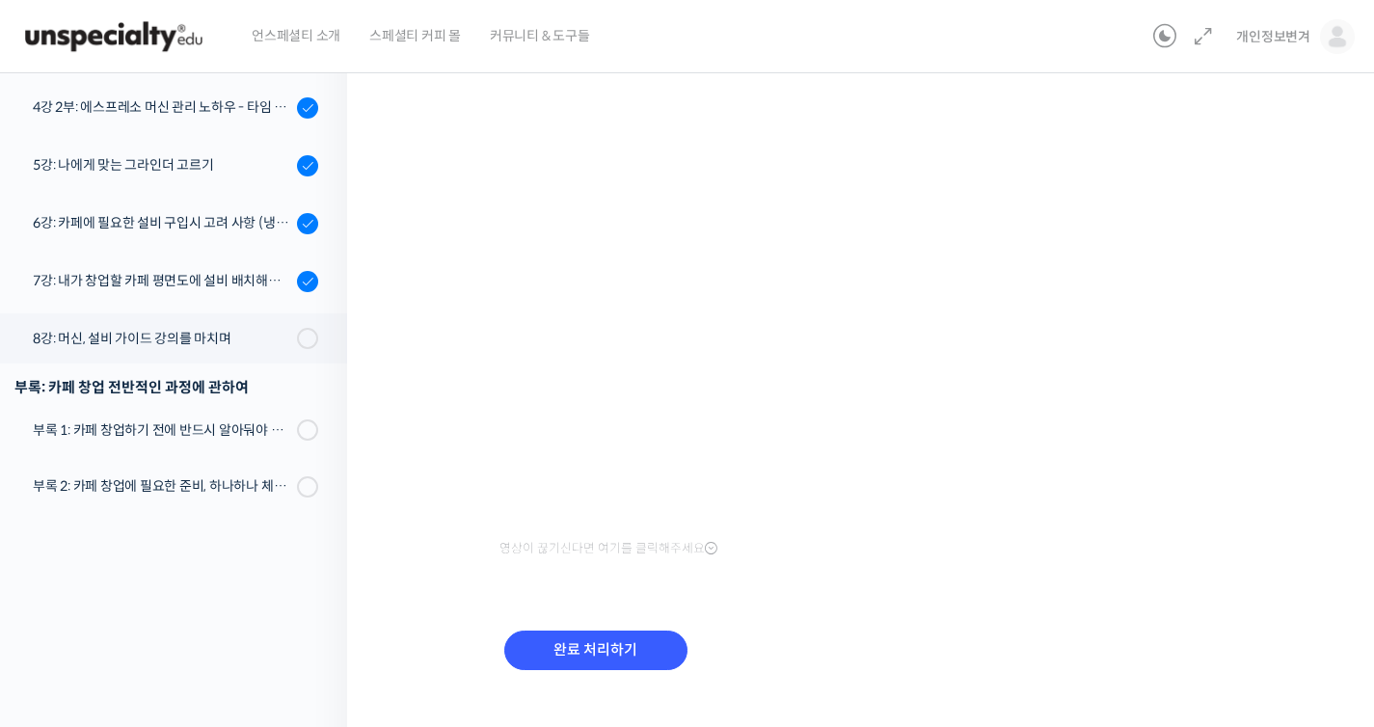
scroll to position [216, 0]
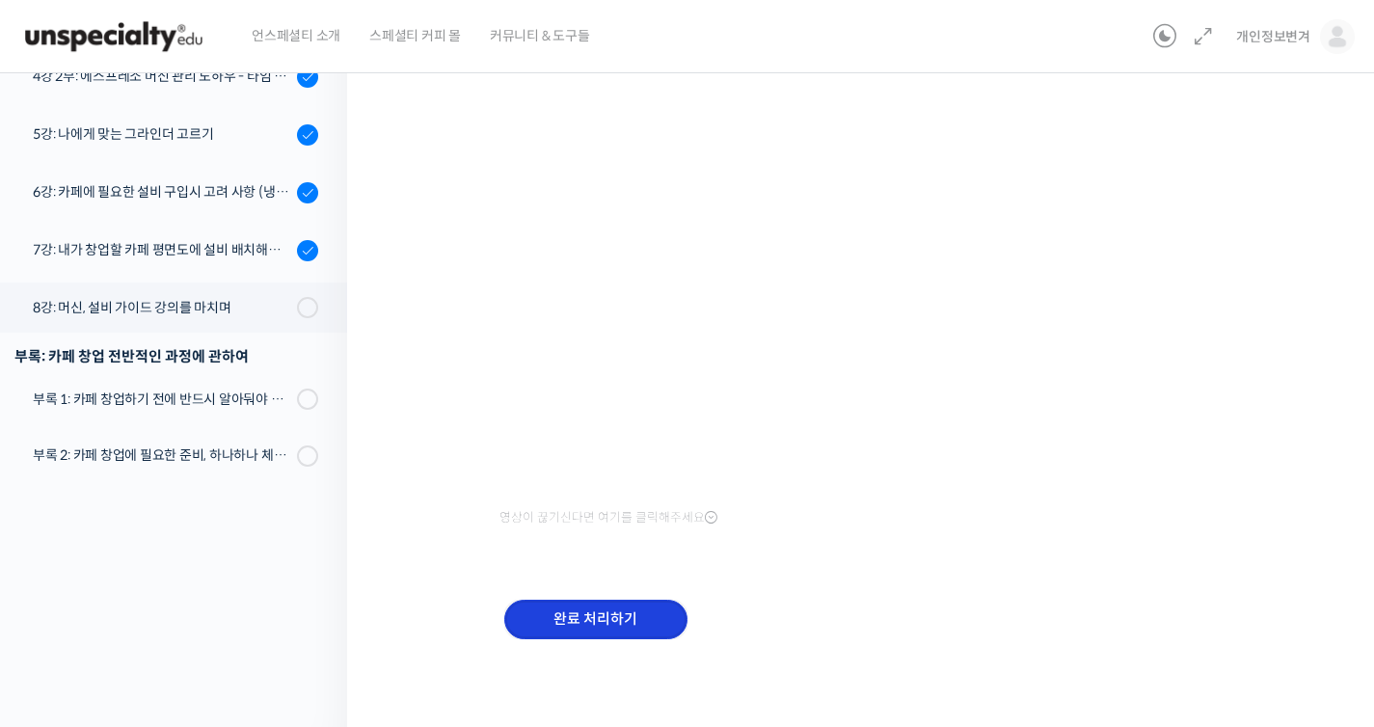
click at [657, 615] on input "완료 처리하기" at bounding box center [595, 620] width 183 height 40
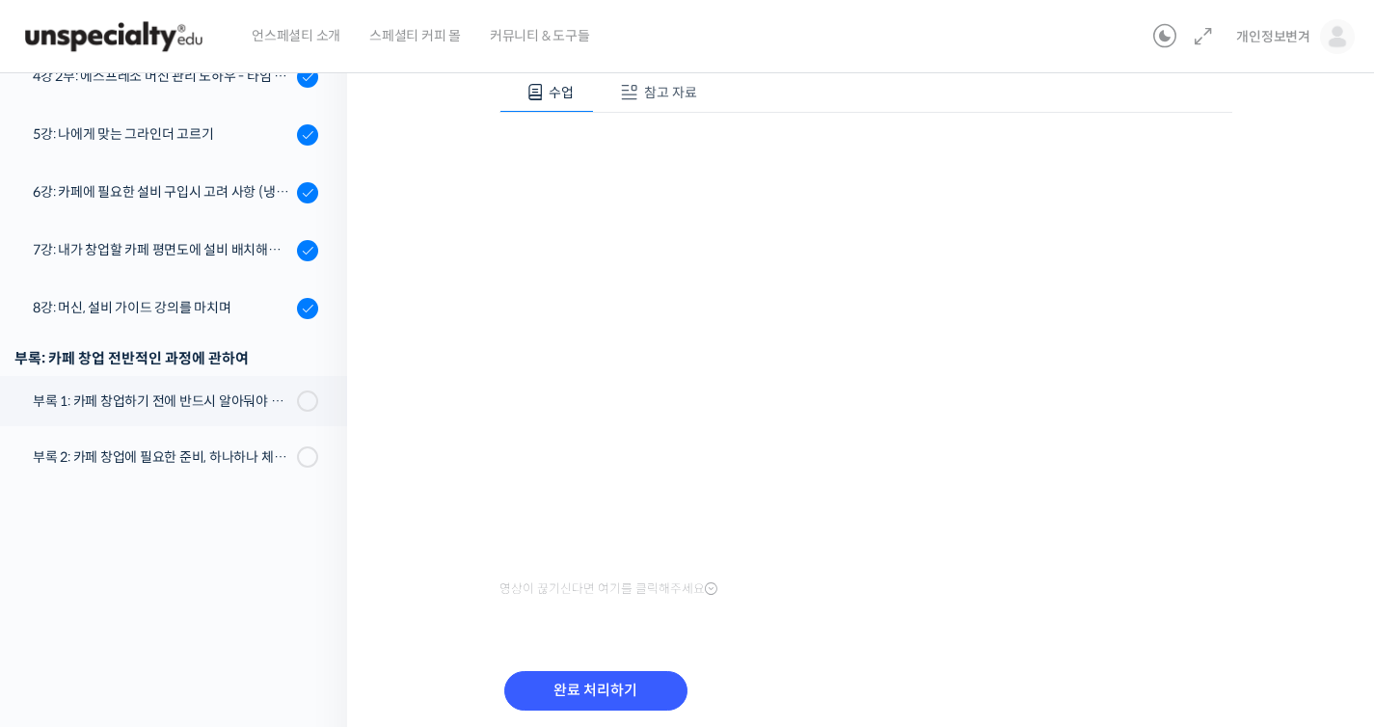
scroll to position [218, 0]
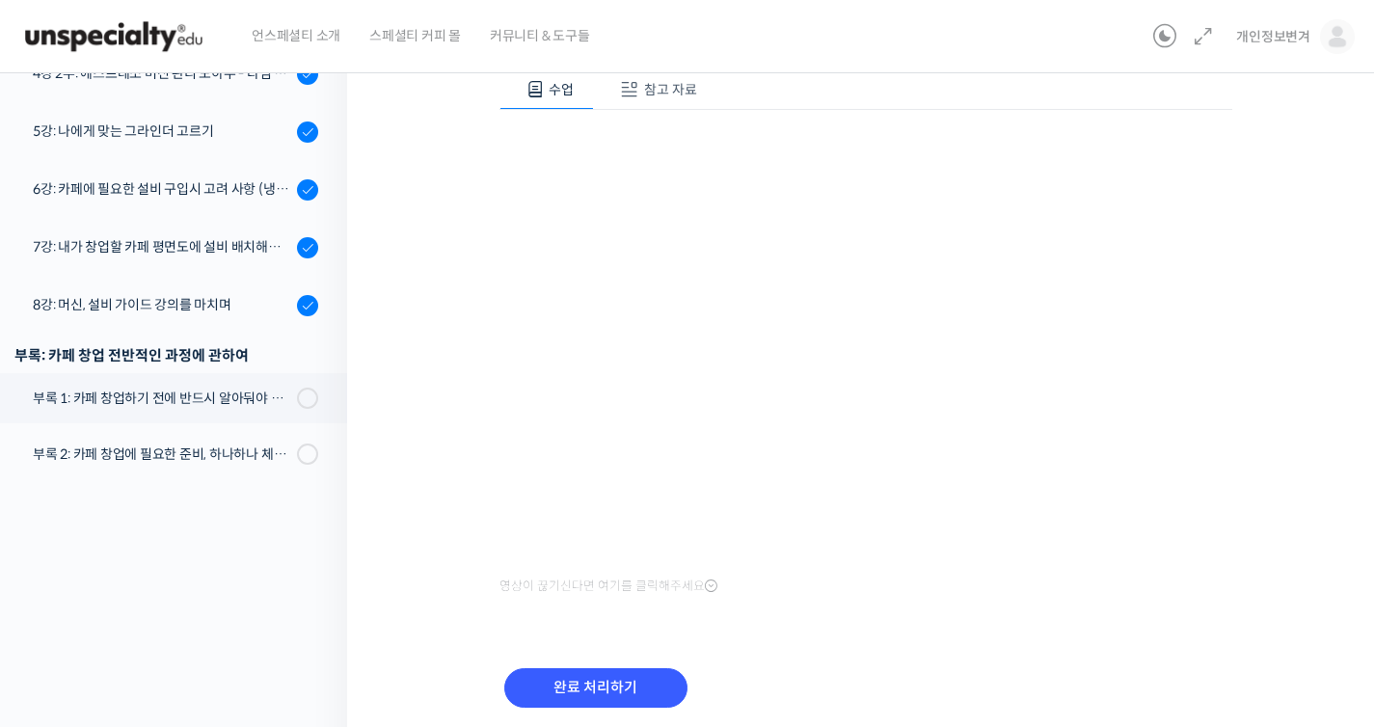
click at [655, 94] on span "참고 자료" at bounding box center [670, 89] width 53 height 17
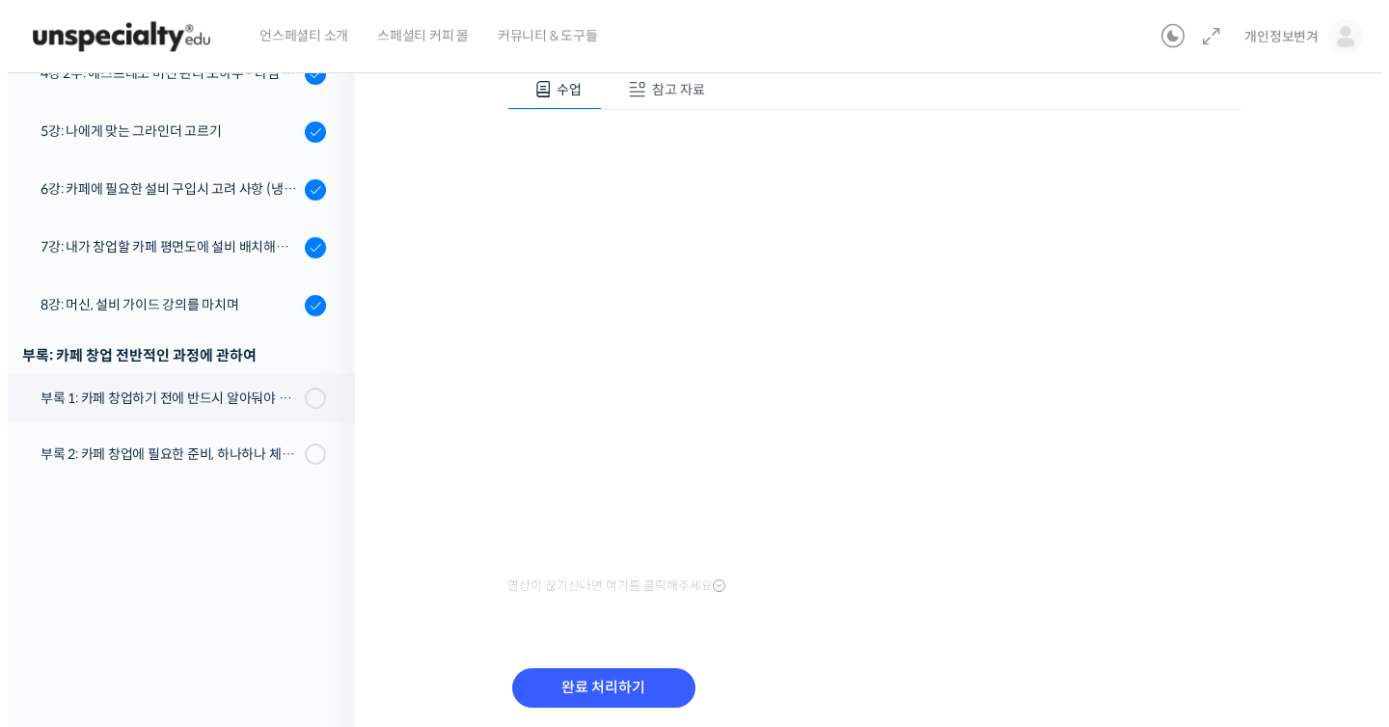
scroll to position [0, 0]
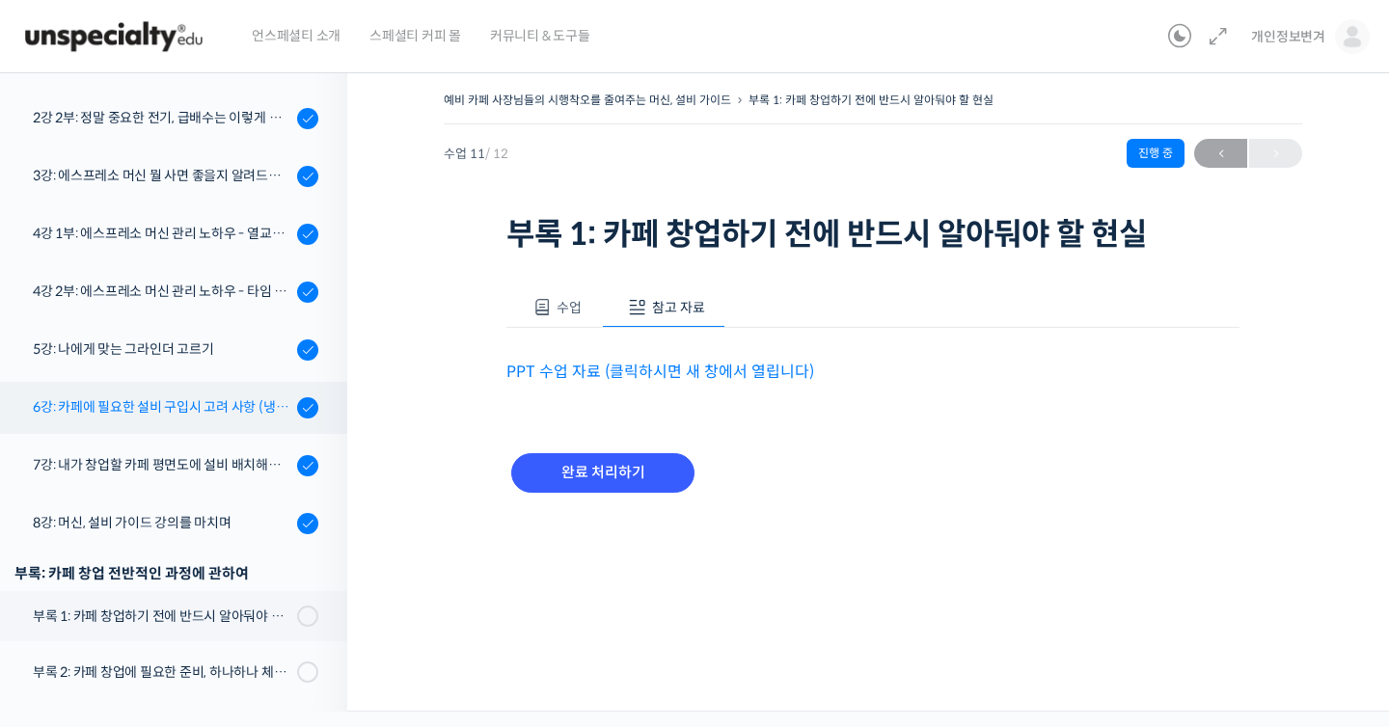
click at [220, 398] on div "6강: 카페에 필요한 설비 구입시 고려 사항 (냉장고, 온수기, 제빙기, 블렌더)" at bounding box center [162, 406] width 258 height 21
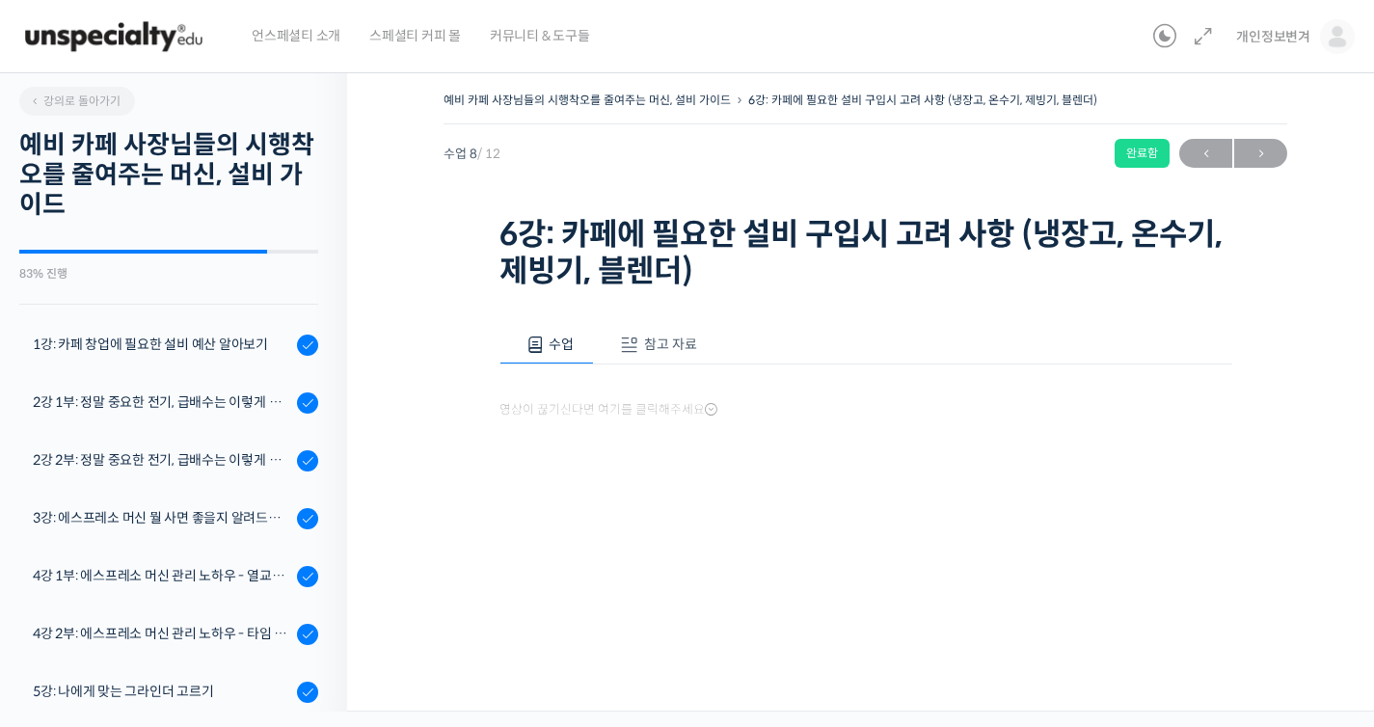
scroll to position [342, 0]
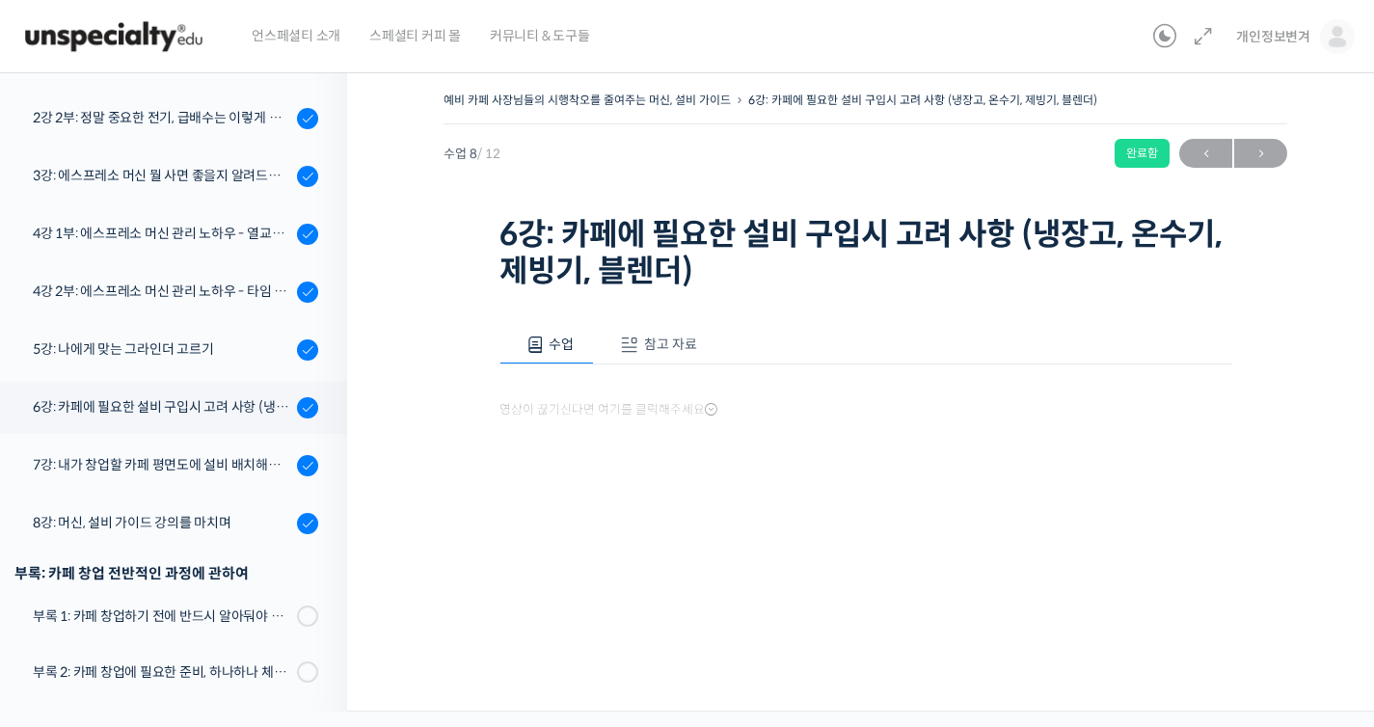
click at [695, 326] on button "참고 자료" at bounding box center [655, 345] width 123 height 41
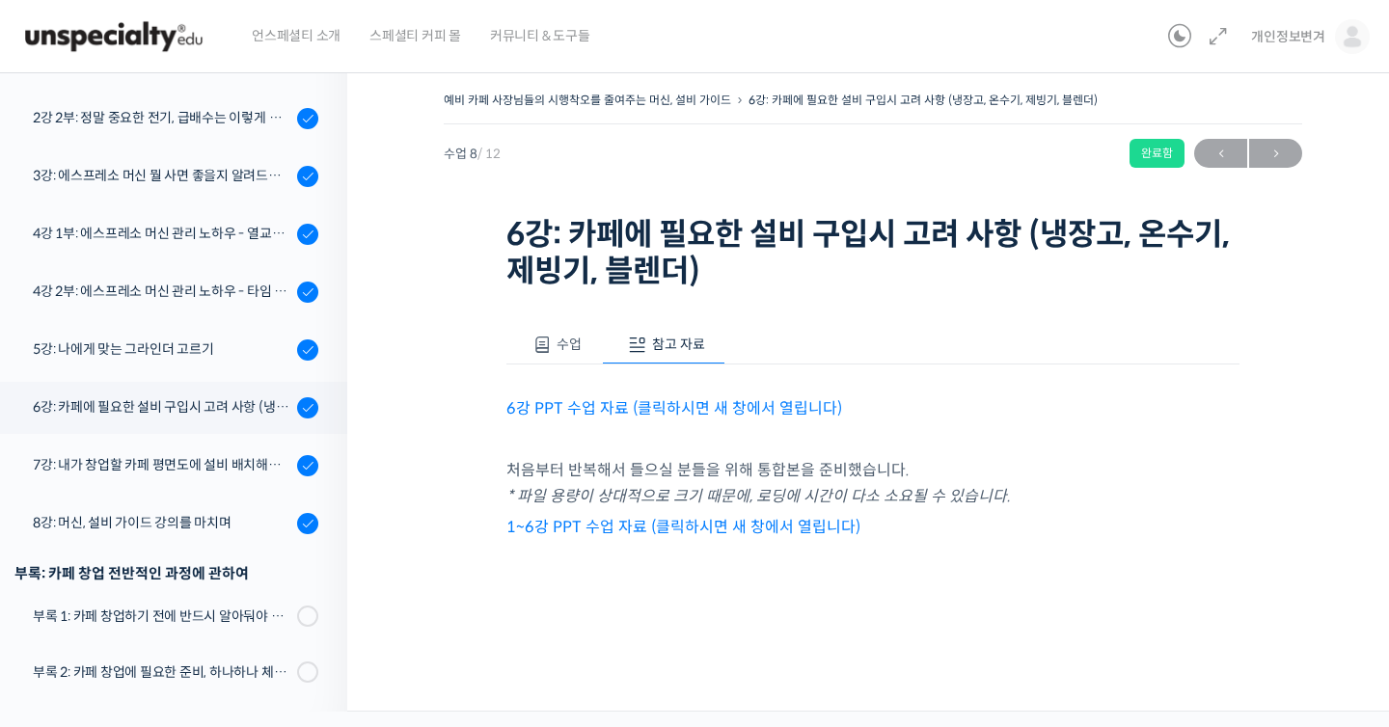
click at [803, 528] on link "1~6강 PPT 수업 자료 (클릭하시면 새 창에서 열립니다)" at bounding box center [683, 527] width 354 height 20
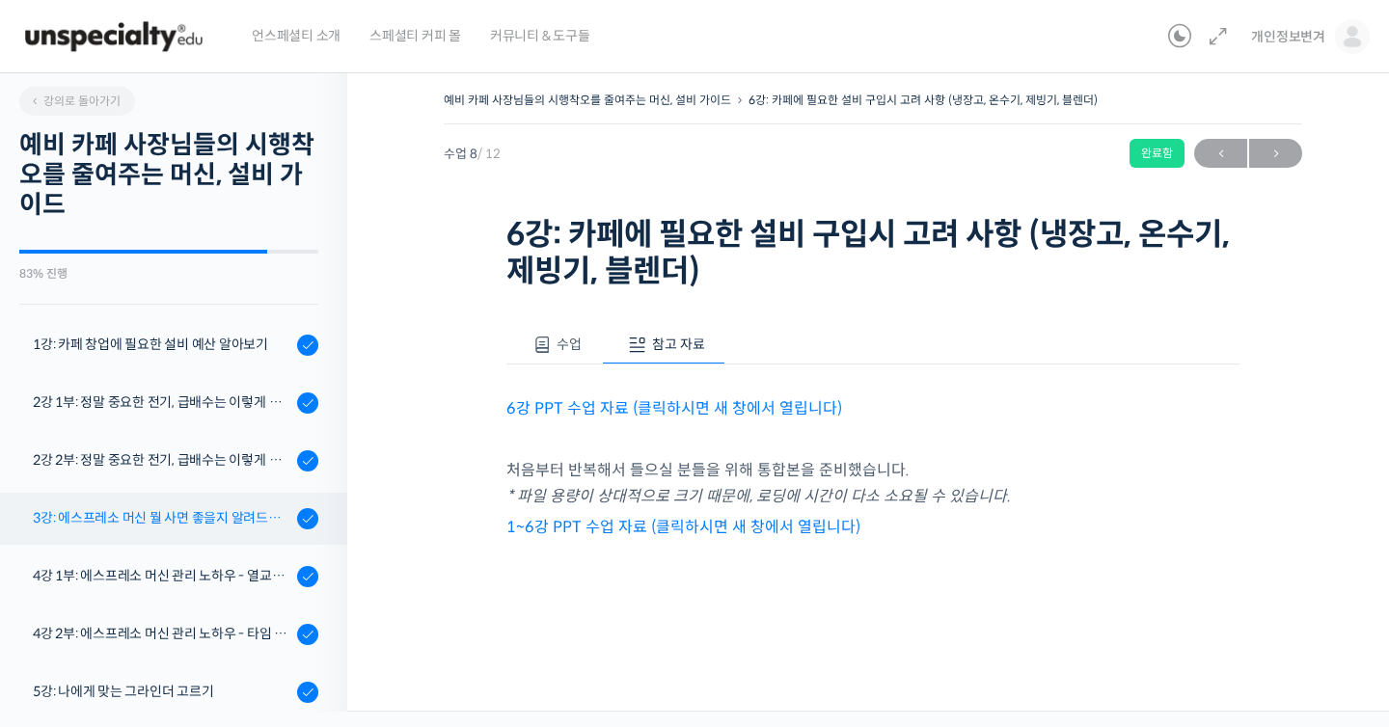
click at [150, 521] on div "3강: 에스프레소 머신 뭘 사면 좋을지 알려드려요 - 에스프레소 머신 가이드" at bounding box center [162, 517] width 258 height 21
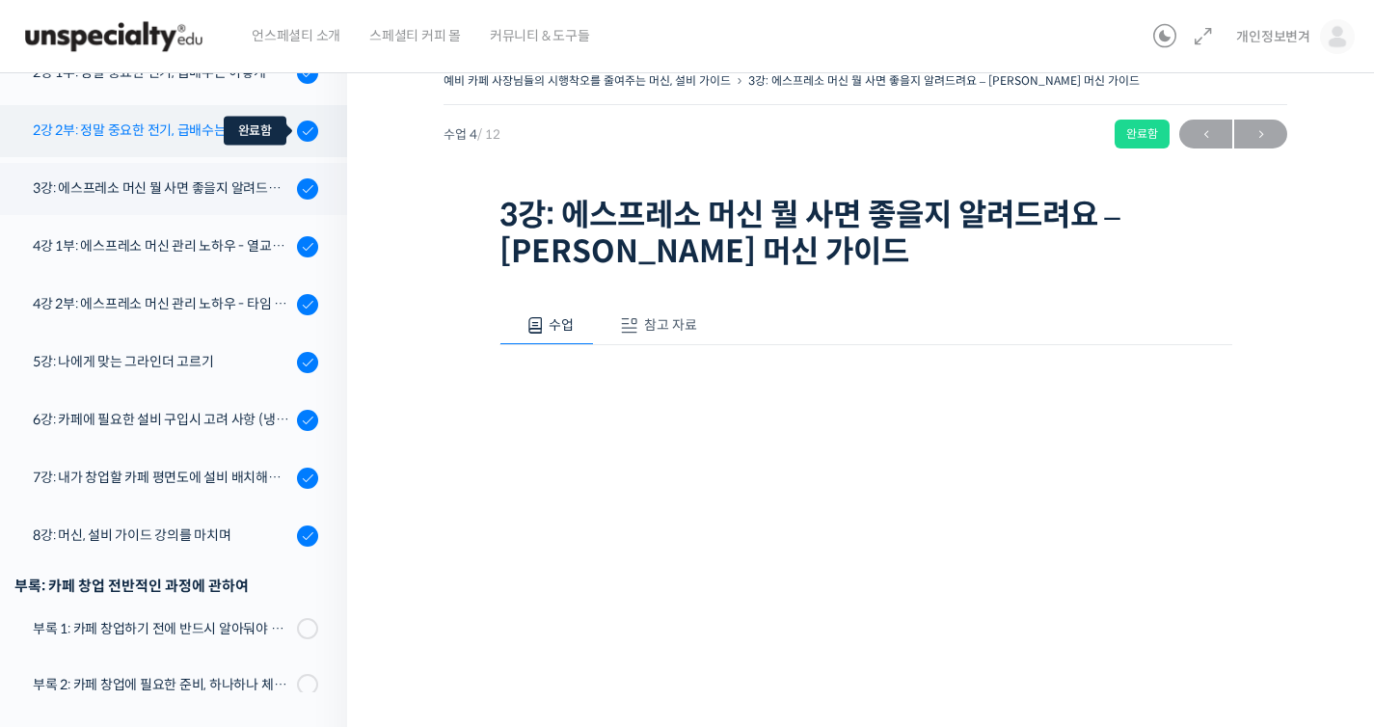
scroll to position [342, 0]
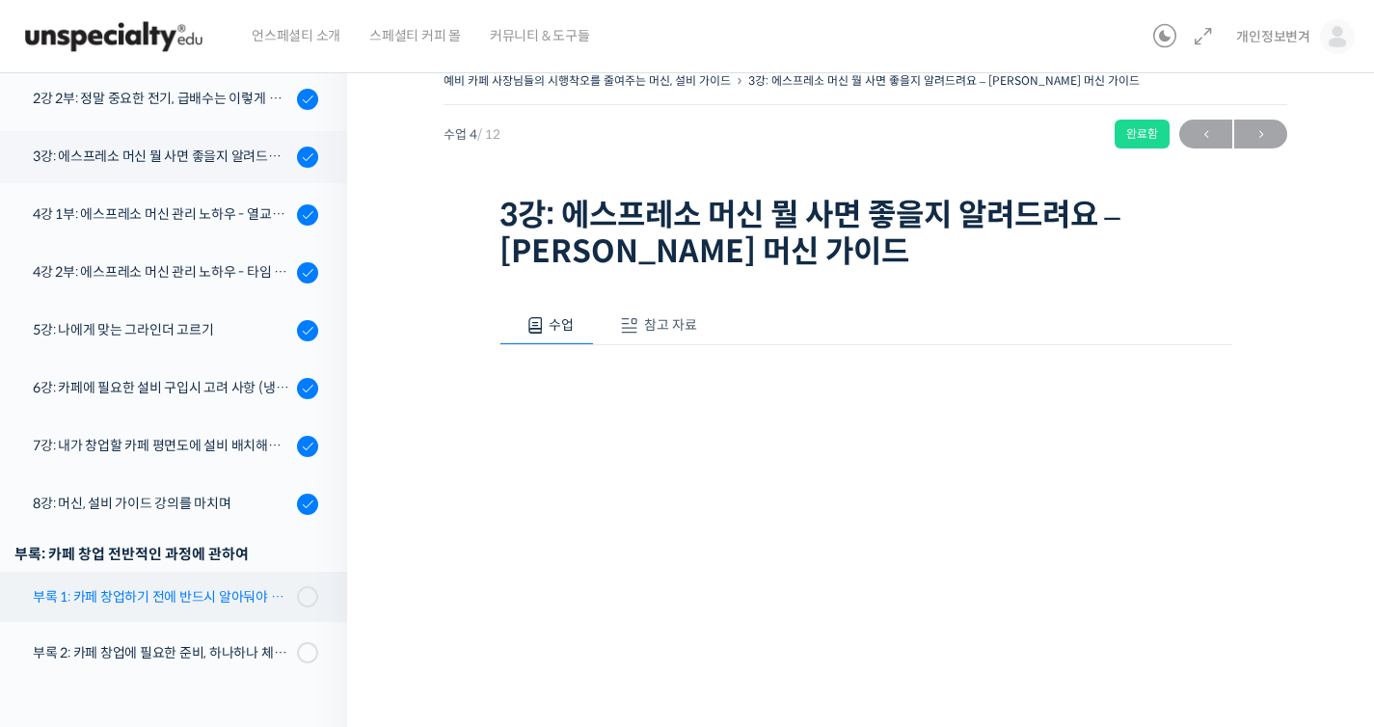
click at [250, 606] on link "부록 1: 카페 창업하기 전에 반드시 알아둬야 할 현실" at bounding box center [168, 597] width 357 height 50
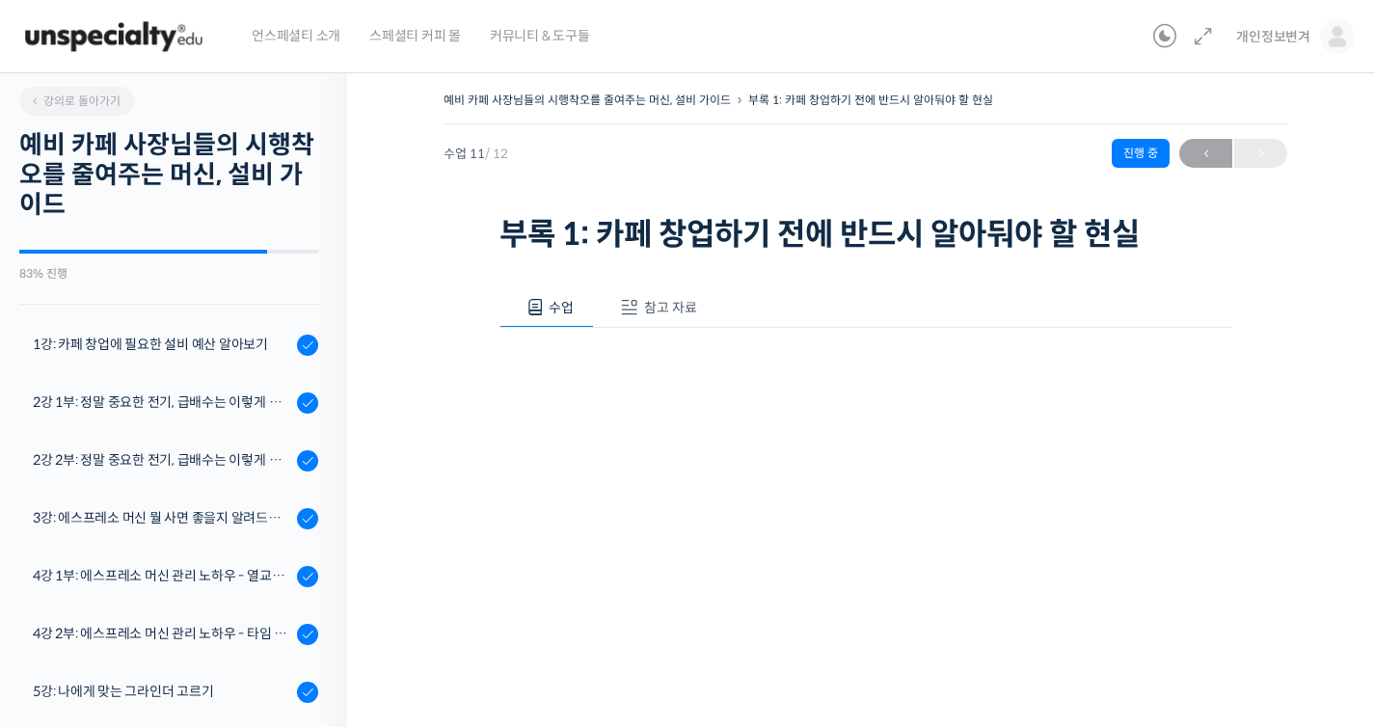
scroll to position [342, 0]
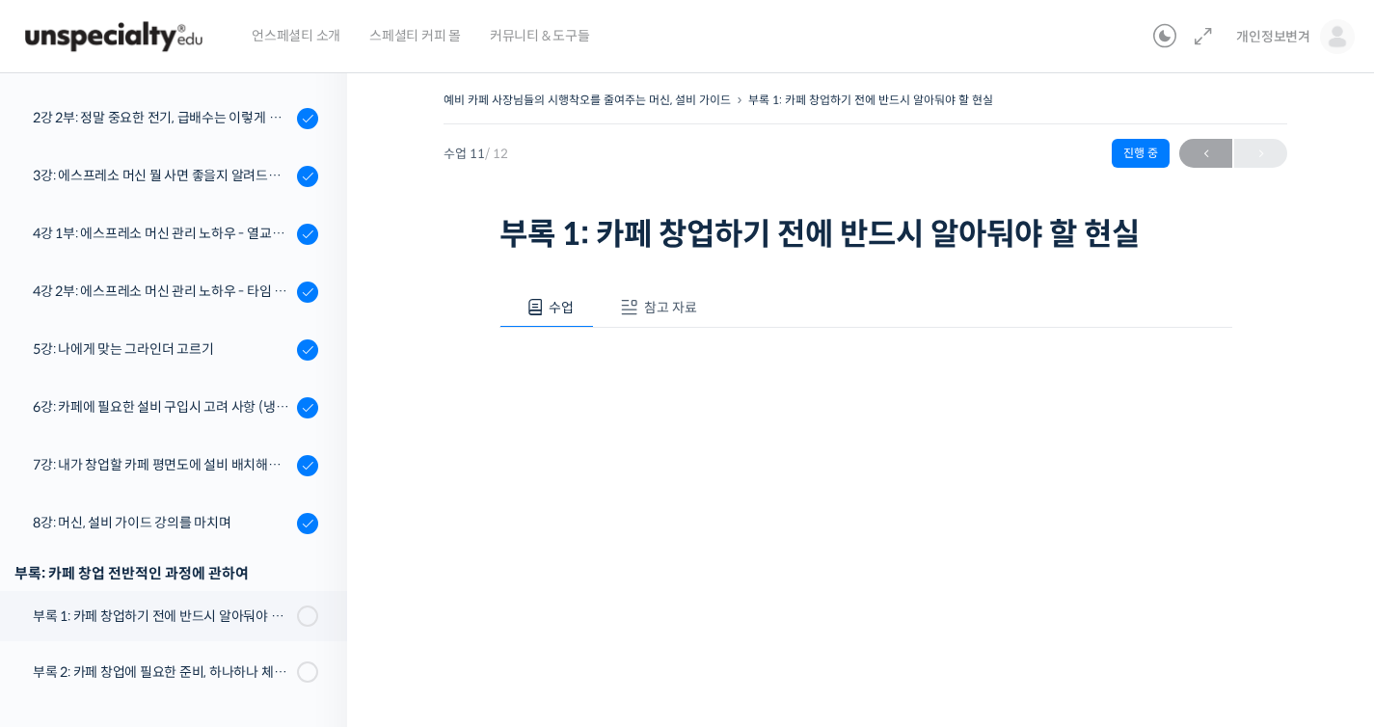
click at [661, 299] on span "참고 자료" at bounding box center [670, 307] width 53 height 17
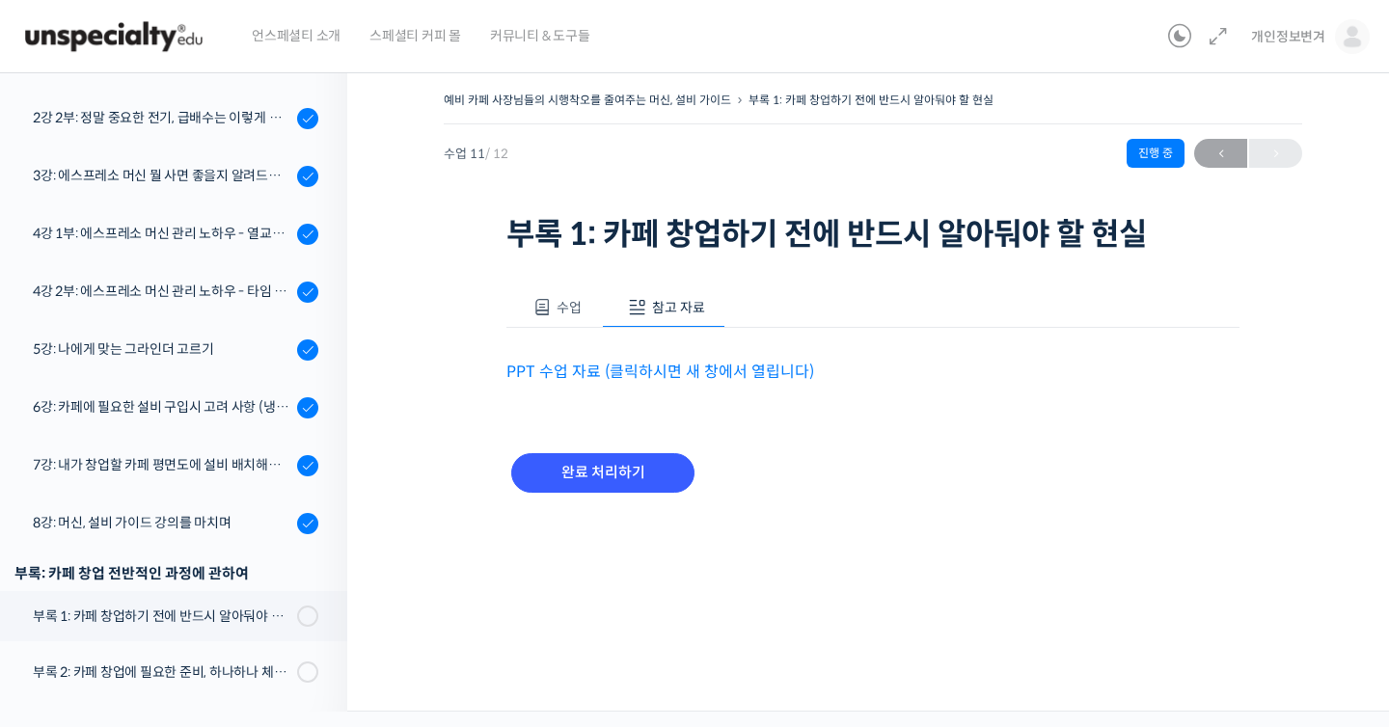
click at [735, 367] on link "PPT 수업 자료 (클릭하시면 새 창에서 열립니다)" at bounding box center [660, 372] width 308 height 20
click at [250, 662] on div "부록 2: 카페 창업에 필요한 준비, 하나하나 체크해보기" at bounding box center [162, 672] width 258 height 21
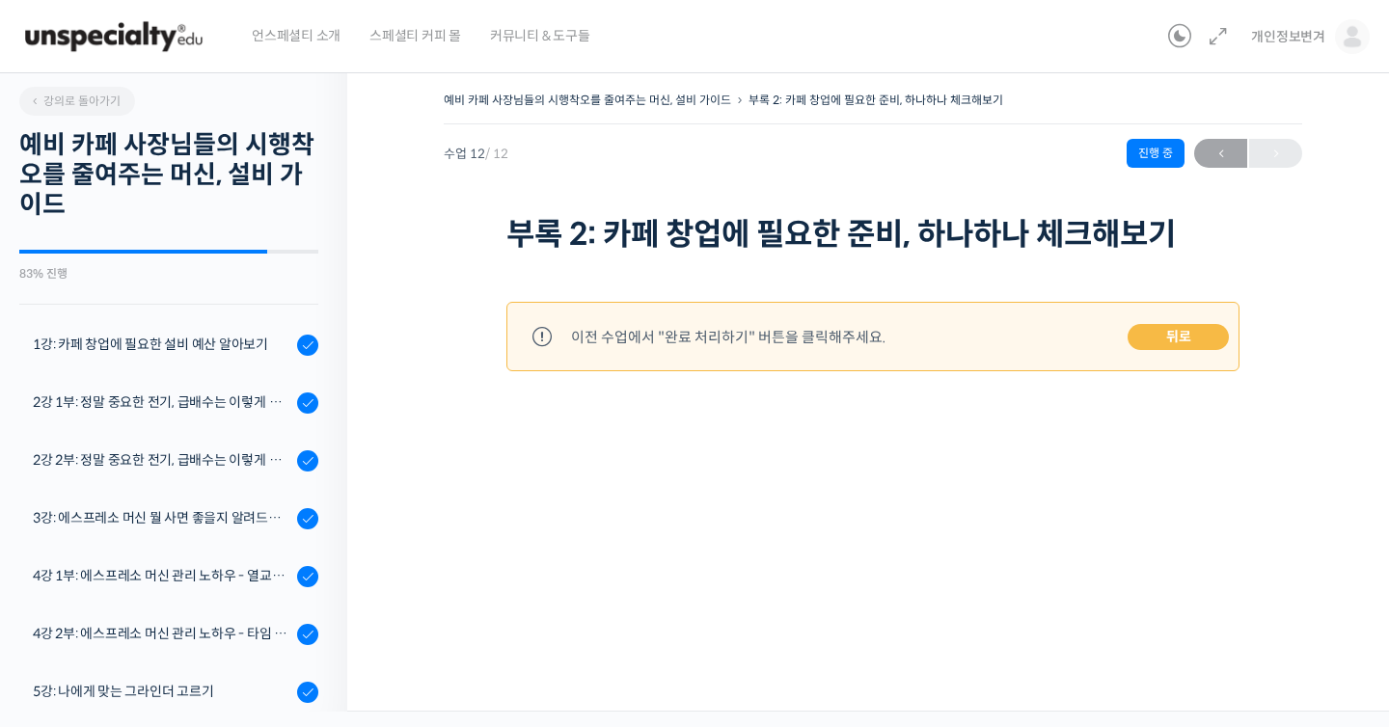
scroll to position [342, 0]
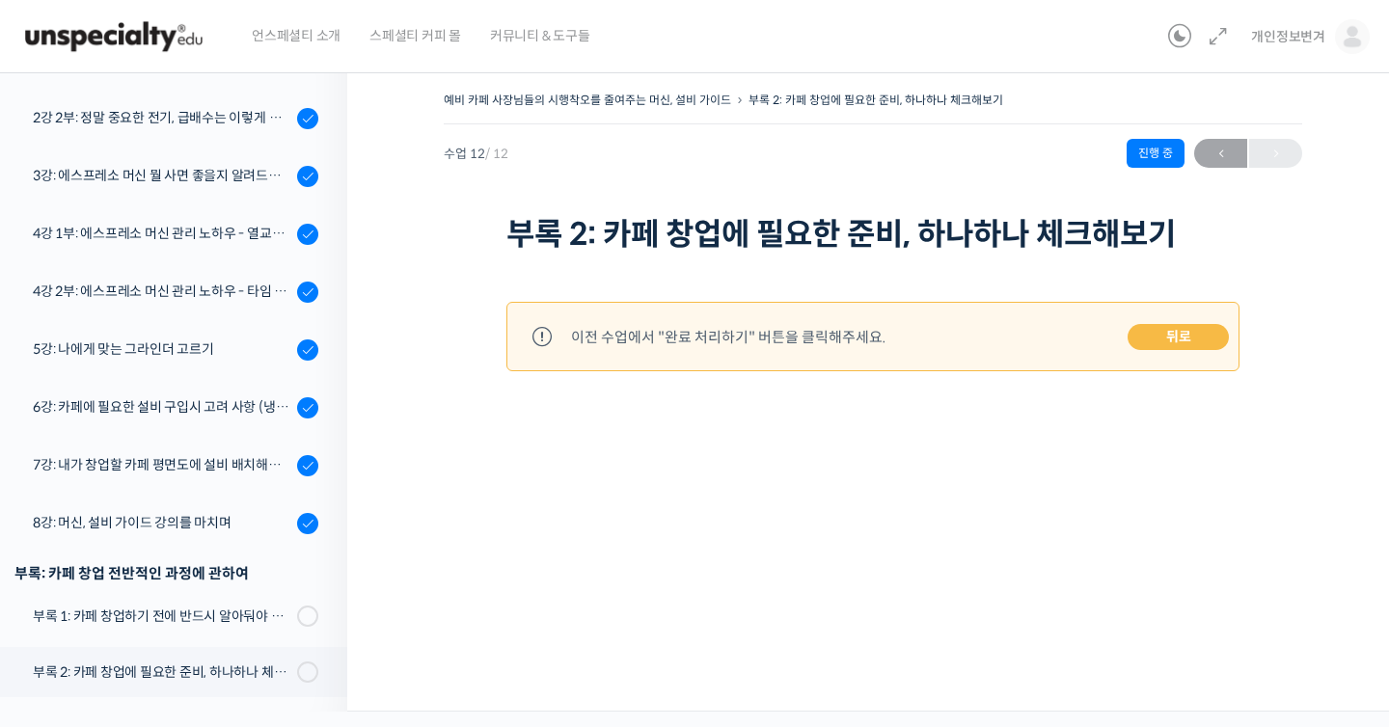
click at [204, 640] on li "부록: 카페 창업 전반적인 과정에 관하여 부록 1: 카페 창업하기 전에 반드시 알아둬야 할 현실" at bounding box center [168, 602] width 357 height 92
click at [202, 637] on link "부록 1: 카페 창업하기 전에 반드시 알아둬야 할 현실" at bounding box center [168, 616] width 357 height 50
click at [201, 621] on div "부록 1: 카페 창업하기 전에 반드시 알아둬야 할 현실" at bounding box center [162, 616] width 258 height 21
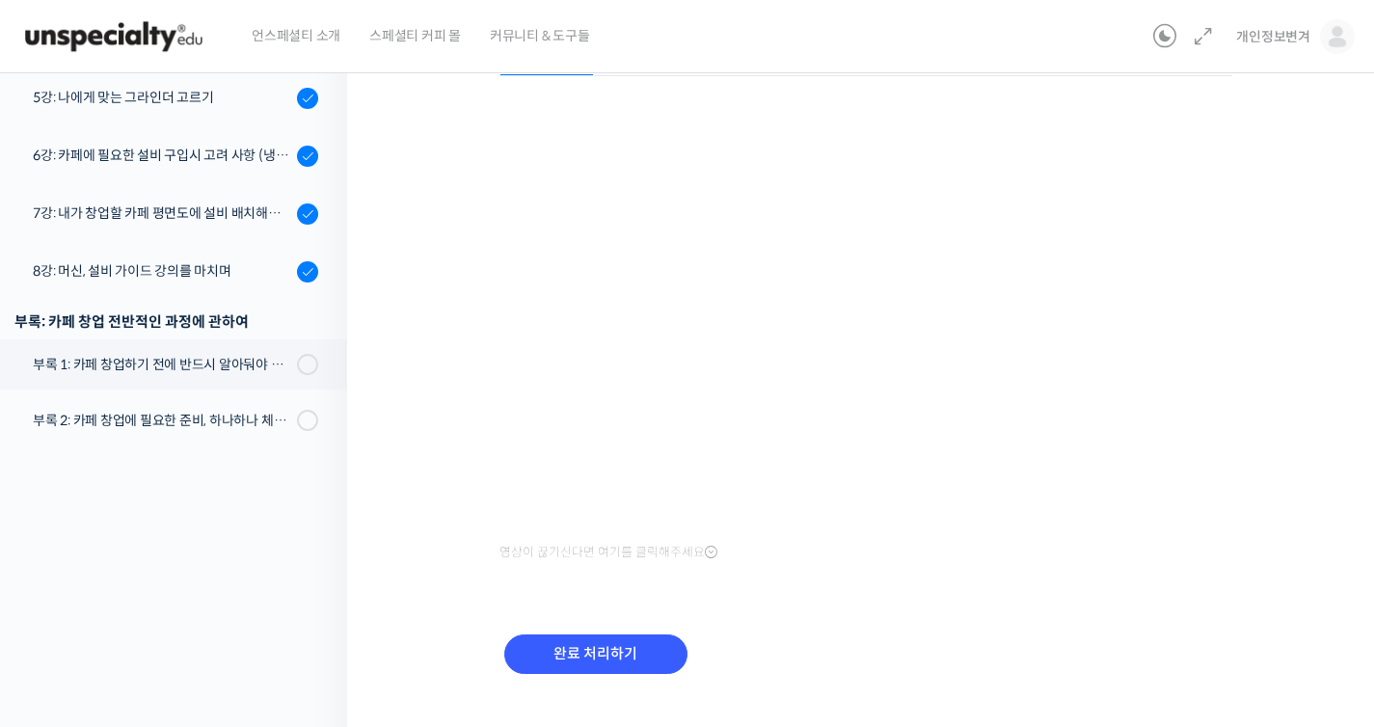
scroll to position [287, 0]
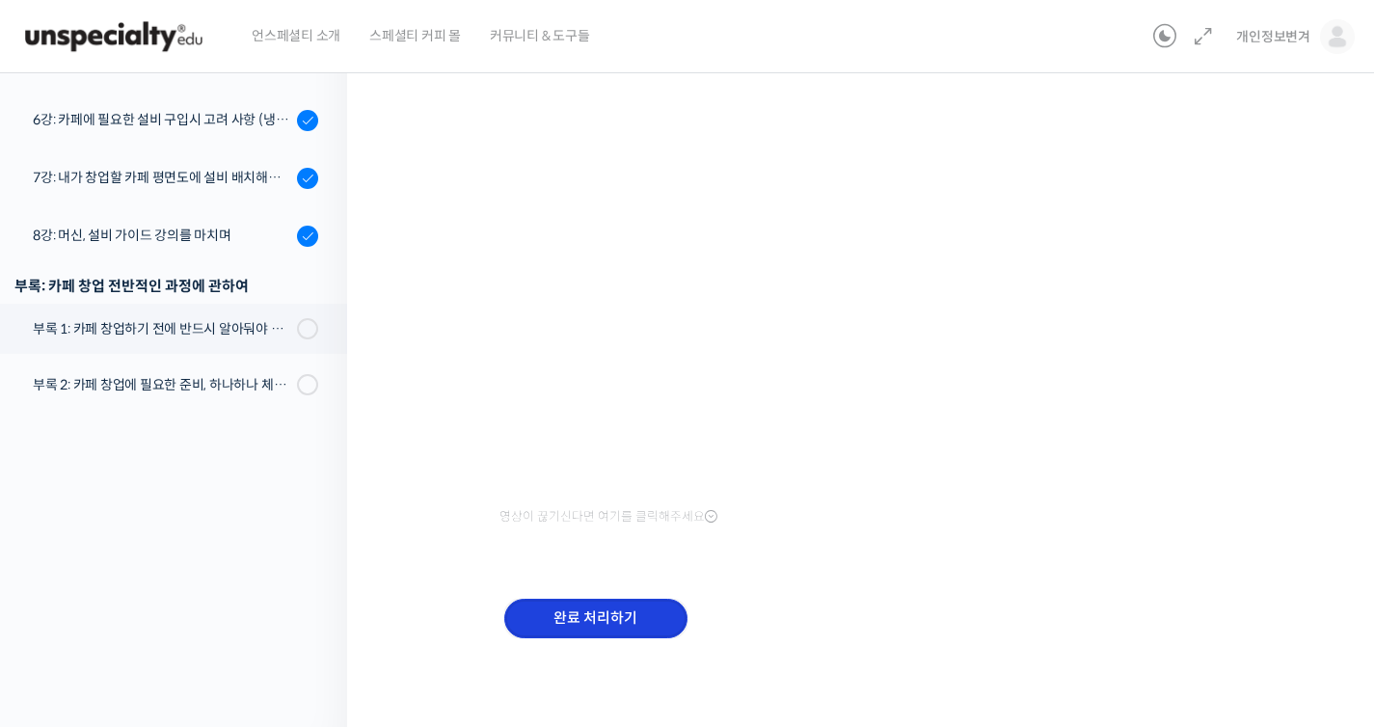
click at [636, 610] on input "완료 처리하기" at bounding box center [595, 619] width 183 height 40
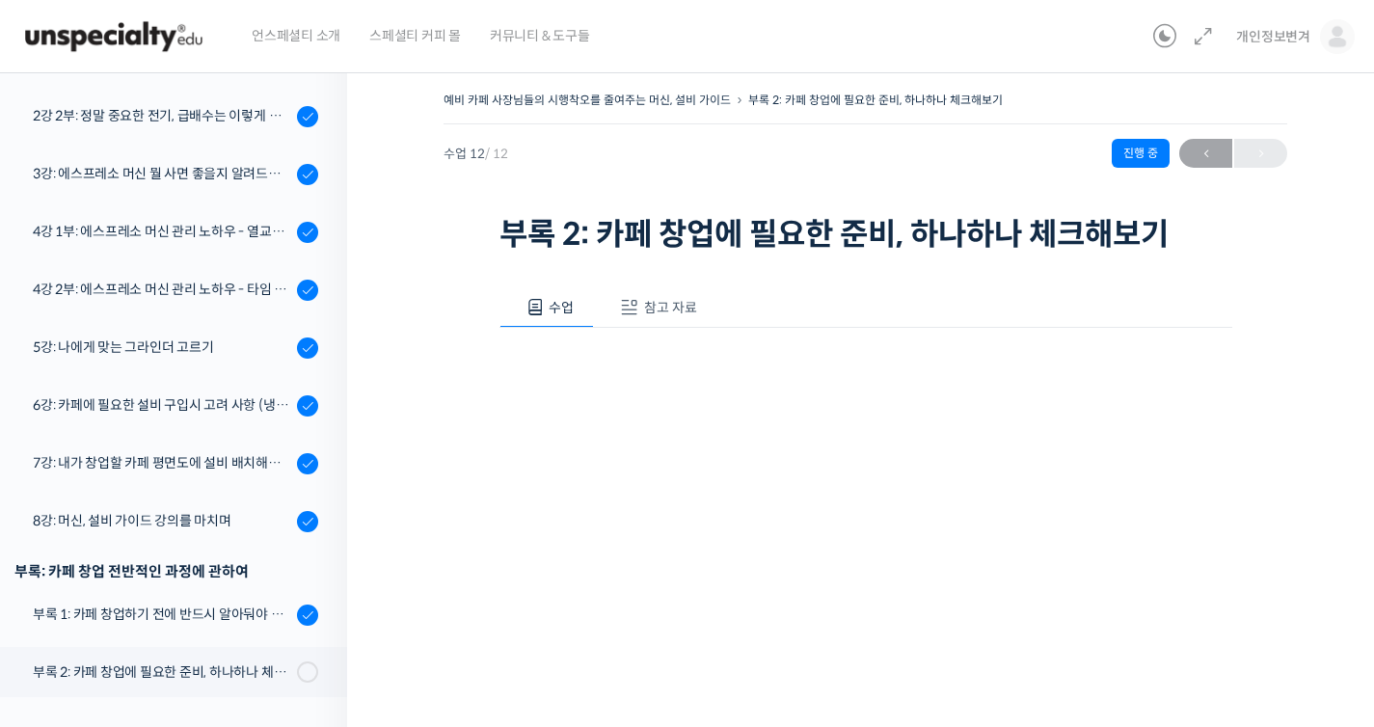
click at [668, 306] on span "참고 자료" at bounding box center [670, 307] width 53 height 17
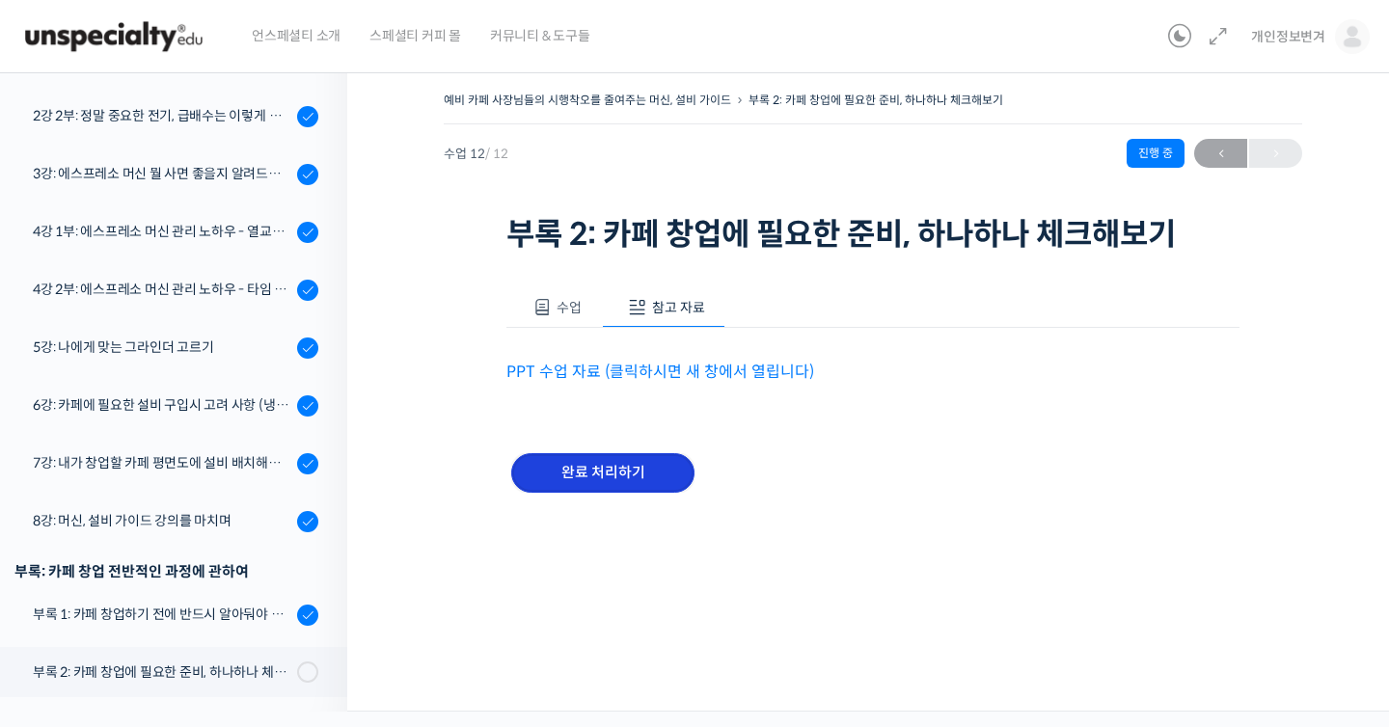
click at [674, 465] on input "완료 처리하기" at bounding box center [602, 473] width 183 height 40
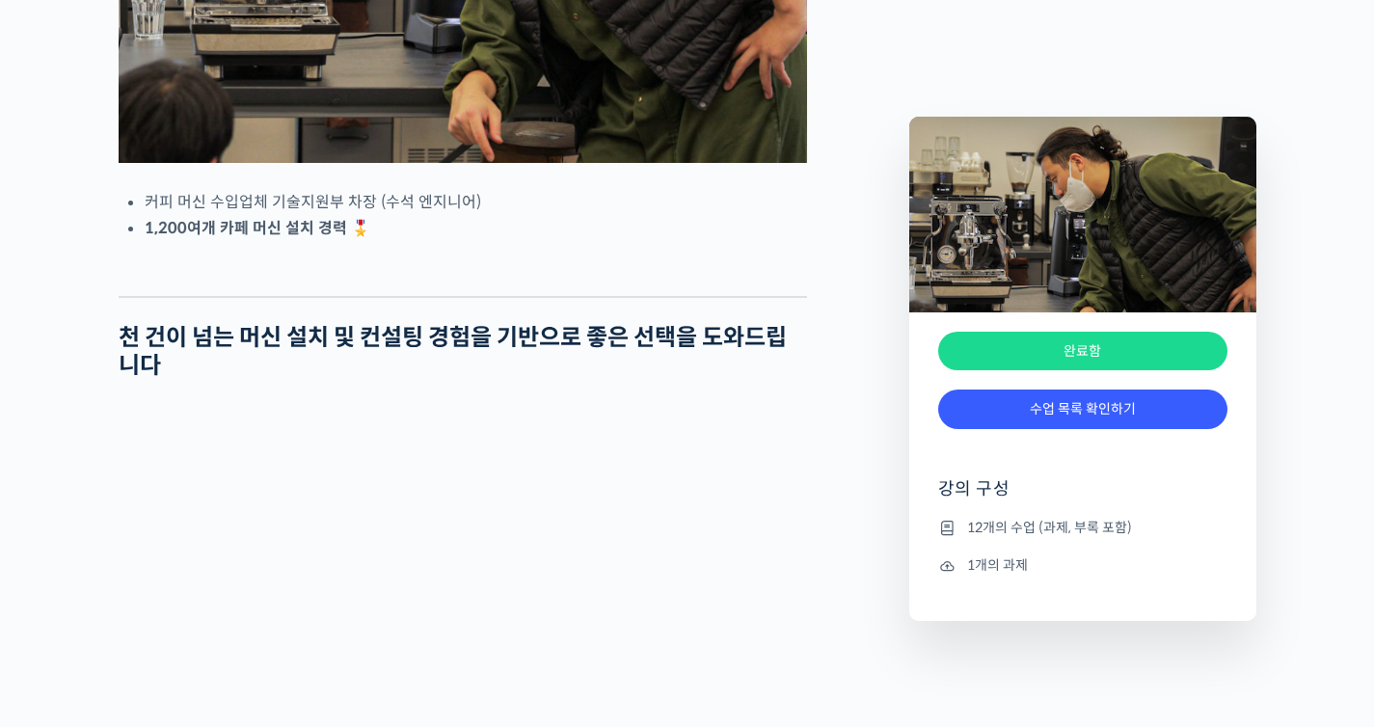
scroll to position [603, 0]
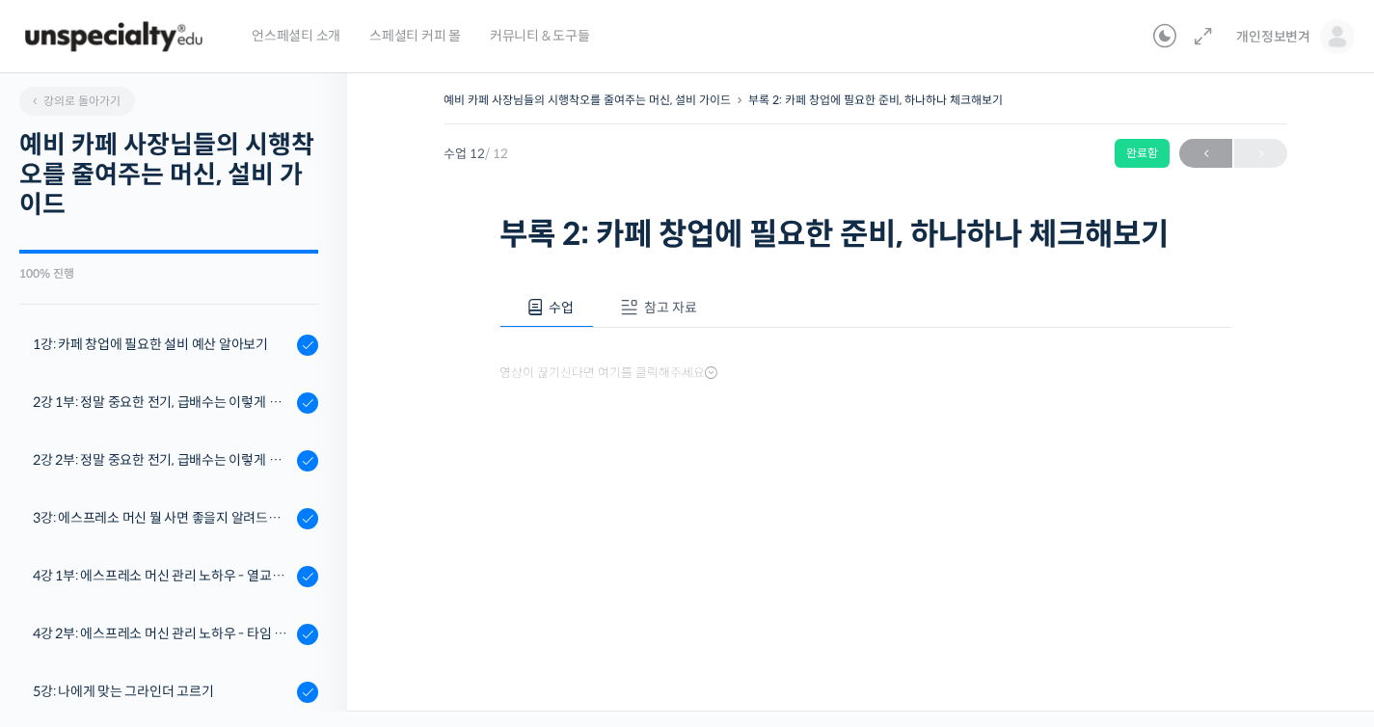
scroll to position [345, 0]
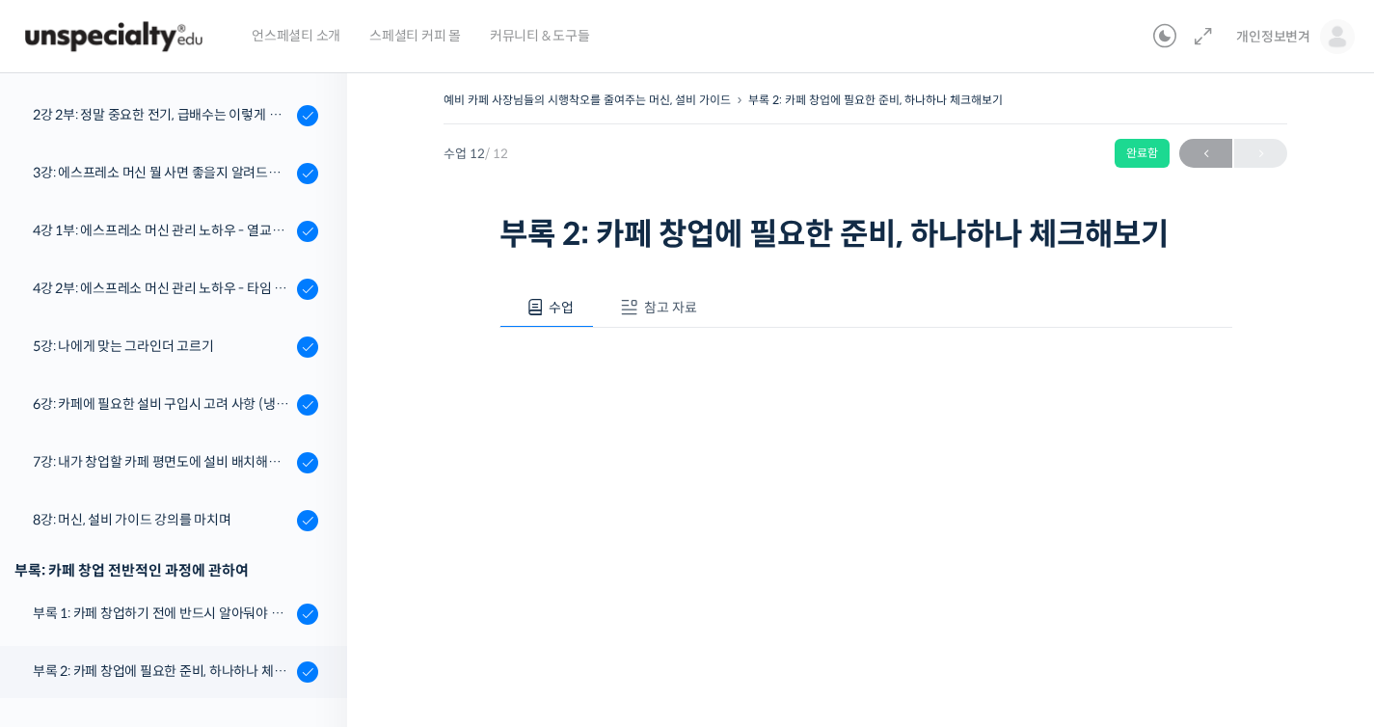
click at [667, 301] on span "참고 자료" at bounding box center [670, 307] width 53 height 17
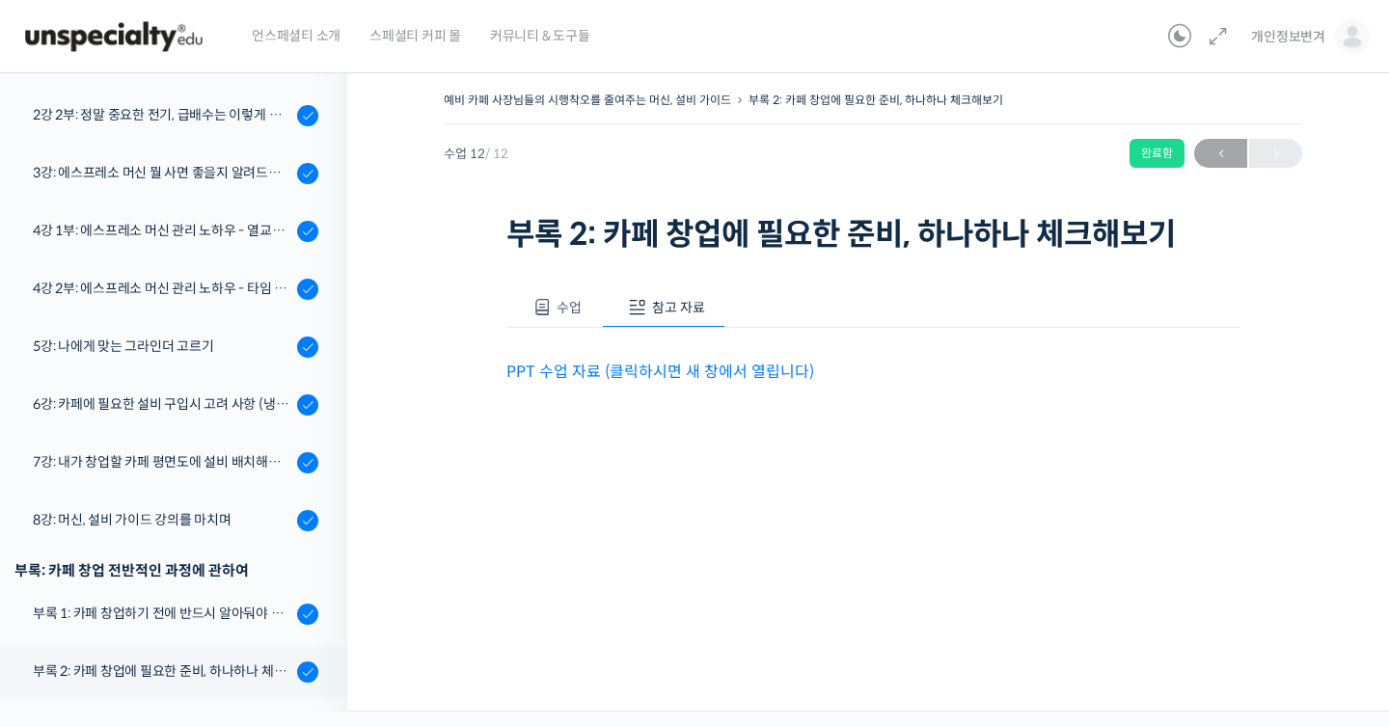
click at [627, 373] on link "PPT 수업 자료 (클릭하시면 새 창에서 열립니다)" at bounding box center [660, 372] width 308 height 20
